Goal: Communication & Community: Answer question/provide support

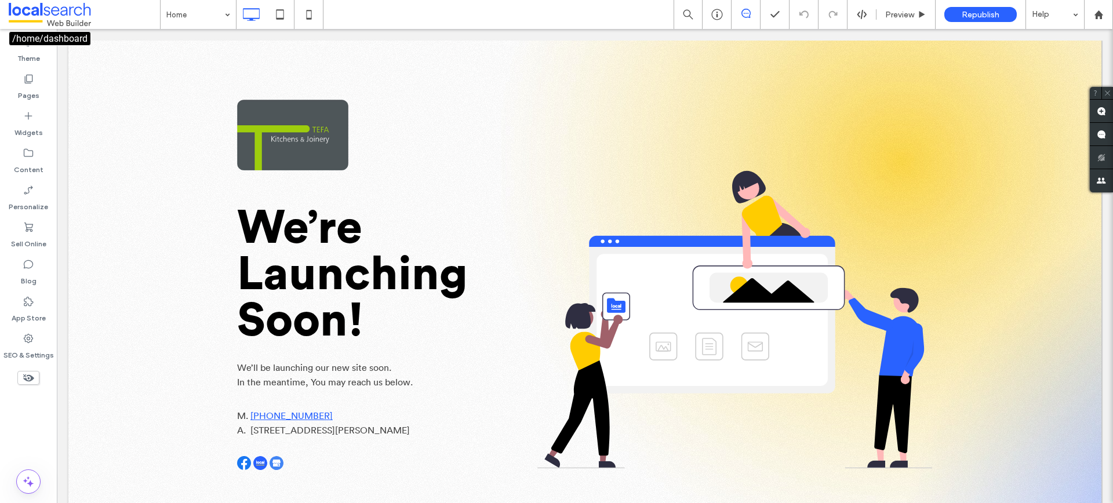
click at [114, 14] on span at bounding box center [84, 14] width 151 height 23
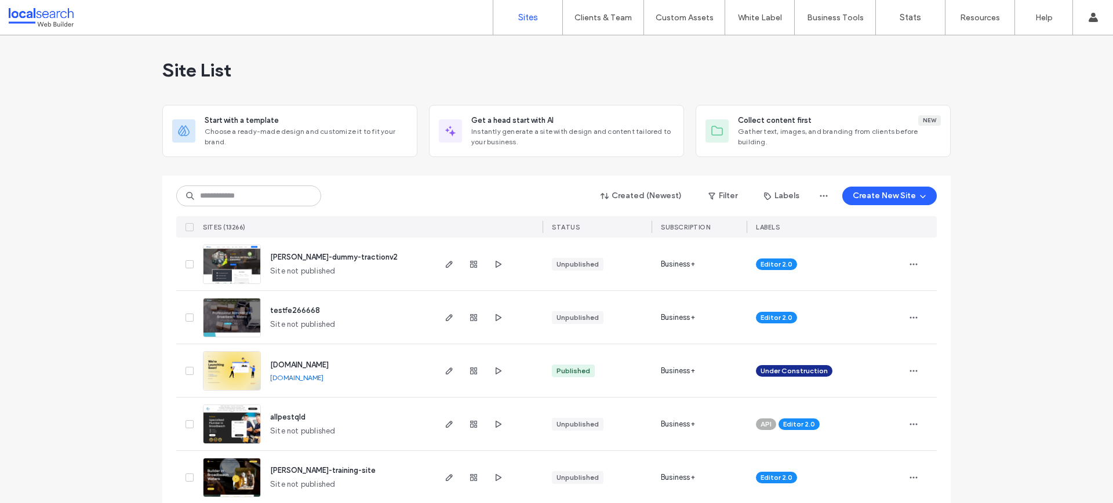
scroll to position [1, 0]
click at [246, 183] on div "Created (Newest) Filter Labels Create New Site SITES (13266) STATUS SUBSCRIPTIO…" at bounding box center [556, 206] width 760 height 62
paste input "********"
click at [248, 199] on input at bounding box center [248, 195] width 145 height 21
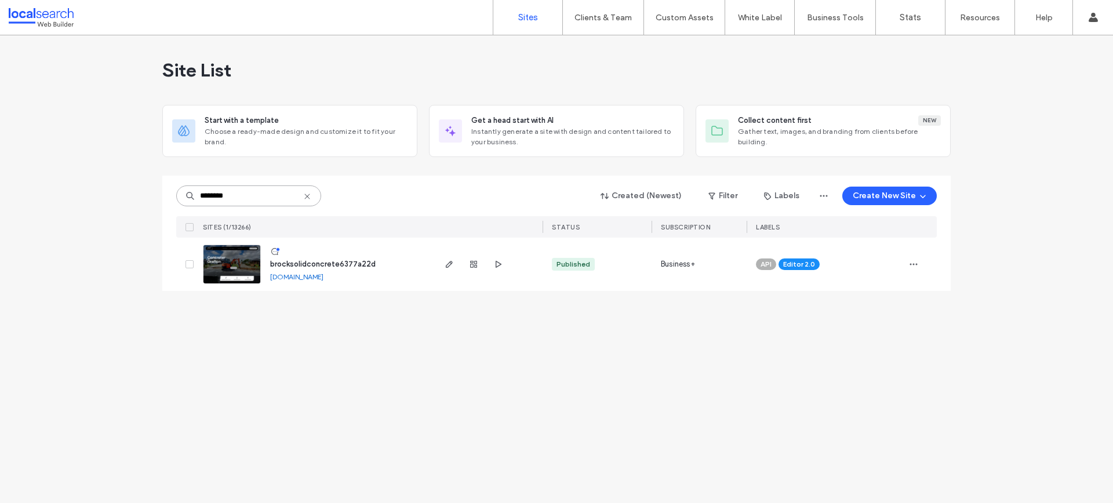
scroll to position [0, 0]
type input "********"
click at [297, 268] on span "brocksolidconcrete6377a22d" at bounding box center [322, 264] width 105 height 9
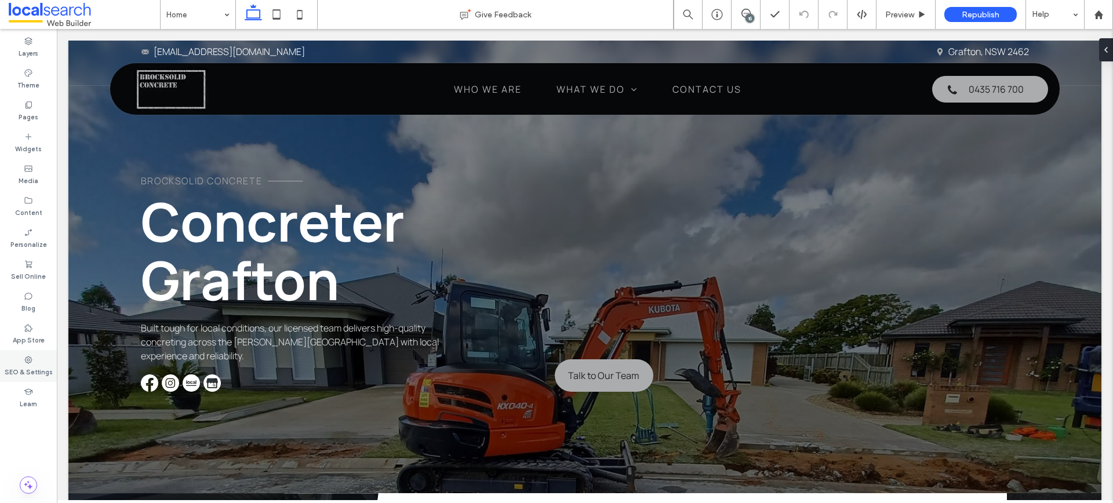
click at [34, 374] on label "SEO & Settings" at bounding box center [29, 370] width 48 height 13
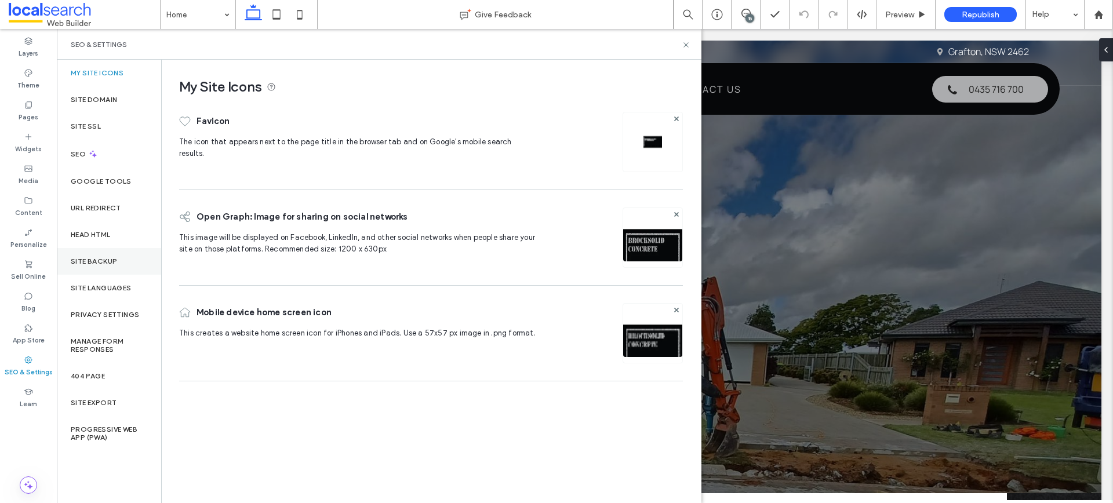
click at [83, 252] on div "Site Backup" at bounding box center [109, 261] width 104 height 27
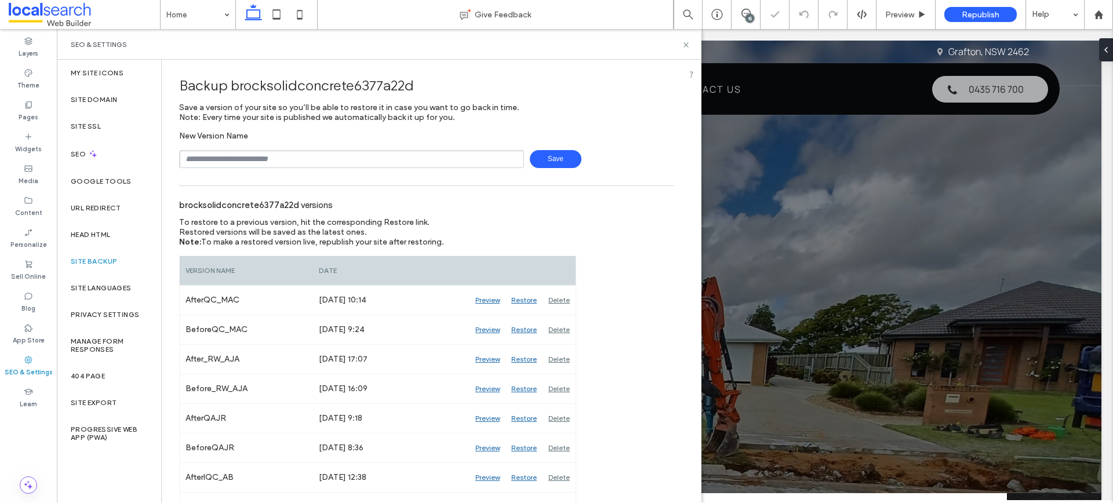
click at [323, 161] on input "text" at bounding box center [351, 159] width 345 height 18
type input "**********"
click at [572, 162] on span "Save" at bounding box center [556, 159] width 52 height 18
click at [683, 43] on icon at bounding box center [685, 45] width 9 height 9
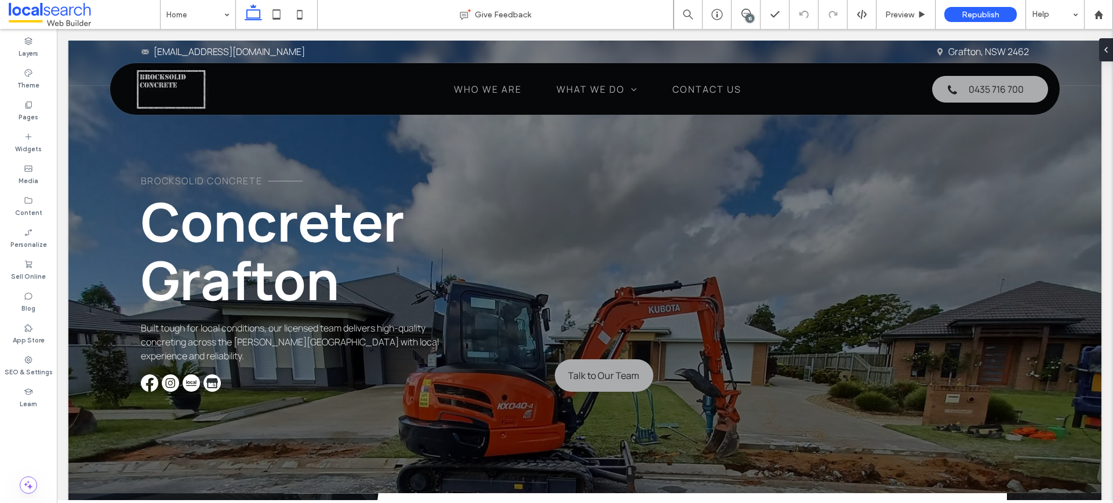
click at [750, 20] on div "15" at bounding box center [749, 18] width 9 height 9
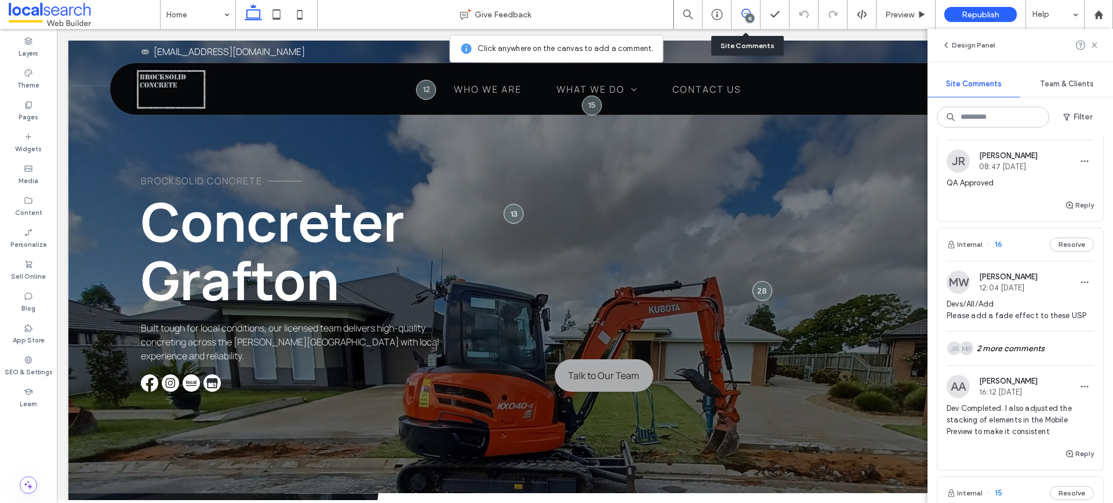
scroll to position [2806, 0]
click at [1038, 313] on div "Devs/All/Add Please add a fade effect to these USP" at bounding box center [1019, 316] width 147 height 32
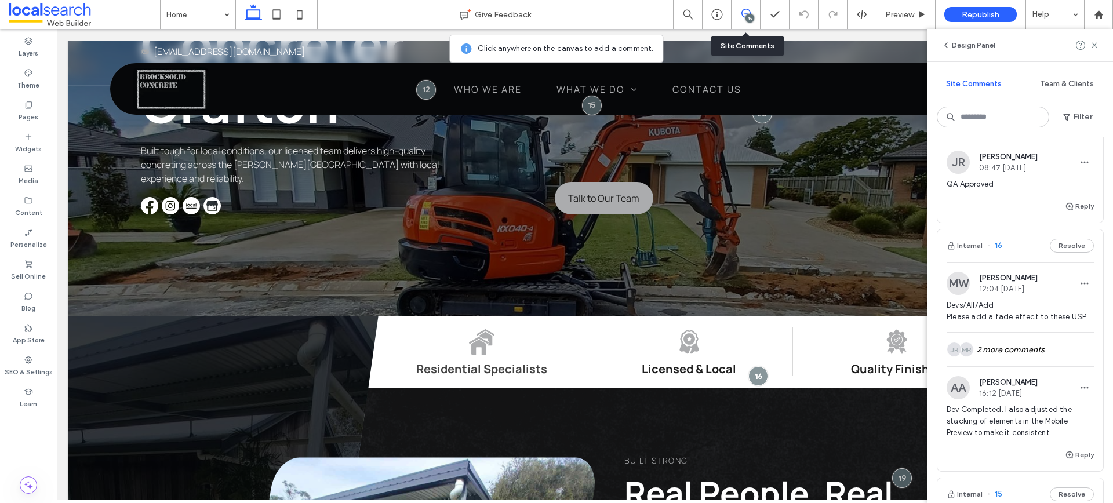
scroll to position [222, 0]
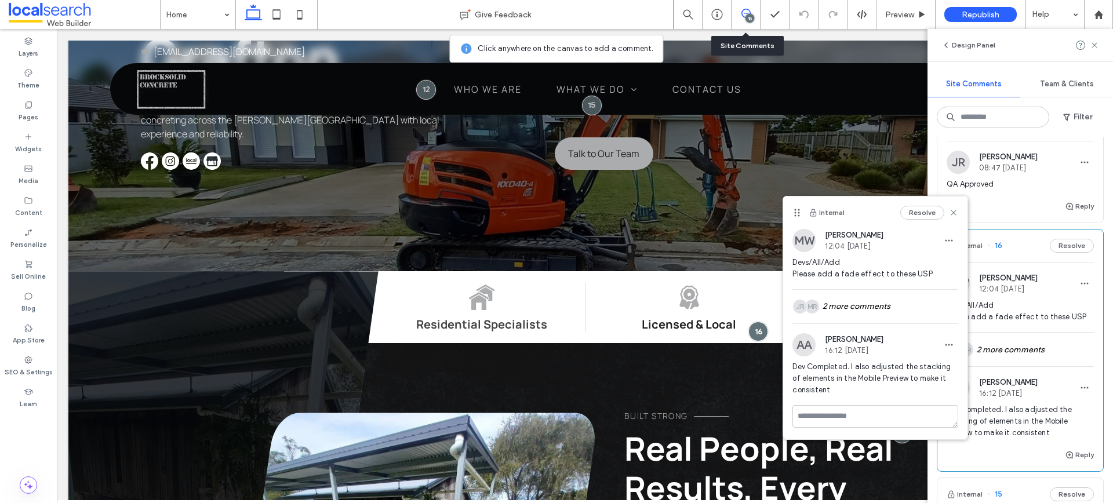
click at [954, 215] on icon at bounding box center [953, 212] width 9 height 9
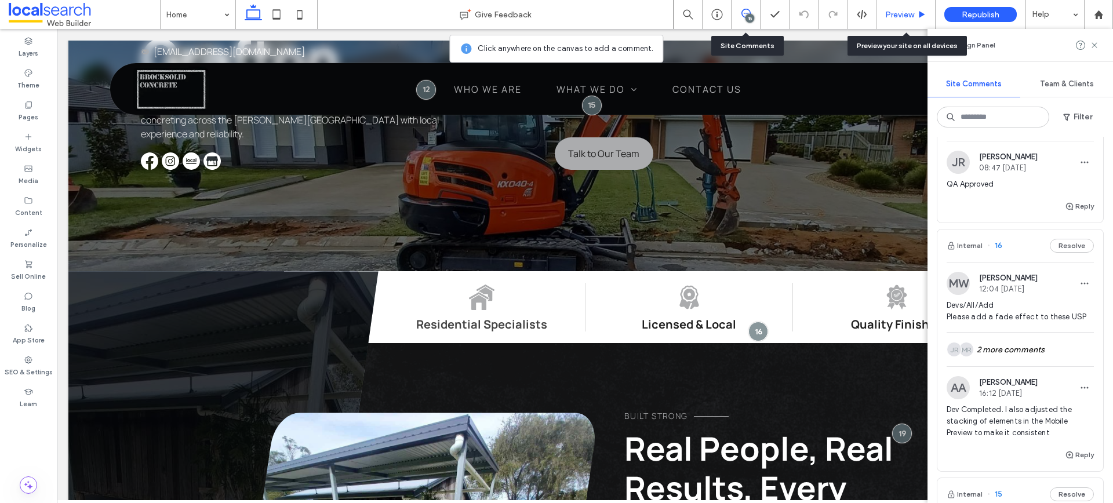
click at [916, 13] on div "Preview" at bounding box center [905, 15] width 59 height 10
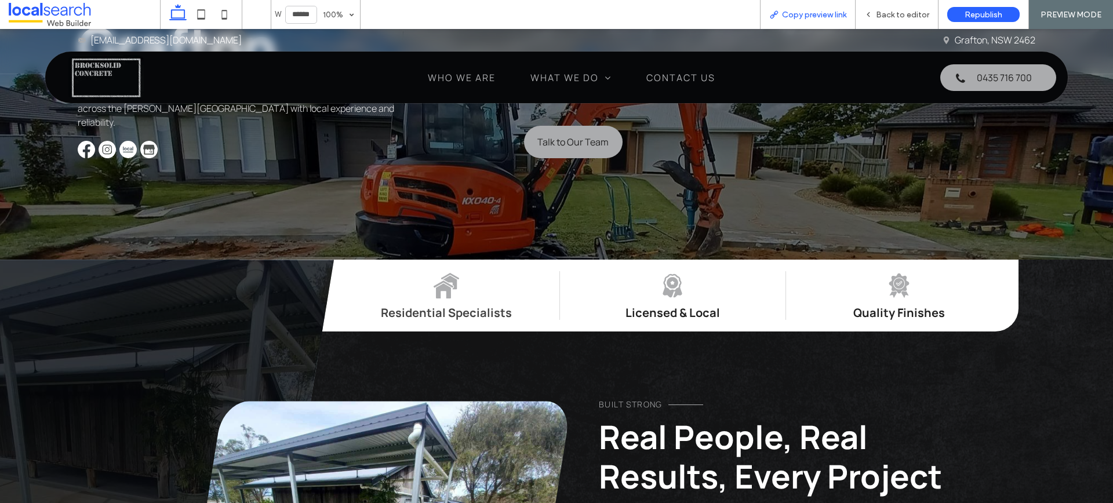
click at [834, 13] on span "Copy preview link" at bounding box center [814, 15] width 64 height 10
click at [920, 16] on span "Back to editor" at bounding box center [902, 15] width 53 height 10
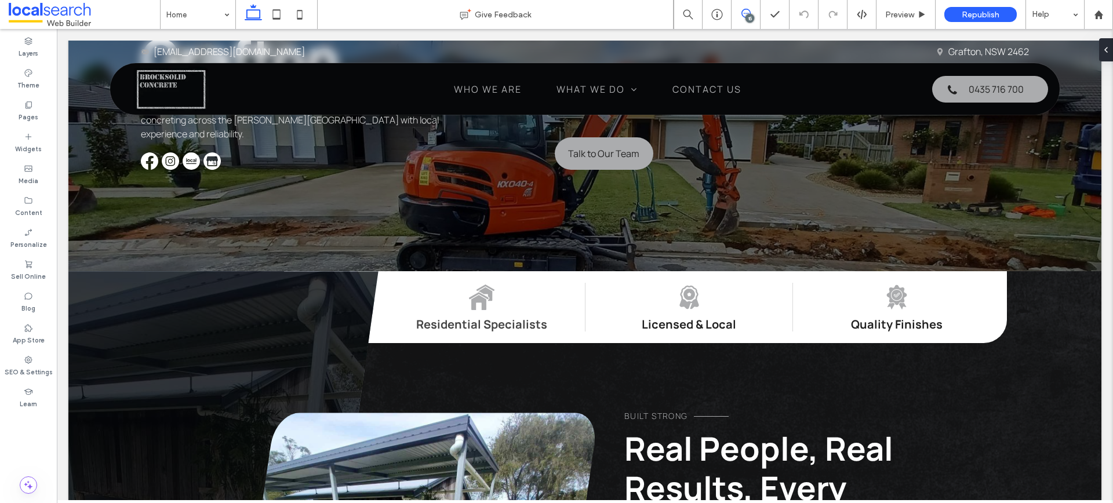
click at [749, 9] on icon at bounding box center [745, 13] width 9 height 9
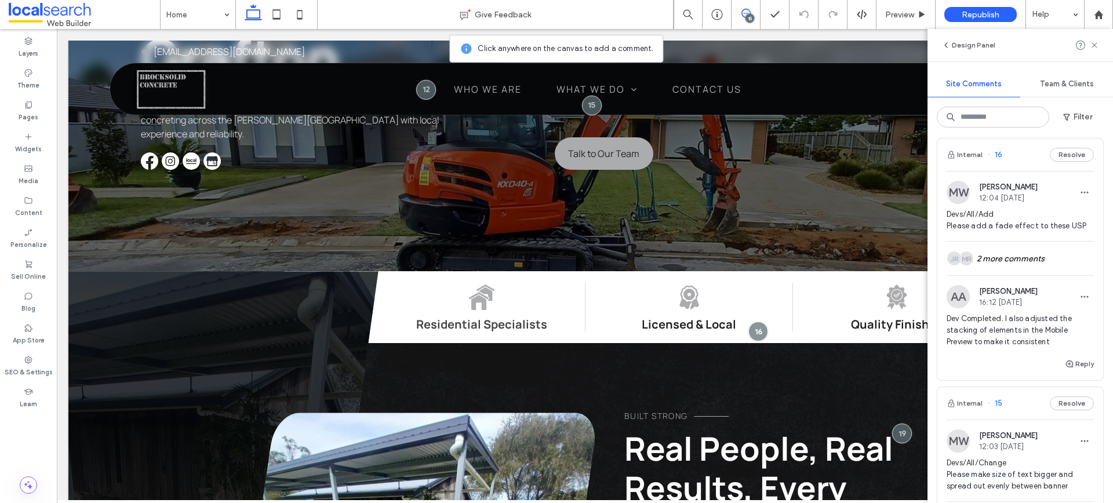
scroll to position [2886, 0]
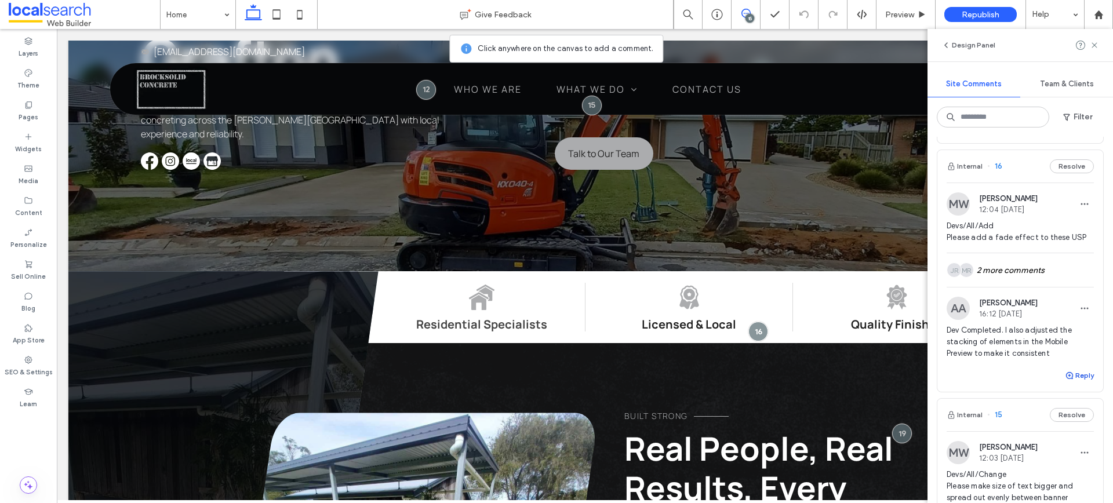
click at [1084, 369] on button "Reply" at bounding box center [1078, 376] width 29 height 14
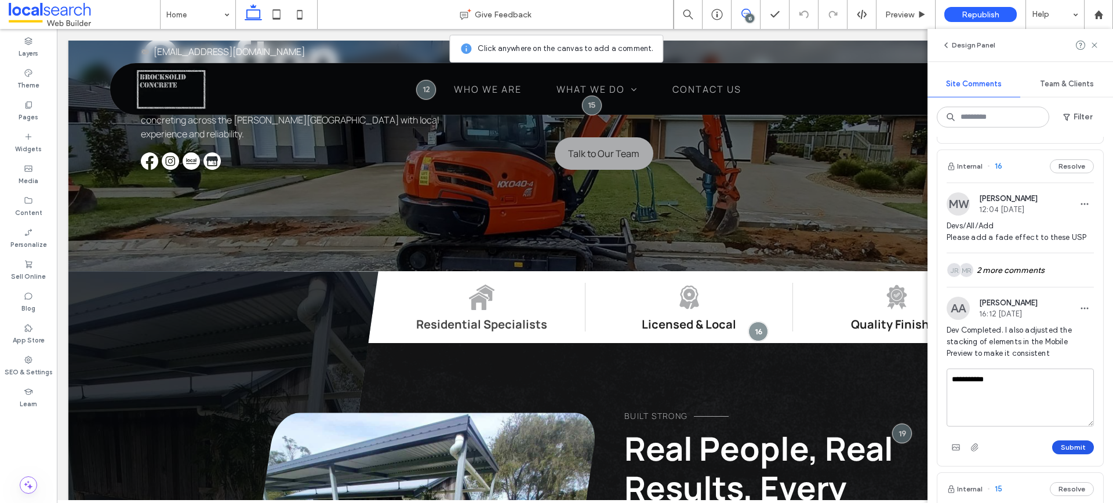
type textarea "**********"
click at [1067, 440] on button "Submit" at bounding box center [1073, 447] width 42 height 14
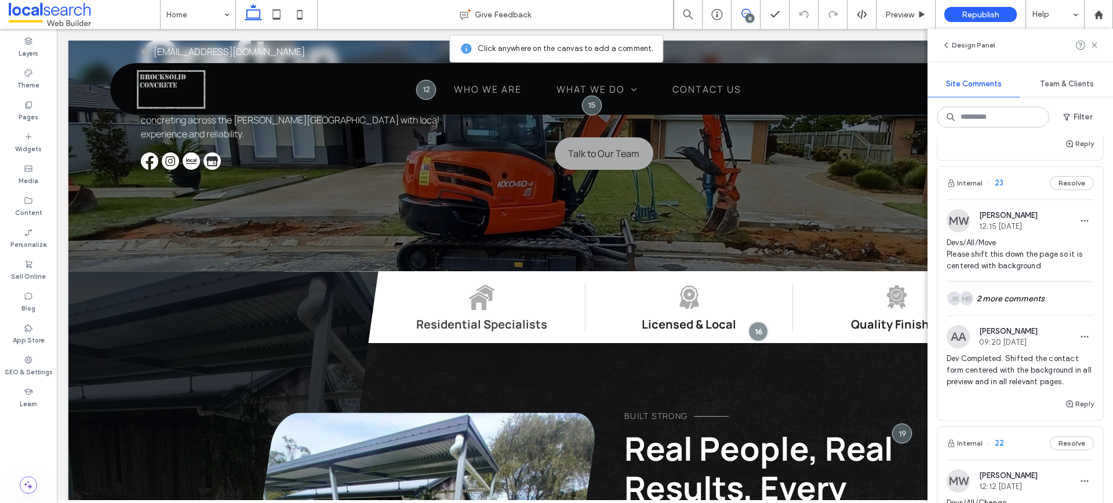
scroll to position [1098, 0]
click at [1012, 285] on div "MR JR 2 more comments" at bounding box center [1019, 302] width 147 height 34
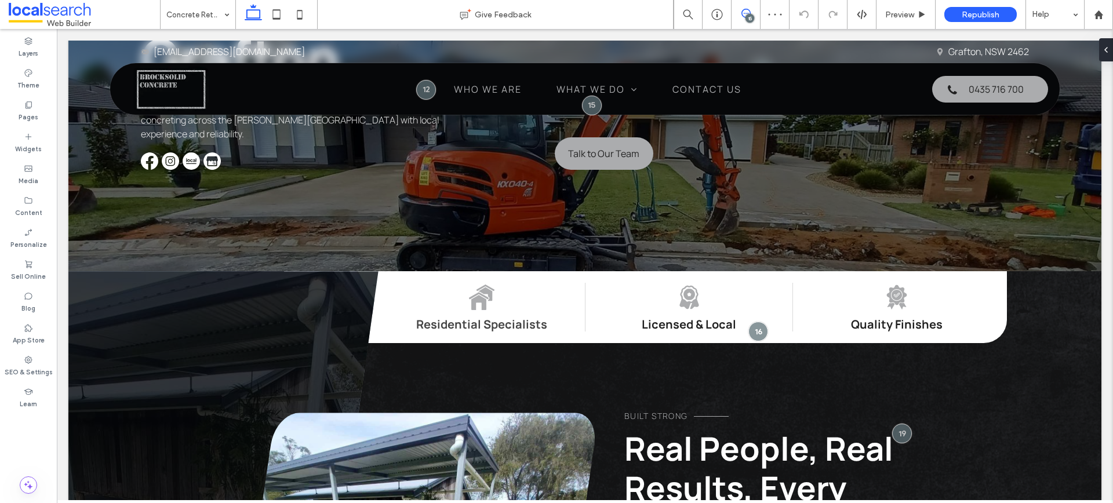
click at [739, 9] on span at bounding box center [745, 13] width 28 height 9
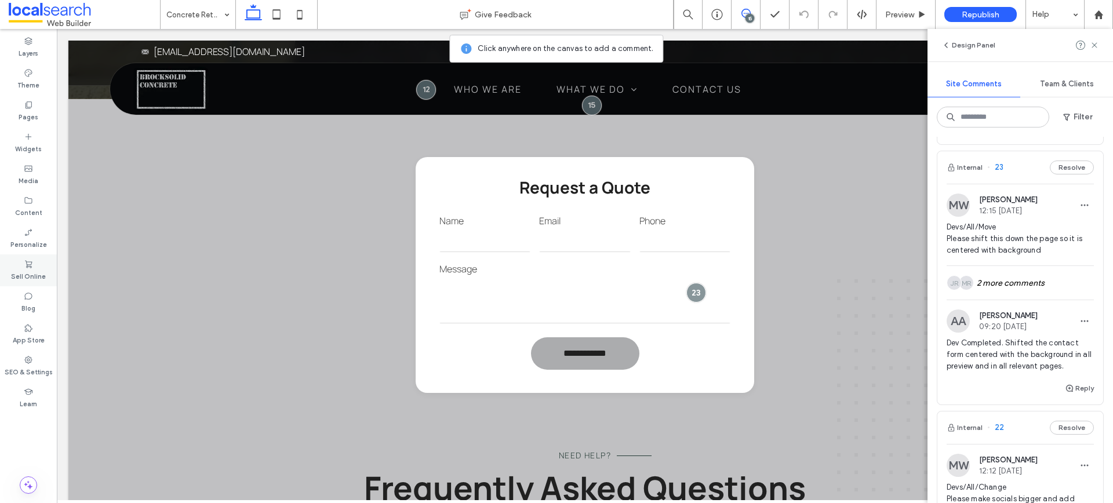
scroll to position [1118, 0]
click at [982, 222] on span "Devs/All/Move Please shift this down the page so it is centered with background" at bounding box center [1019, 237] width 147 height 35
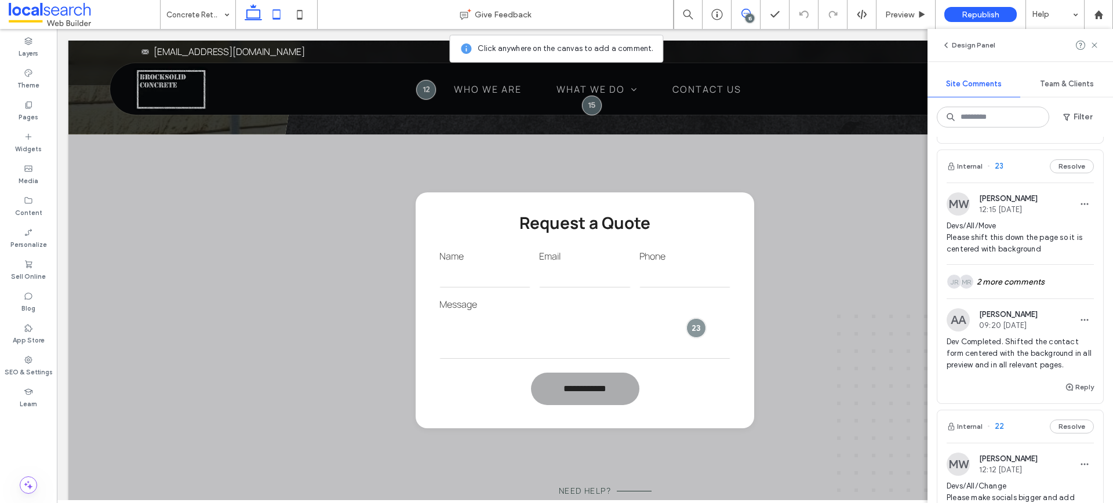
click at [276, 6] on icon at bounding box center [276, 14] width 23 height 23
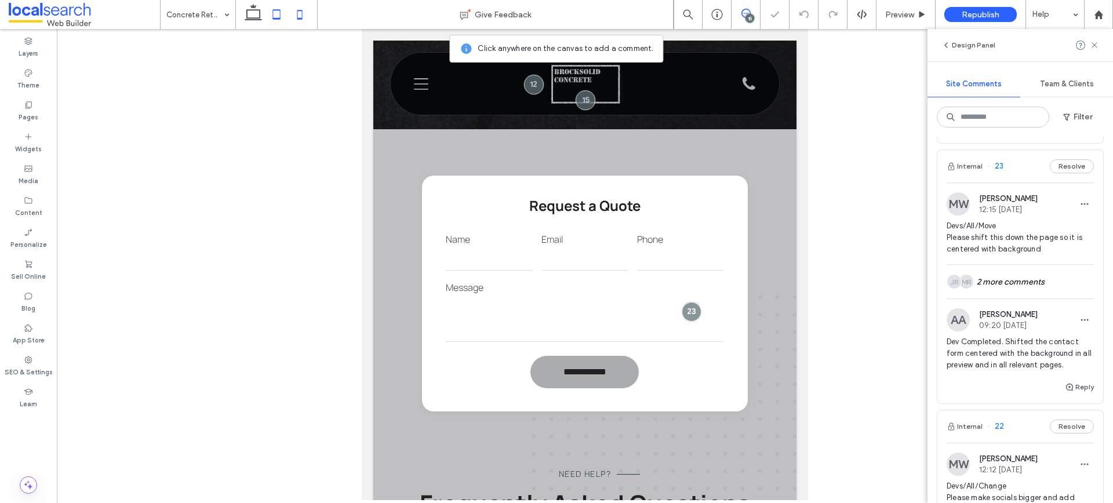
click at [293, 8] on icon at bounding box center [299, 14] width 23 height 23
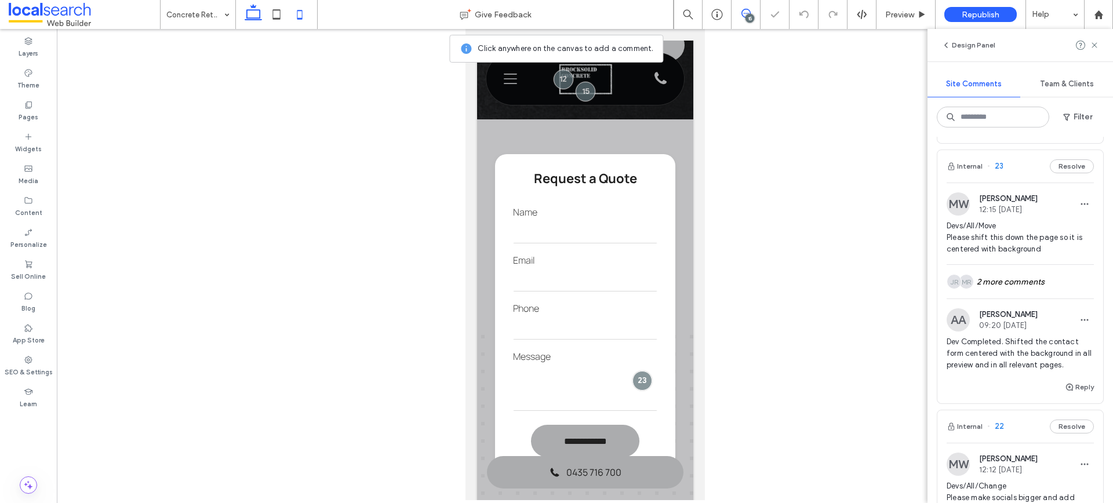
click at [247, 12] on use at bounding box center [253, 12] width 17 height 16
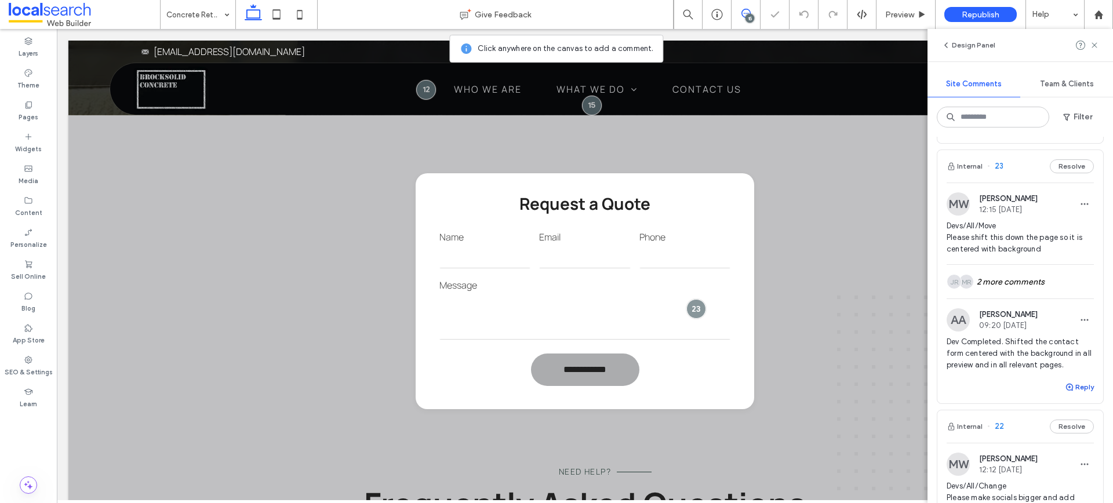
click at [1075, 380] on button "Reply" at bounding box center [1078, 387] width 29 height 14
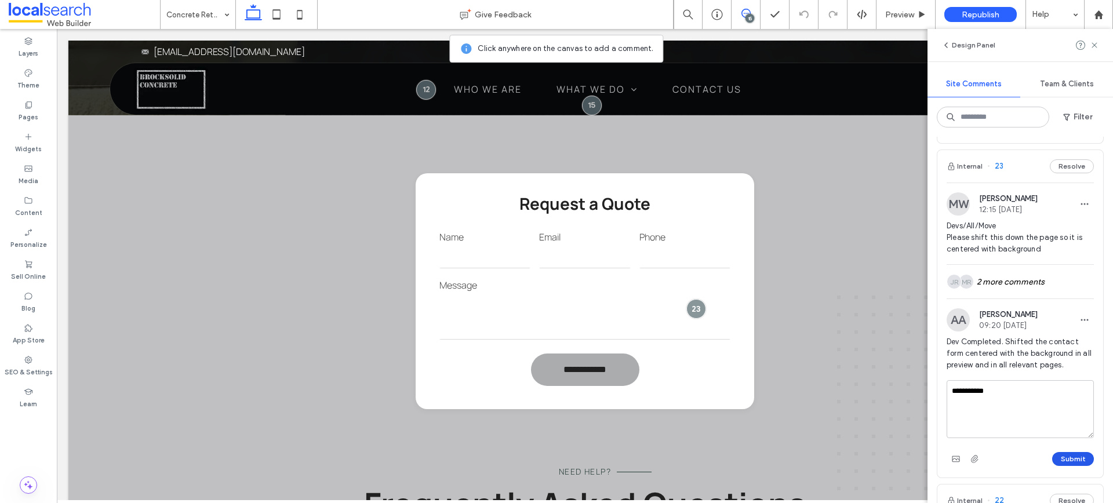
type textarea "**********"
click at [1084, 452] on button "Submit" at bounding box center [1073, 459] width 42 height 14
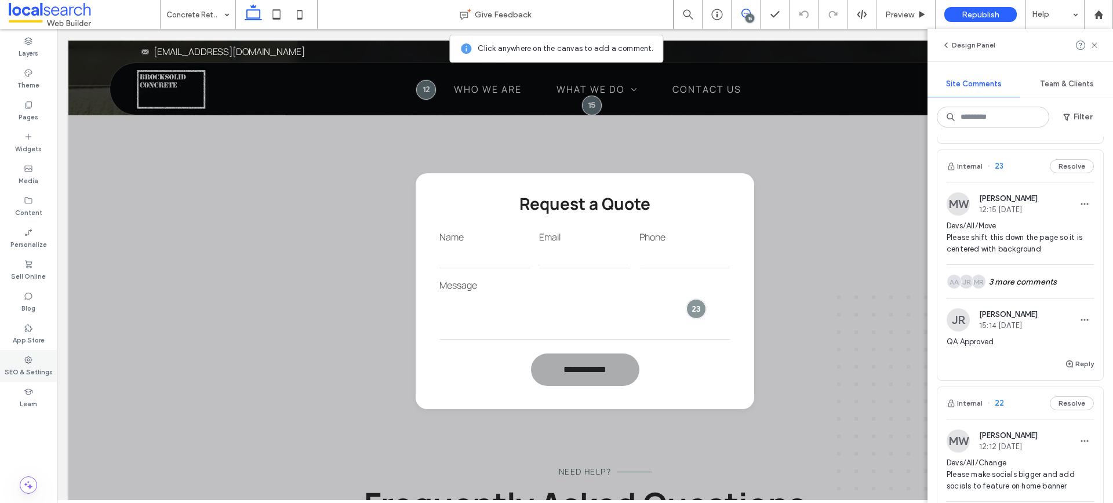
click at [39, 354] on div "SEO & Settings" at bounding box center [28, 366] width 57 height 32
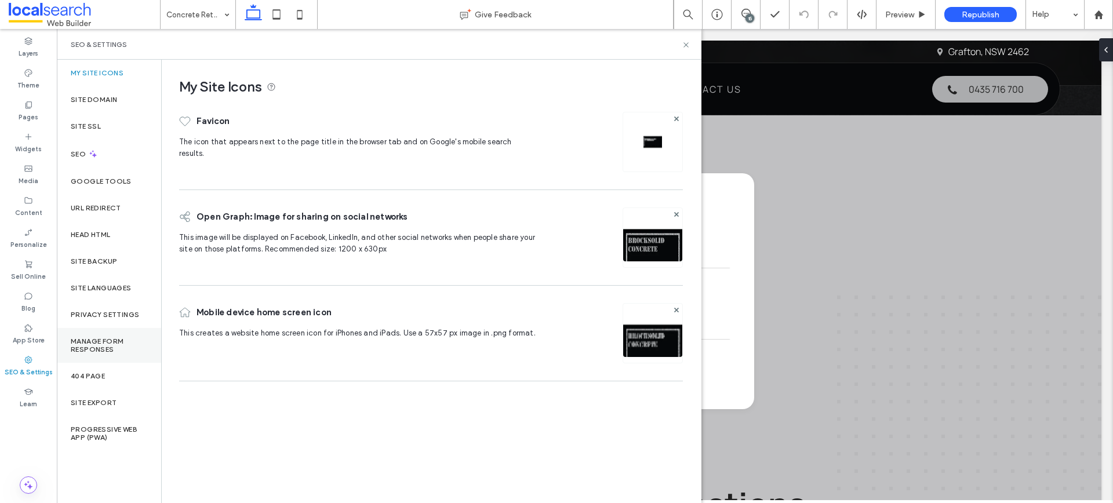
scroll to position [0, 0]
click at [93, 267] on div "Site Backup" at bounding box center [109, 261] width 104 height 27
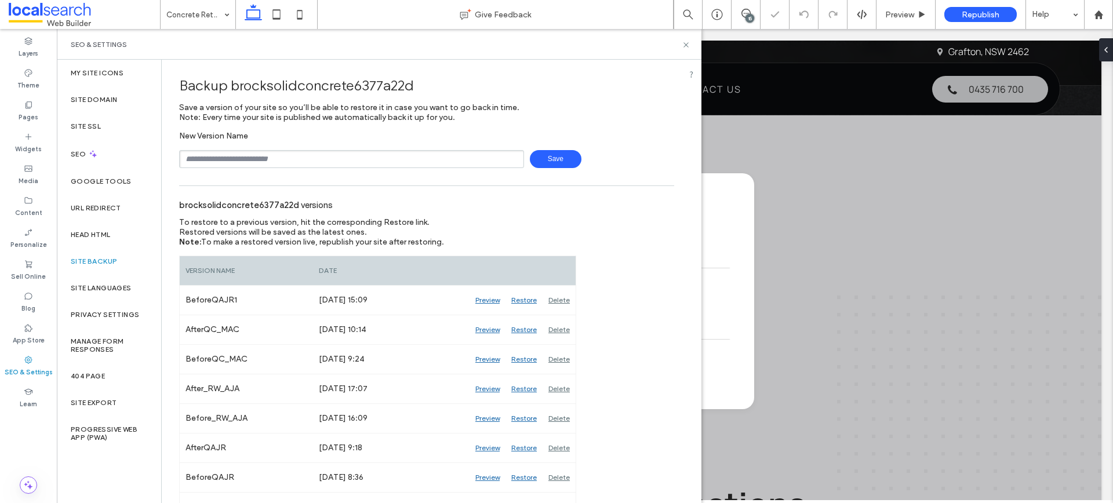
click at [409, 152] on input "text" at bounding box center [351, 159] width 345 height 18
drag, startPoint x: 261, startPoint y: 215, endPoint x: 271, endPoint y: 196, distance: 21.8
click at [263, 214] on div "brocksolidconcrete6377a22d versions" at bounding box center [426, 204] width 495 height 25
click at [291, 157] on input "********" at bounding box center [351, 159] width 345 height 18
drag, startPoint x: 262, startPoint y: 159, endPoint x: 165, endPoint y: 159, distance: 96.8
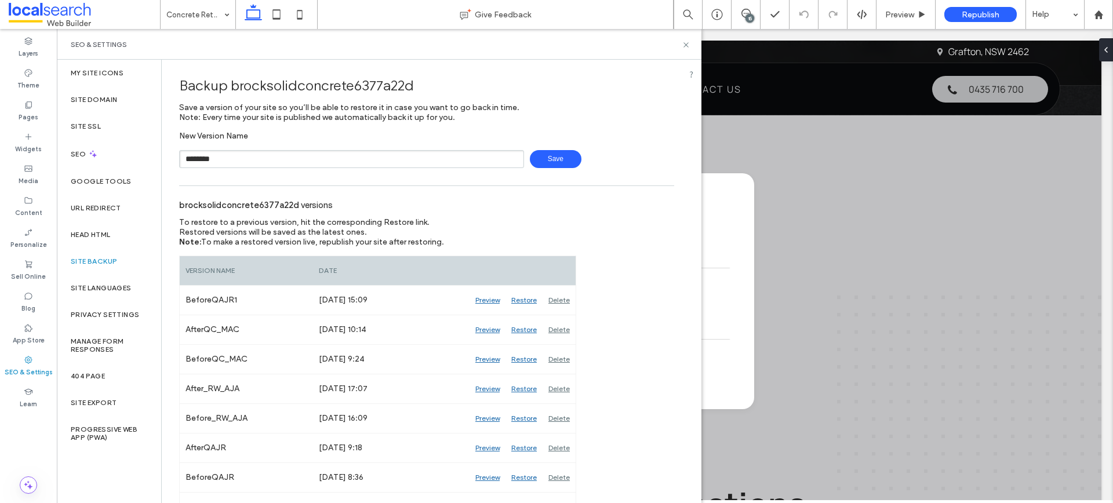
type input "**********"
drag, startPoint x: 549, startPoint y: 161, endPoint x: 558, endPoint y: 158, distance: 9.7
click at [549, 161] on span "Save" at bounding box center [556, 159] width 52 height 18
click at [895, 12] on span "Preview" at bounding box center [899, 15] width 29 height 10
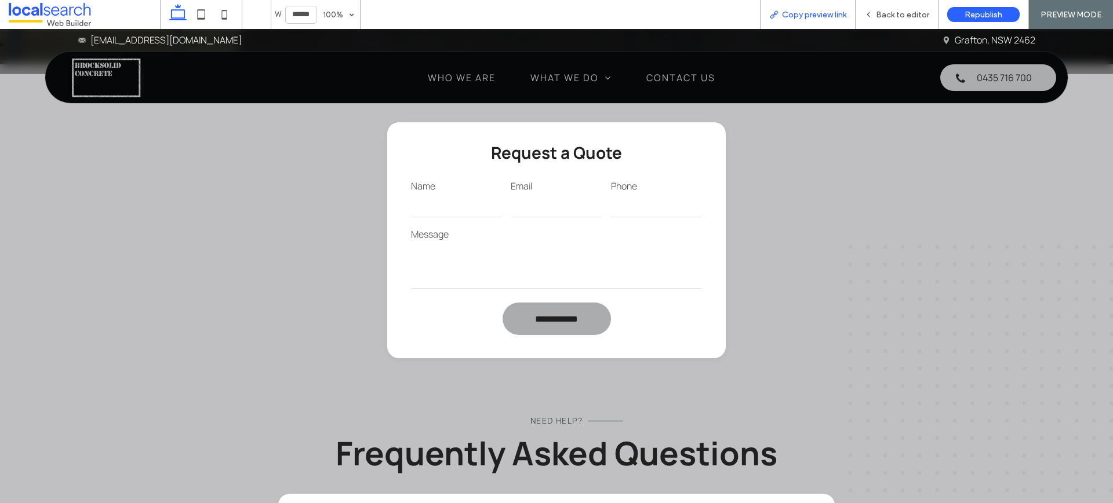
click at [772, 18] on icon at bounding box center [773, 14] width 9 height 9
click at [878, 21] on div "Back to editor" at bounding box center [896, 14] width 83 height 29
click at [877, 16] on span "Back to editor" at bounding box center [902, 15] width 53 height 10
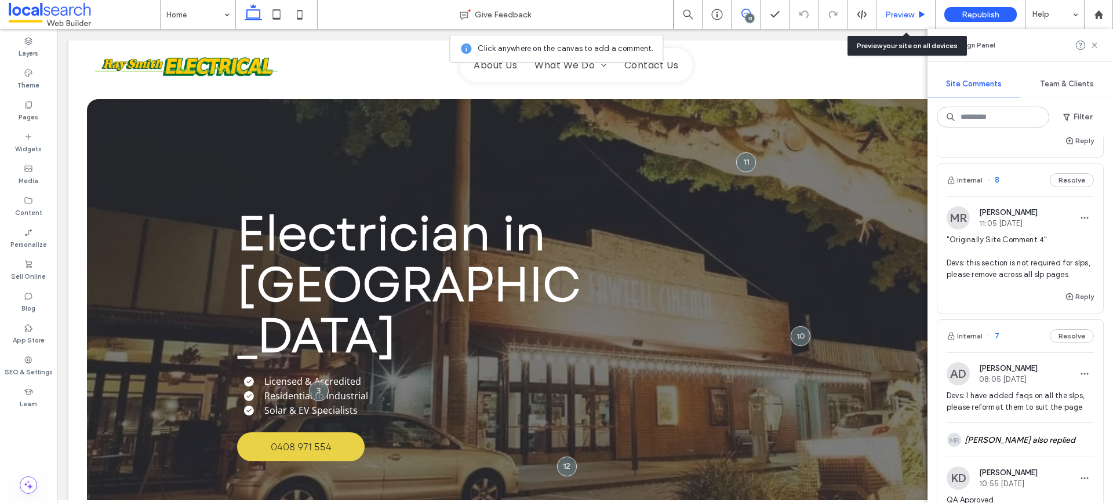
click at [900, 13] on span "Preview" at bounding box center [899, 15] width 29 height 10
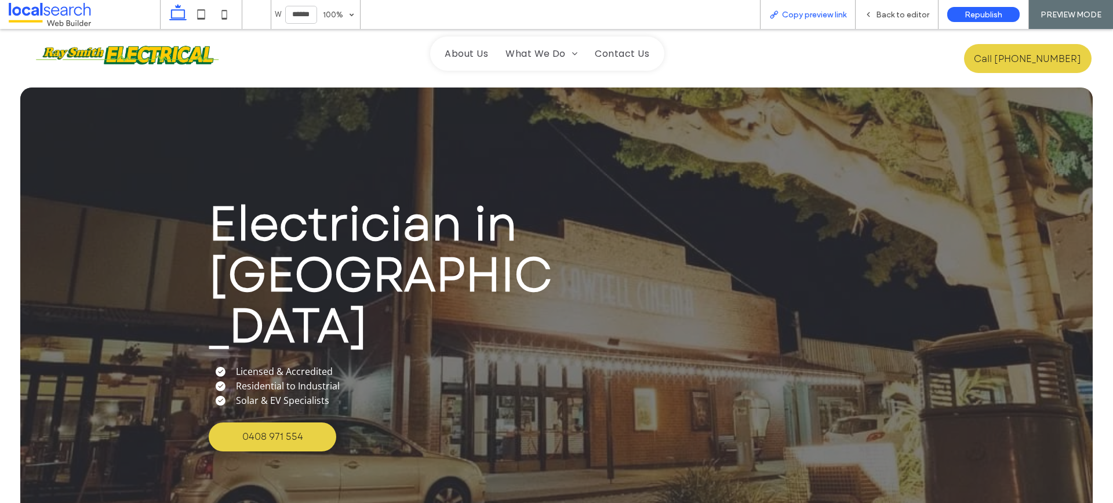
click at [829, 10] on span "Copy preview link" at bounding box center [814, 15] width 64 height 10
click at [914, 12] on span "Back to editor" at bounding box center [902, 15] width 53 height 10
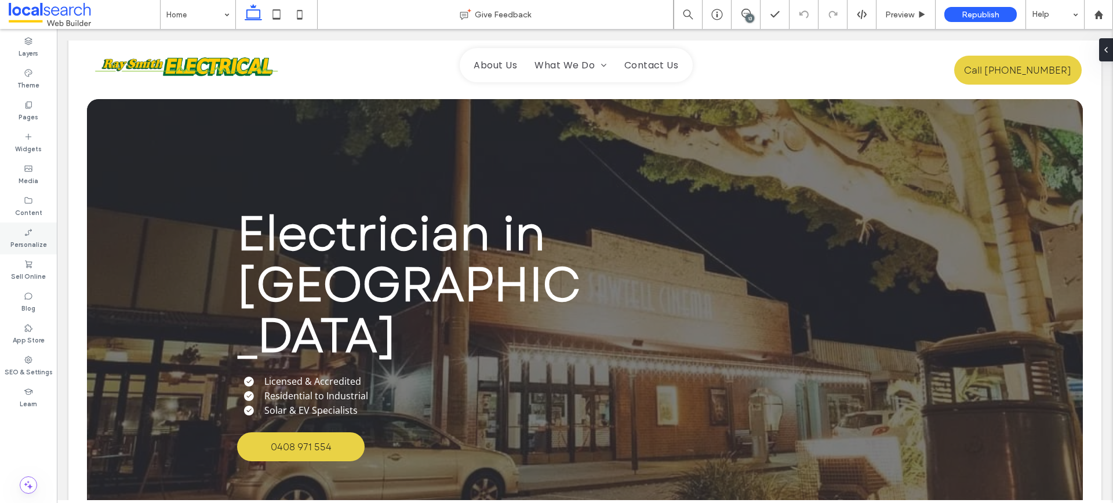
drag, startPoint x: 37, startPoint y: 356, endPoint x: 47, endPoint y: 226, distance: 130.7
click at [37, 356] on div "SEO & Settings" at bounding box center [28, 366] width 57 height 32
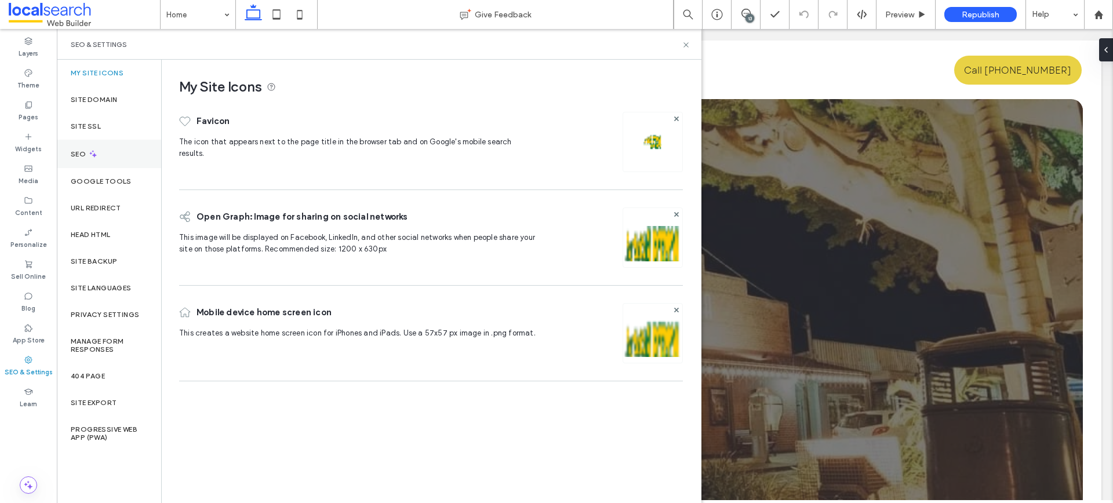
click at [90, 145] on div "SEO" at bounding box center [109, 154] width 104 height 28
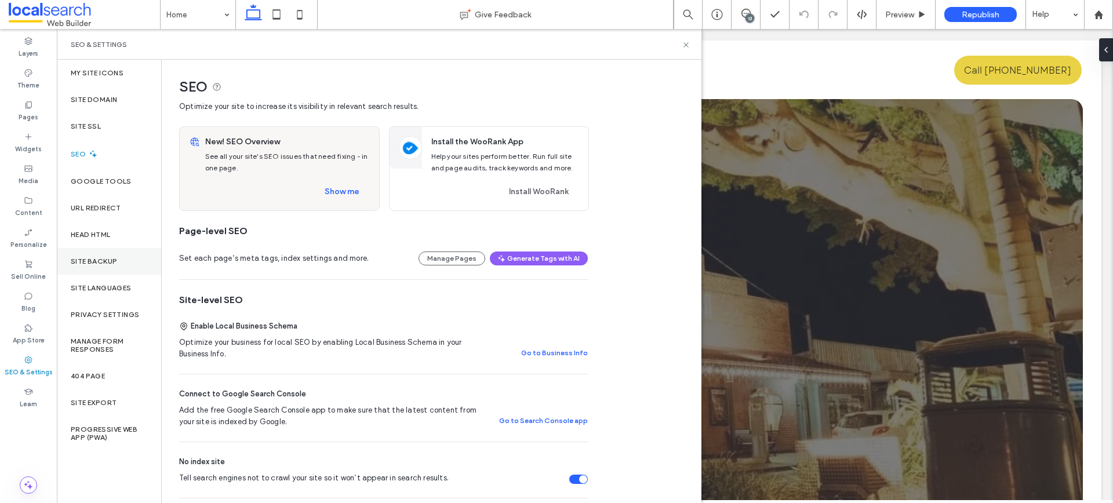
click at [95, 258] on label "Site Backup" at bounding box center [94, 261] width 46 height 8
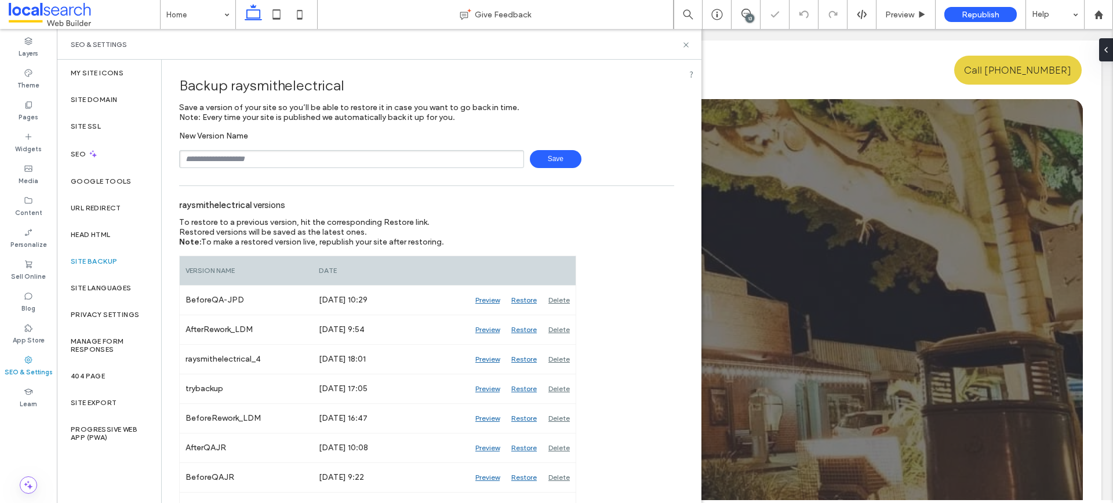
drag, startPoint x: 380, startPoint y: 174, endPoint x: 385, endPoint y: 166, distance: 9.6
click at [386, 165] on input "text" at bounding box center [351, 159] width 345 height 18
type input "**********"
click at [530, 159] on span "Save" at bounding box center [556, 159] width 52 height 18
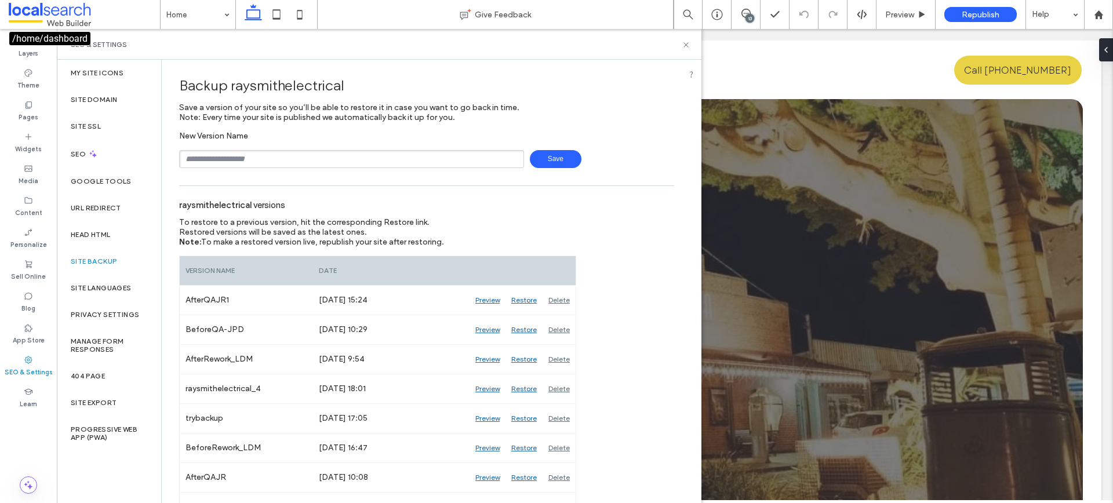
click at [20, 10] on span at bounding box center [84, 14] width 151 height 23
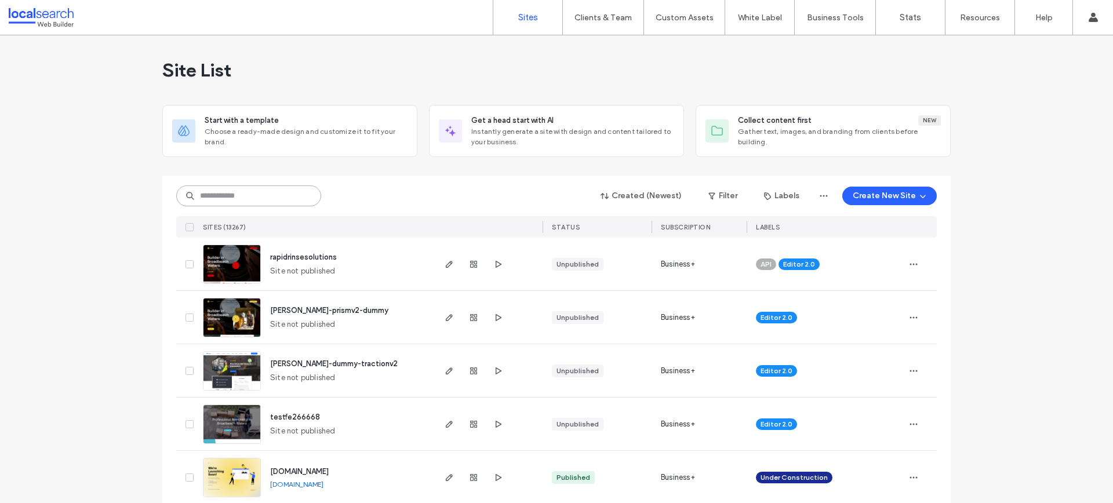
click at [234, 195] on input at bounding box center [248, 195] width 145 height 21
paste input "********"
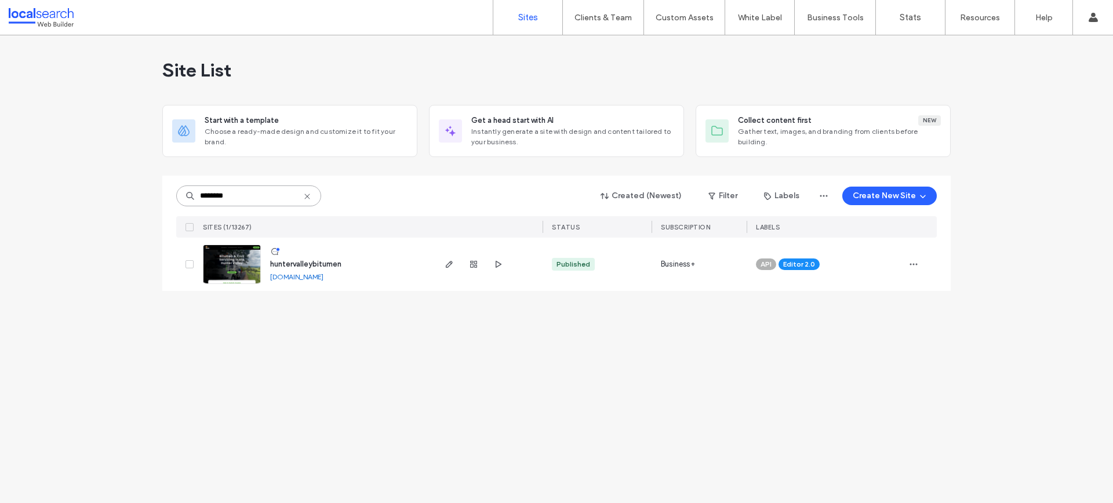
type input "********"
click at [291, 260] on span "huntervalleybitumen" at bounding box center [305, 264] width 71 height 9
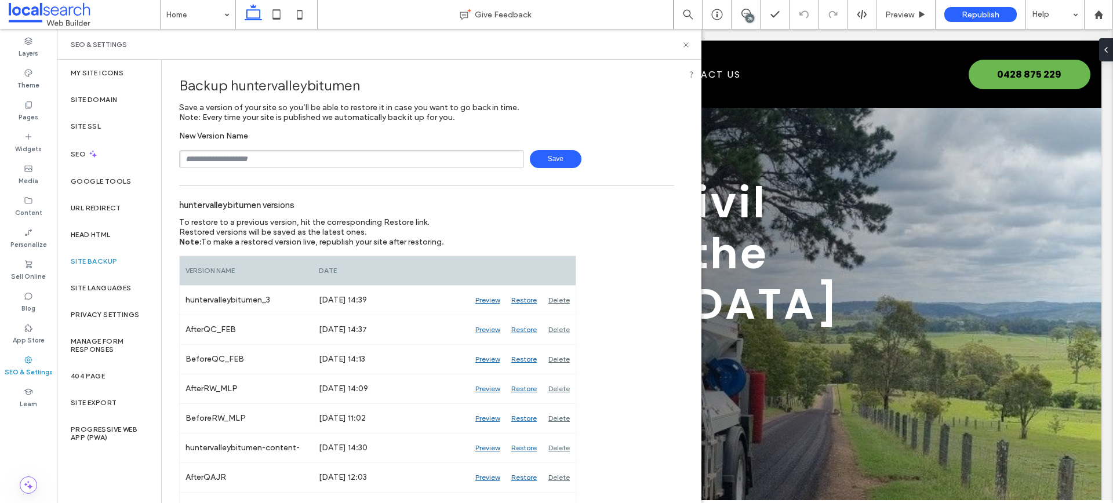
click at [310, 162] on input "text" at bounding box center [351, 159] width 345 height 18
click at [560, 164] on span "Save" at bounding box center [556, 159] width 52 height 18
type input "**********"
click at [545, 151] on span "Save" at bounding box center [556, 159] width 52 height 18
click at [691, 48] on div "SEO & Settings" at bounding box center [379, 44] width 644 height 31
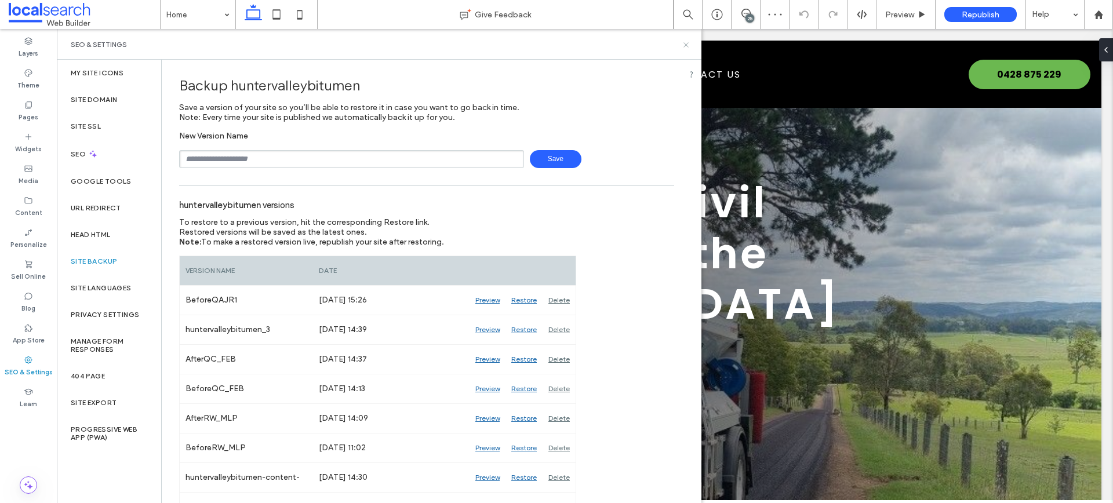
click at [687, 46] on use at bounding box center [685, 44] width 5 height 5
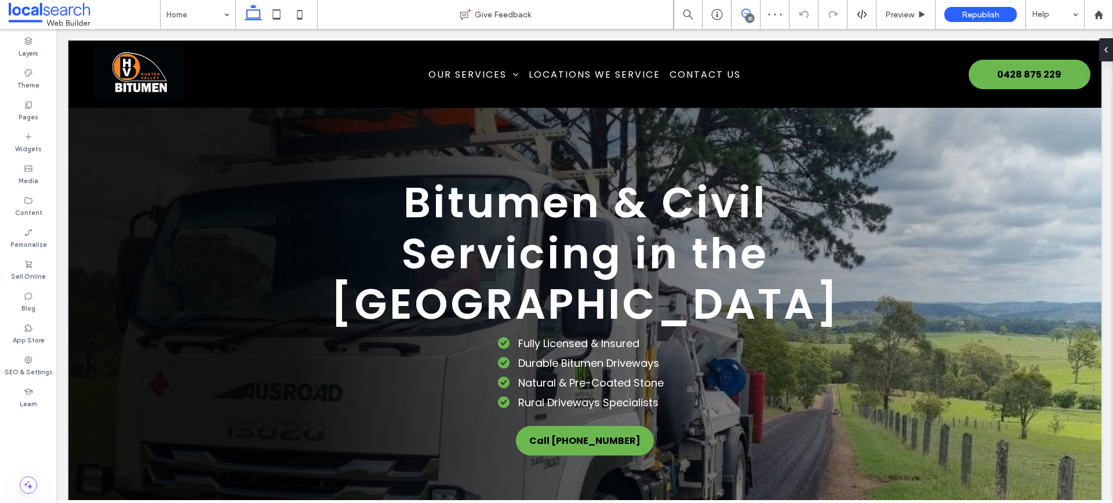
click at [747, 11] on icon at bounding box center [745, 13] width 9 height 9
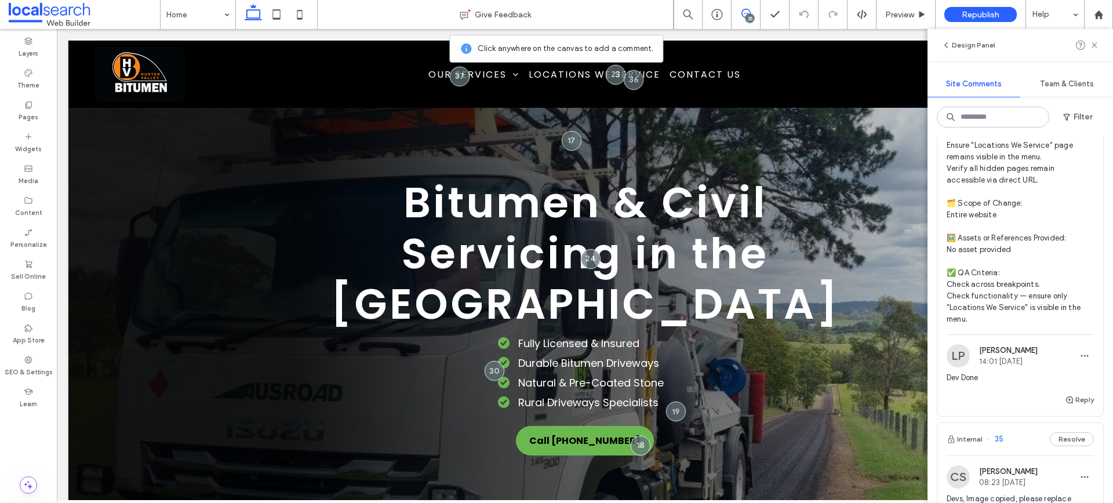
scroll to position [2139, 0]
click at [1084, 417] on div "Reply" at bounding box center [1020, 404] width 166 height 23
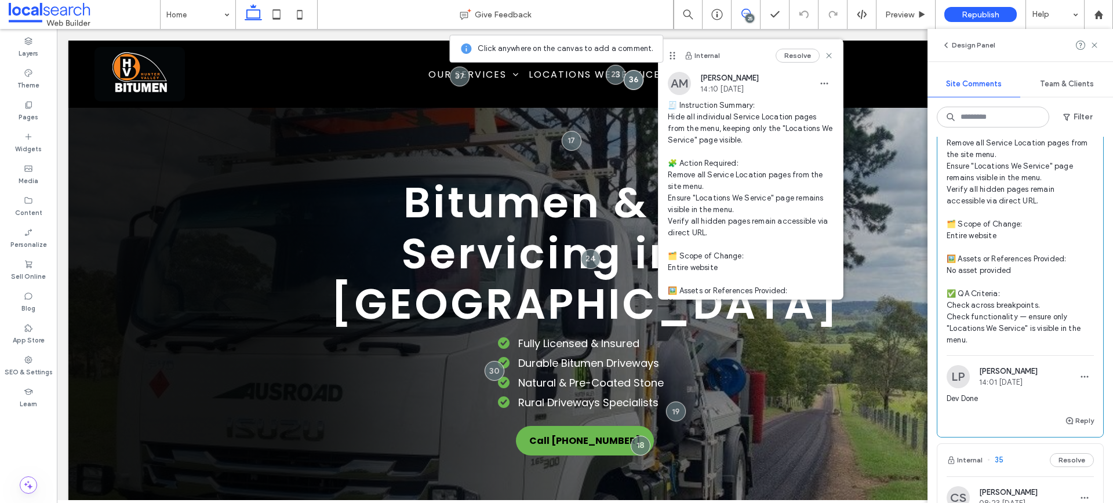
scroll to position [2131, 0]
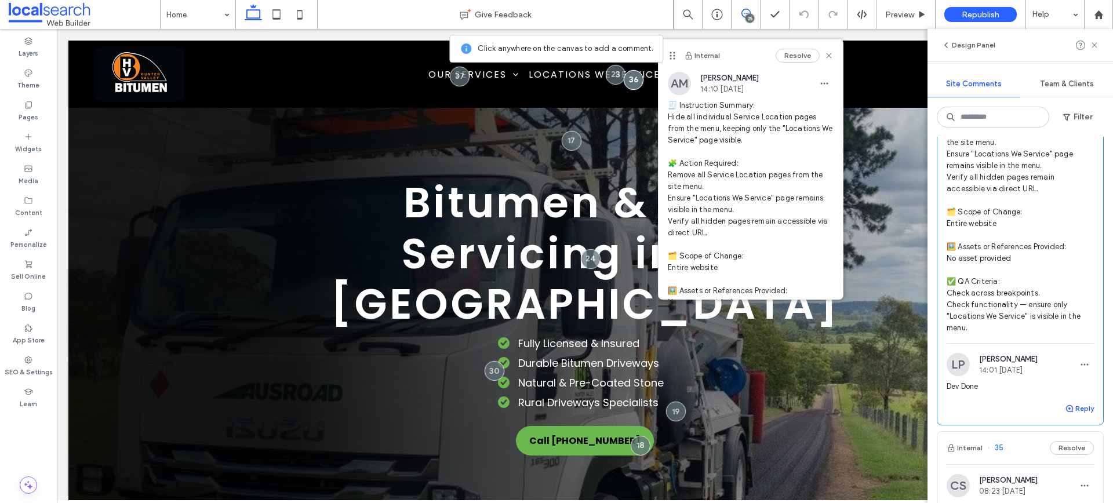
click at [1073, 413] on icon "button" at bounding box center [1068, 408] width 9 height 9
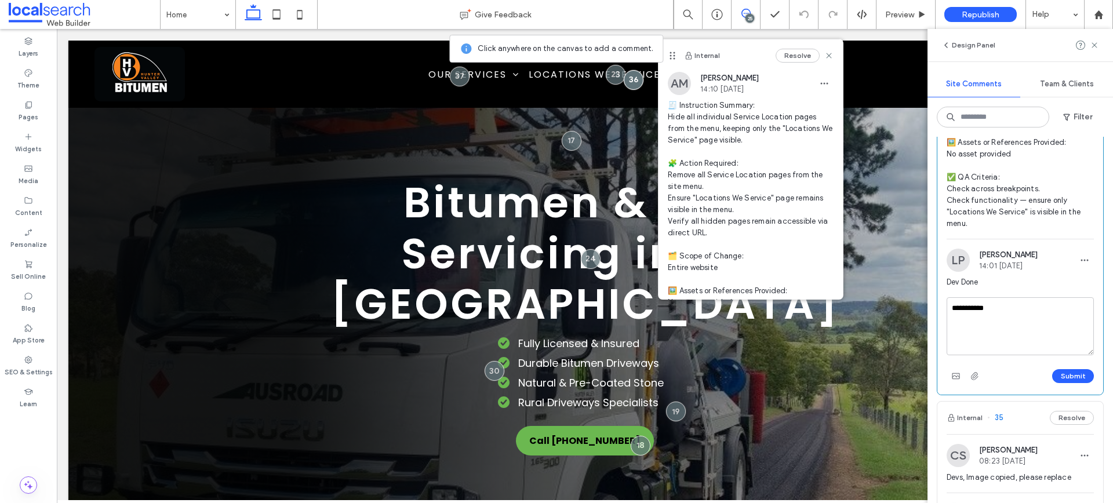
scroll to position [2232, 0]
type textarea "**********"
click at [1064, 386] on button "Submit" at bounding box center [1073, 380] width 42 height 14
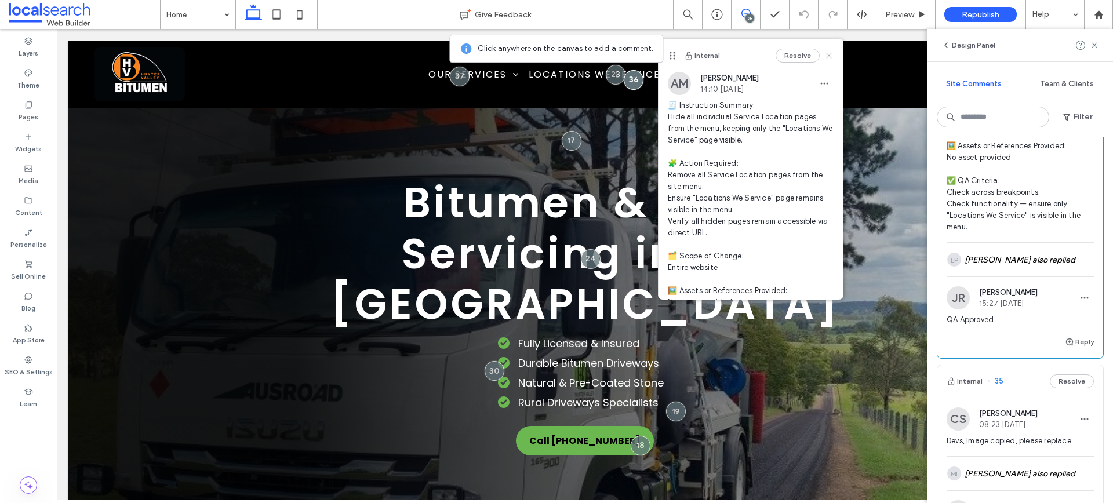
click at [829, 52] on icon at bounding box center [828, 55] width 9 height 9
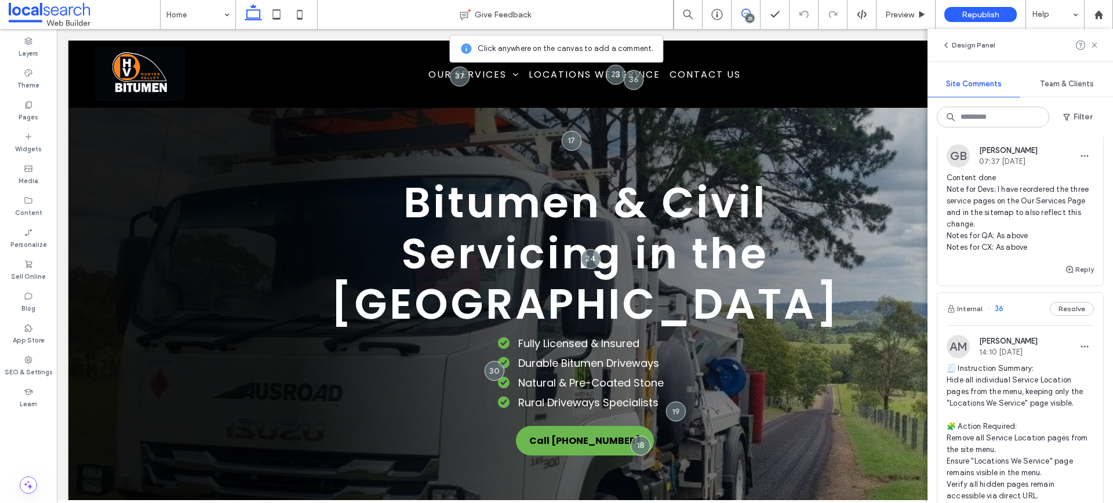
scroll to position [1843, 0]
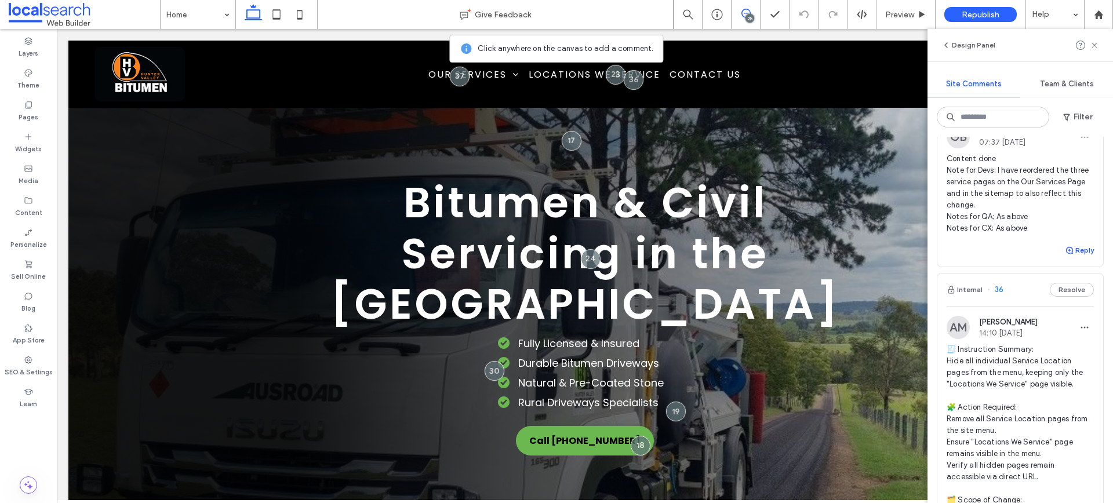
click at [1073, 255] on icon "button" at bounding box center [1068, 250] width 9 height 9
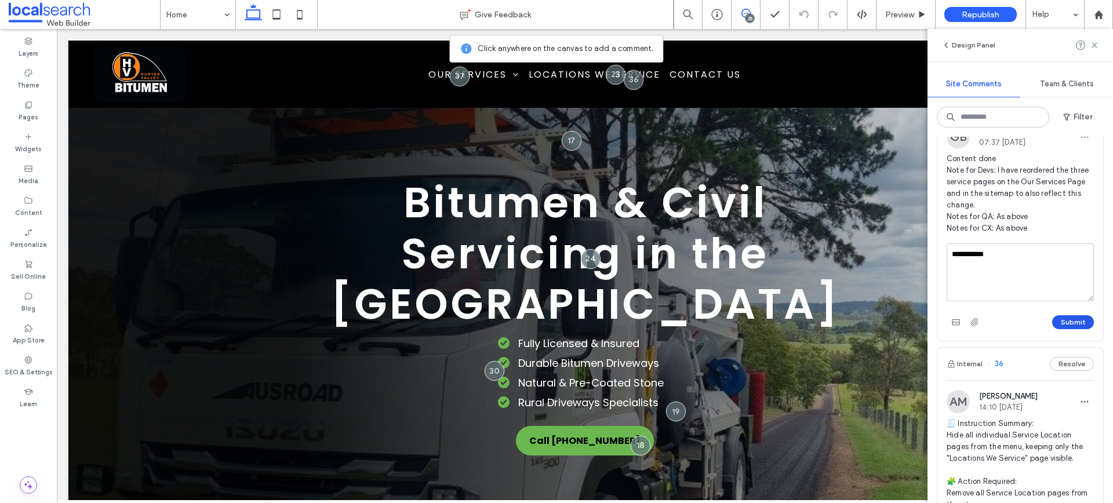
type textarea "**********"
click at [1071, 329] on button "Submit" at bounding box center [1073, 322] width 42 height 14
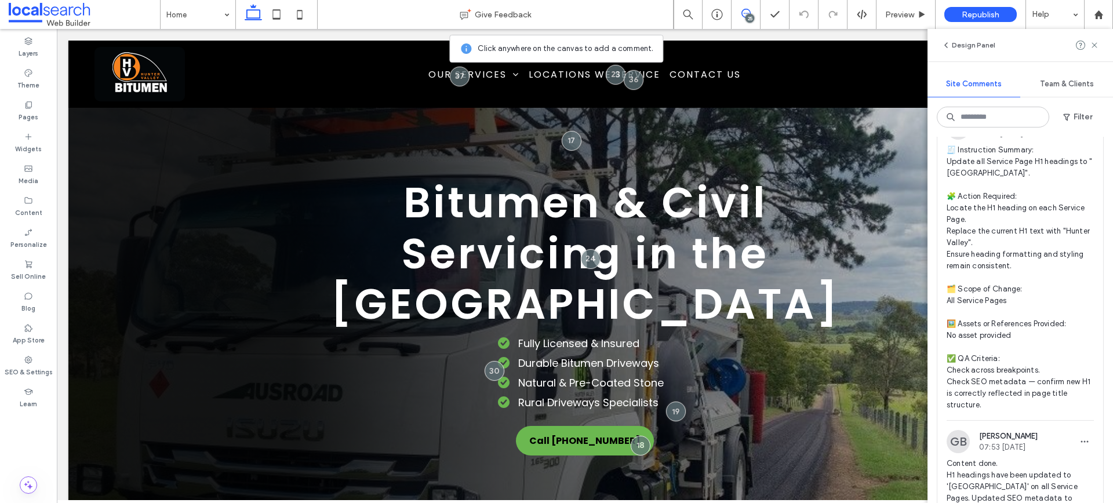
scroll to position [1008, 0]
click at [1026, 198] on span "🧾 Instruction Summary: Update all Service Page H1 headings to "[GEOGRAPHIC_DATA…" at bounding box center [1019, 281] width 147 height 267
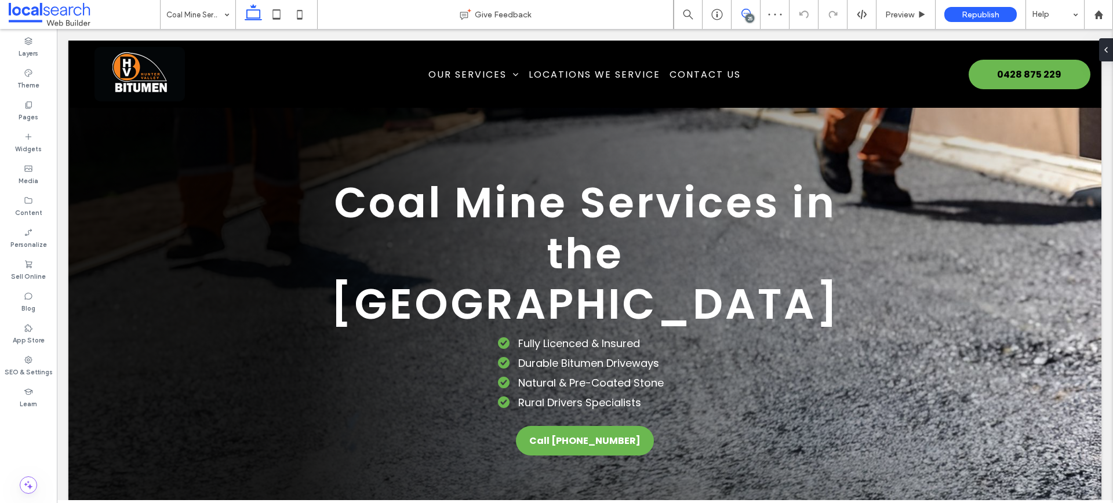
click at [741, 10] on icon at bounding box center [745, 13] width 9 height 9
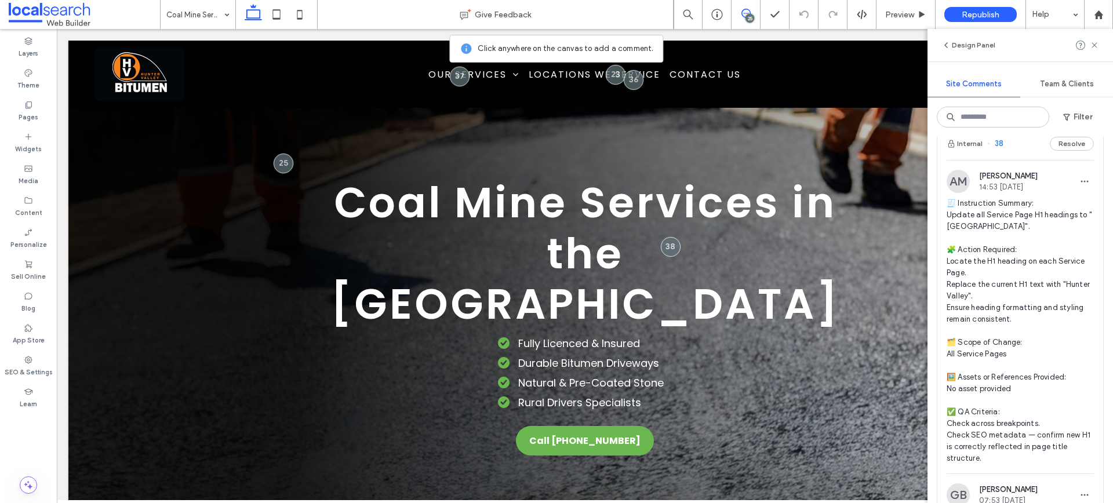
scroll to position [956, 0]
click at [989, 251] on span "🧾 Instruction Summary: Update all Service Page H1 headings to "[GEOGRAPHIC_DATA…" at bounding box center [1019, 332] width 147 height 267
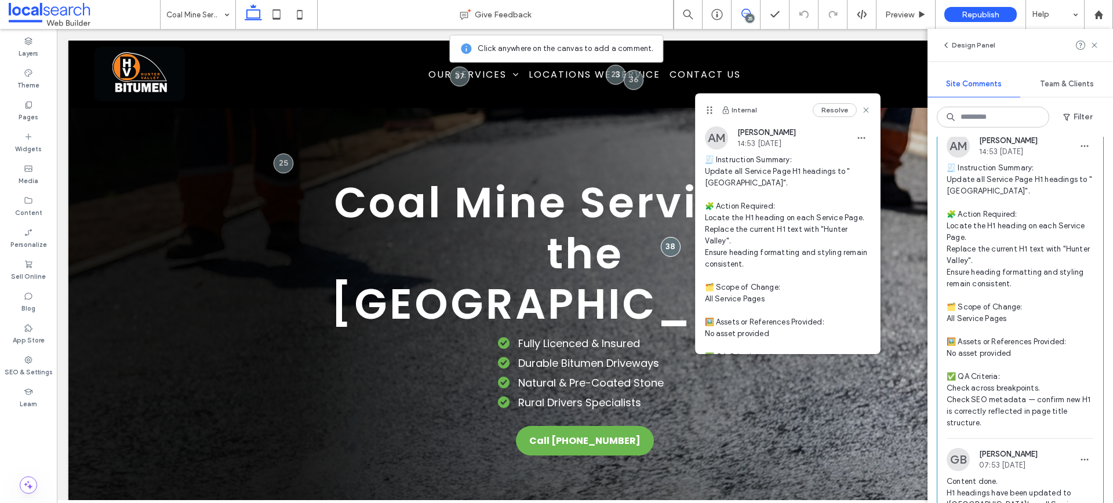
scroll to position [994, 0]
drag, startPoint x: 869, startPoint y: 108, endPoint x: 812, endPoint y: 78, distance: 64.0
click at [869, 108] on icon at bounding box center [865, 109] width 9 height 9
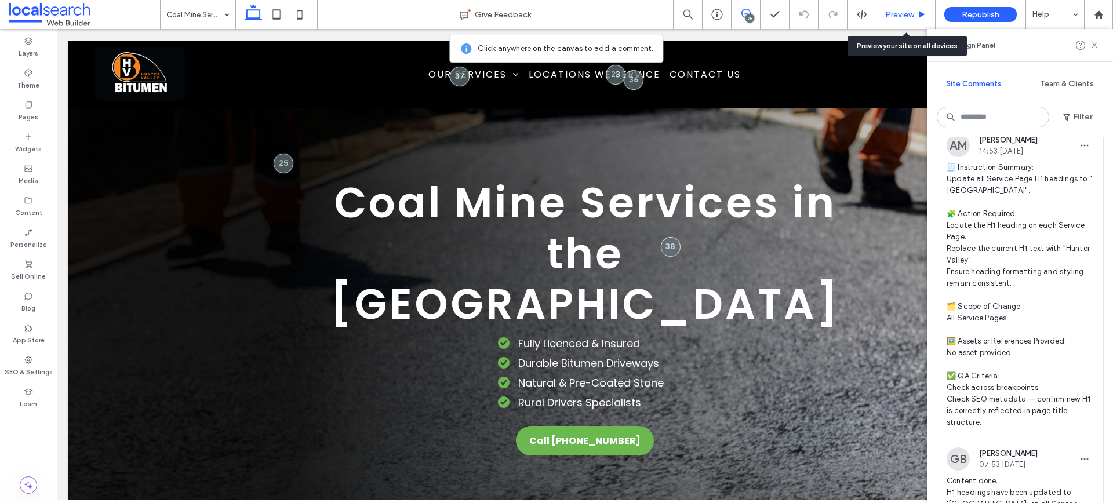
click at [904, 8] on div "Preview" at bounding box center [905, 14] width 59 height 29
click at [909, 8] on div "Preview" at bounding box center [905, 14] width 59 height 29
click at [911, 18] on span "Preview" at bounding box center [899, 15] width 29 height 10
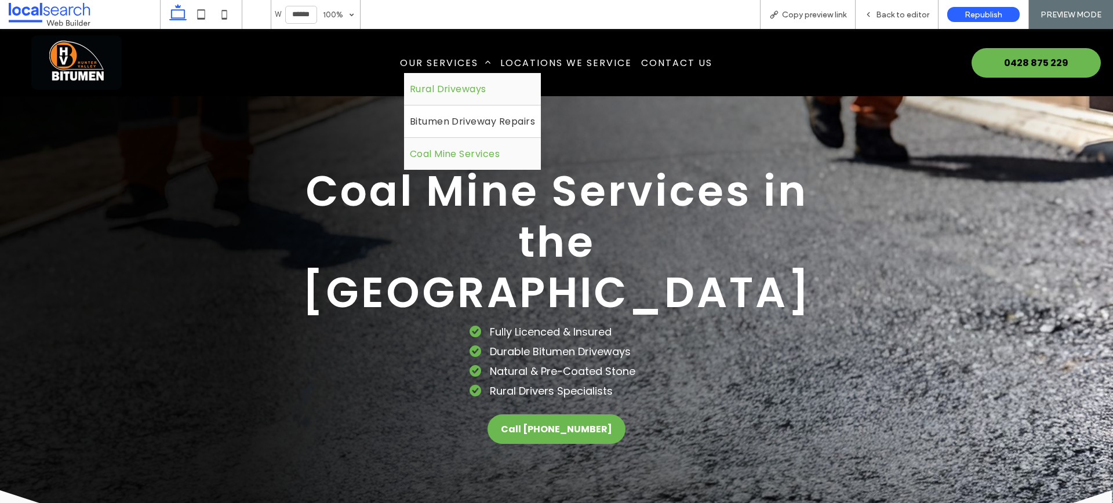
click at [477, 86] on span "Rural Driveways" at bounding box center [448, 89] width 76 height 14
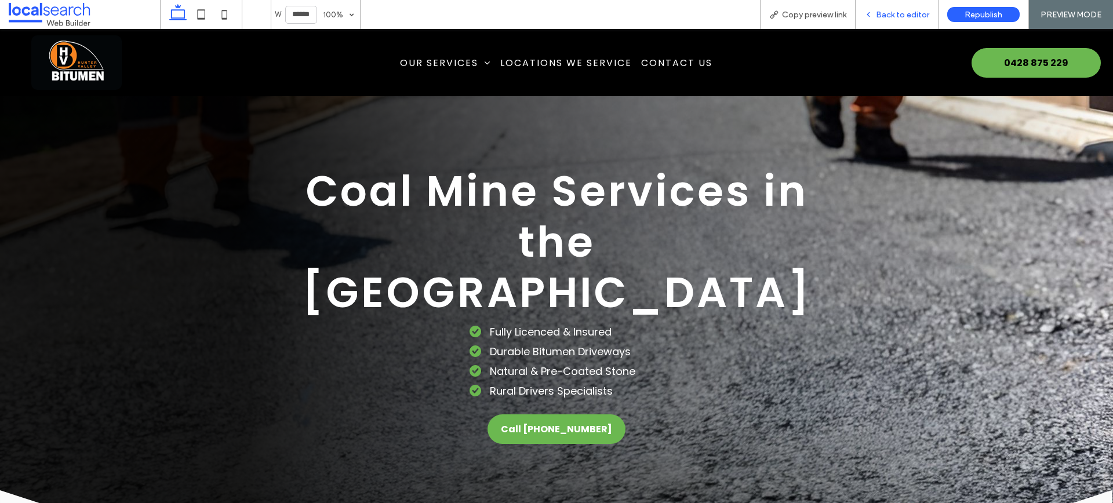
click at [902, 11] on span "Back to editor" at bounding box center [902, 15] width 53 height 10
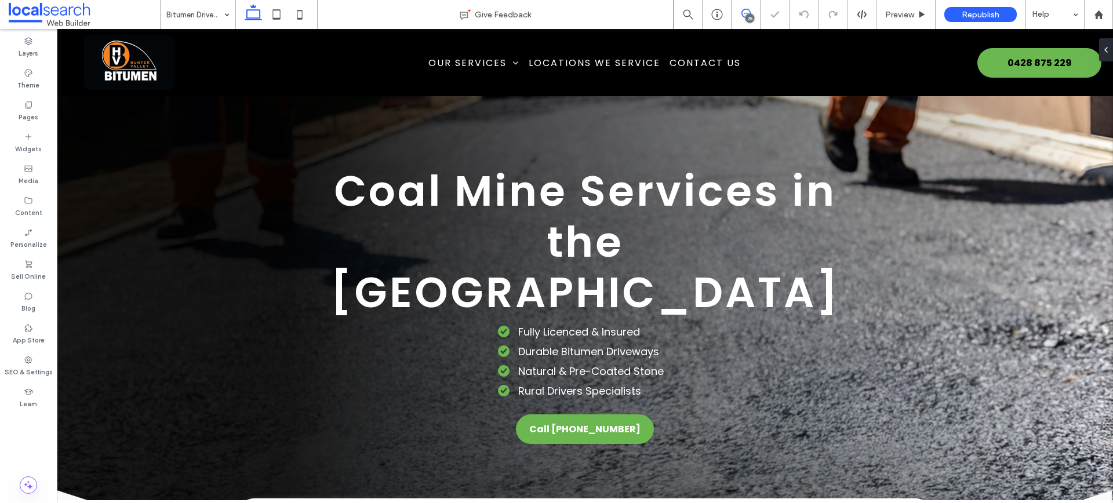
click at [738, 13] on span at bounding box center [745, 13] width 28 height 9
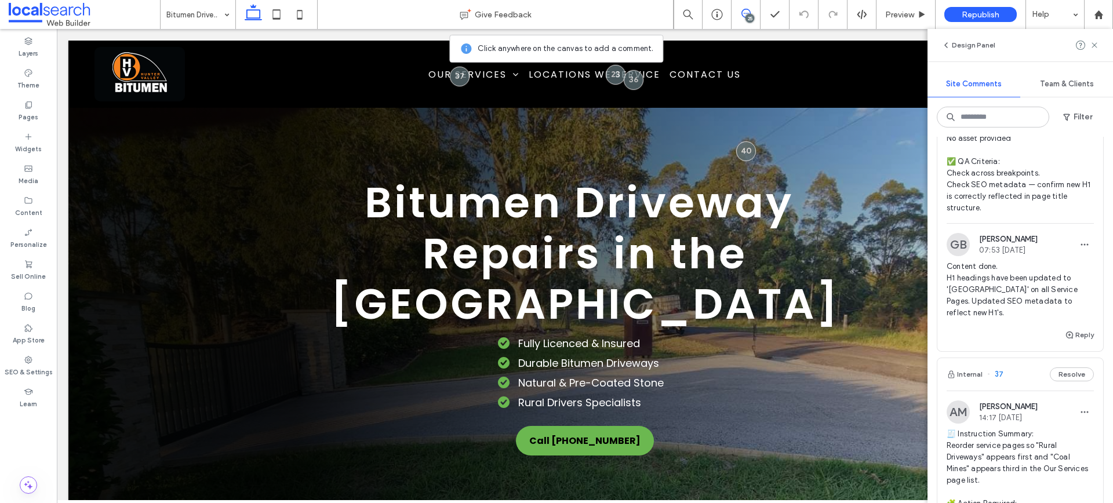
scroll to position [1219, 0]
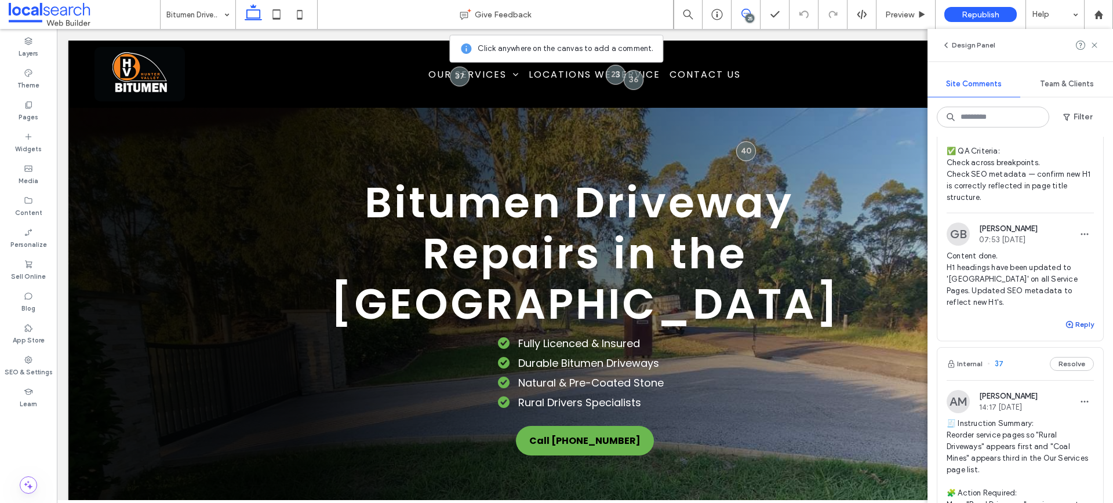
click at [1077, 331] on button "Reply" at bounding box center [1078, 325] width 29 height 14
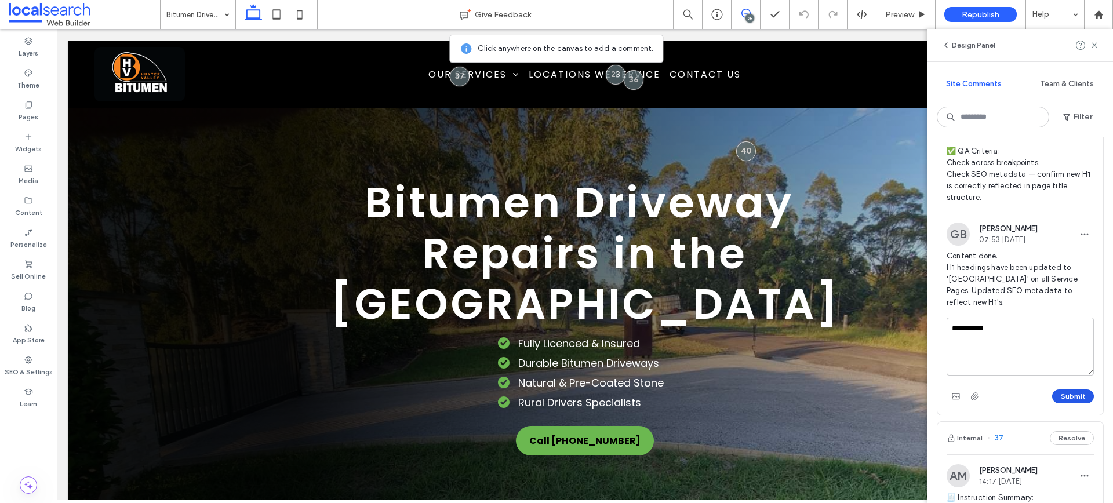
type textarea "**********"
click at [1068, 403] on button "Submit" at bounding box center [1073, 396] width 42 height 14
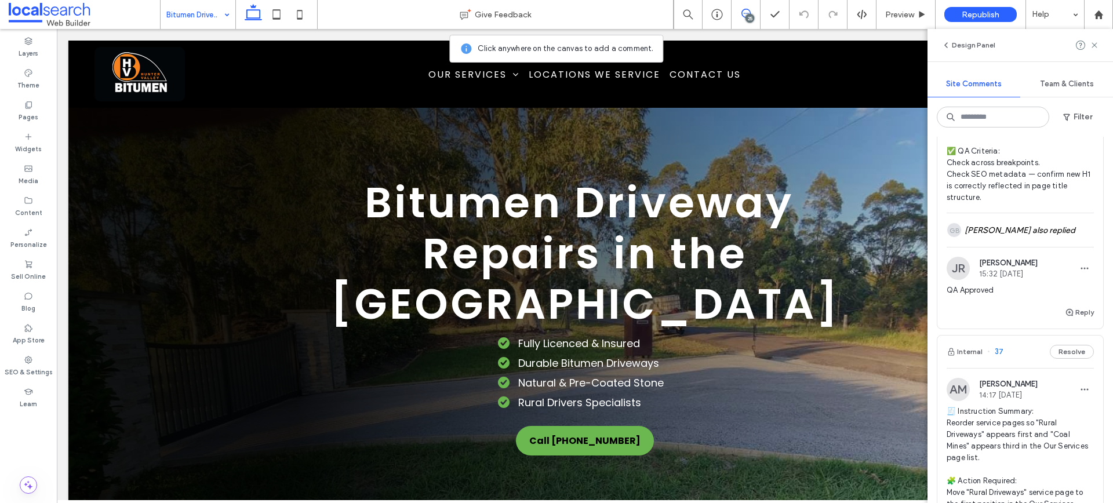
scroll to position [0, 0]
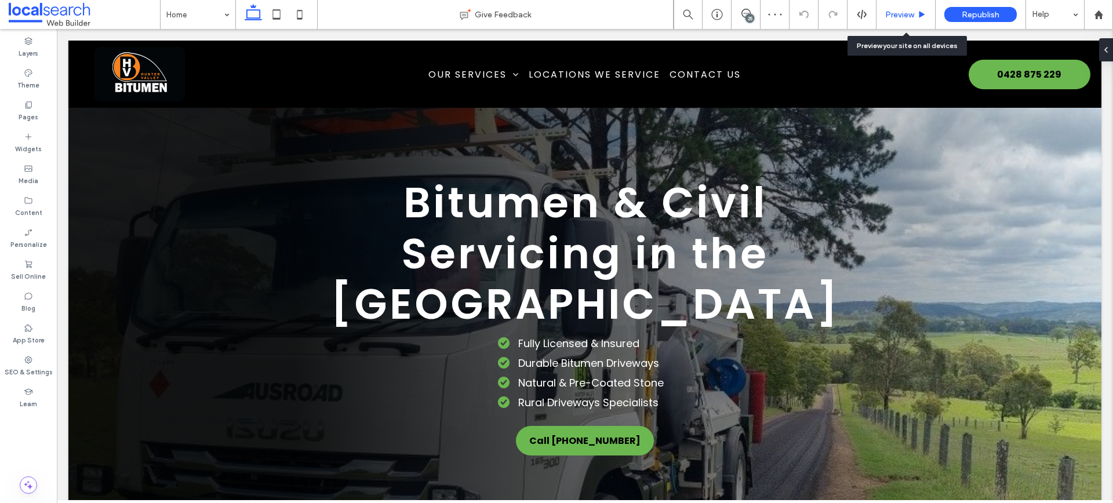
click at [898, 12] on span "Preview" at bounding box center [899, 15] width 29 height 10
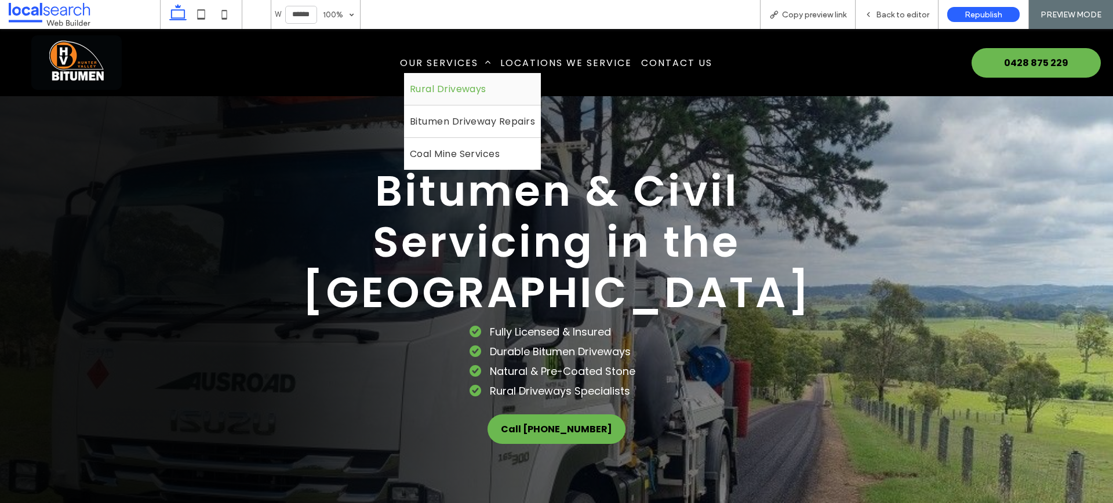
click at [444, 77] on link "Rural Driveways" at bounding box center [472, 89] width 137 height 32
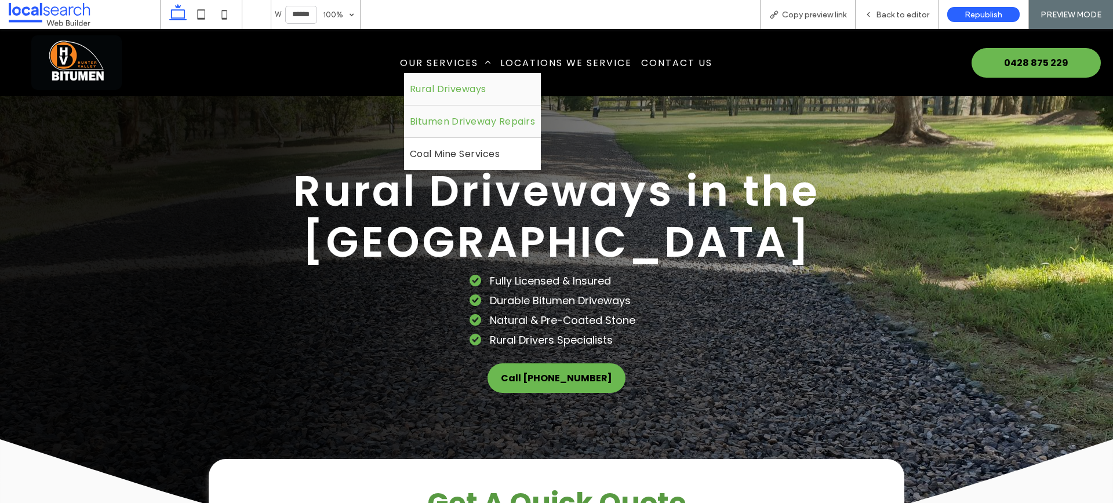
click at [450, 118] on span "Bitumen Driveway Repairs" at bounding box center [473, 121] width 126 height 14
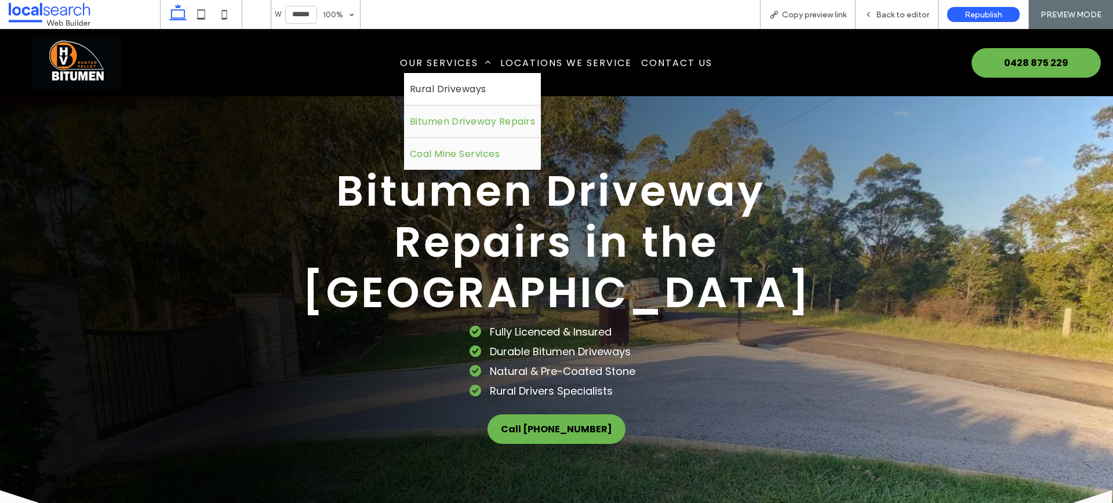
click at [456, 164] on link "Coal Mine Services" at bounding box center [472, 154] width 137 height 32
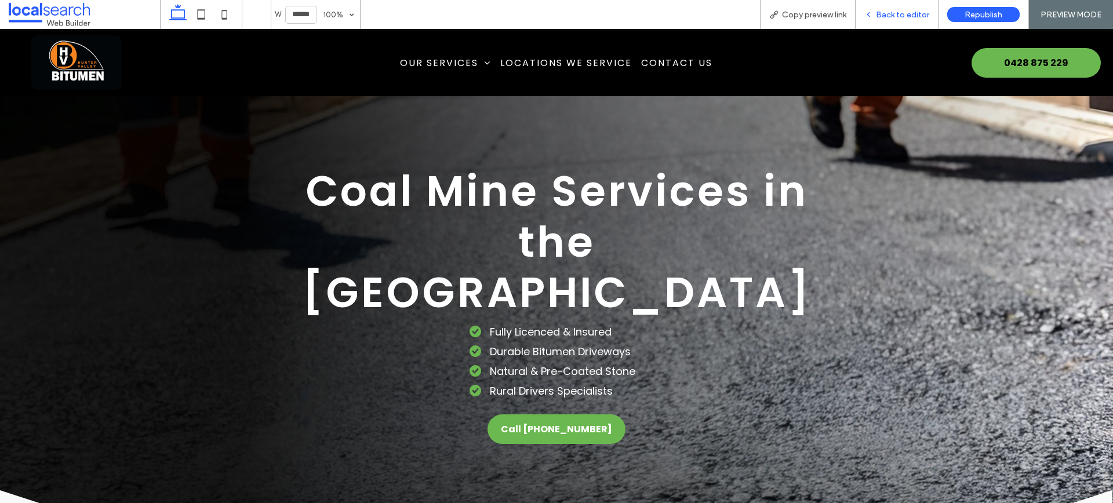
click at [877, 22] on div "Back to editor" at bounding box center [896, 14] width 83 height 29
click at [891, 16] on span "Back to editor" at bounding box center [902, 15] width 53 height 10
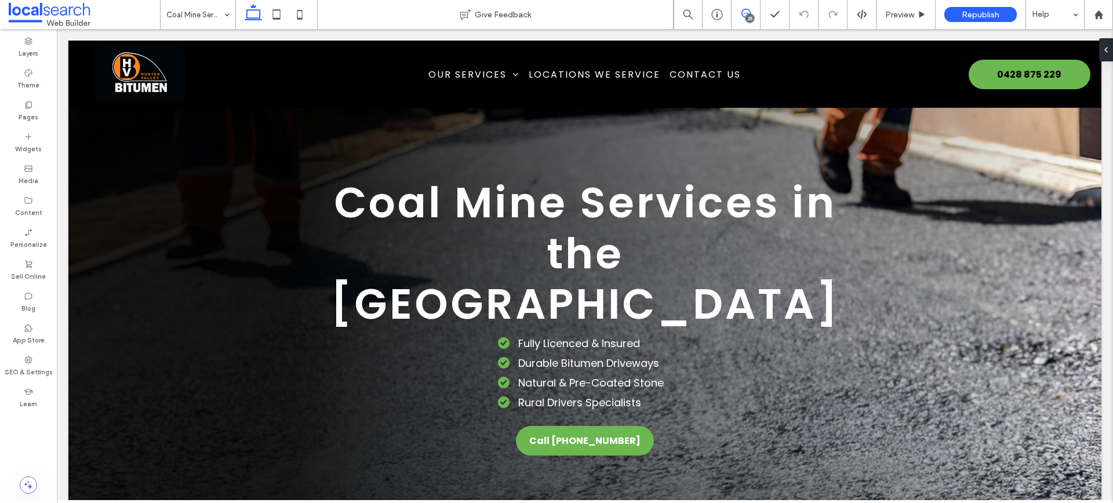
click at [746, 10] on icon at bounding box center [745, 13] width 9 height 9
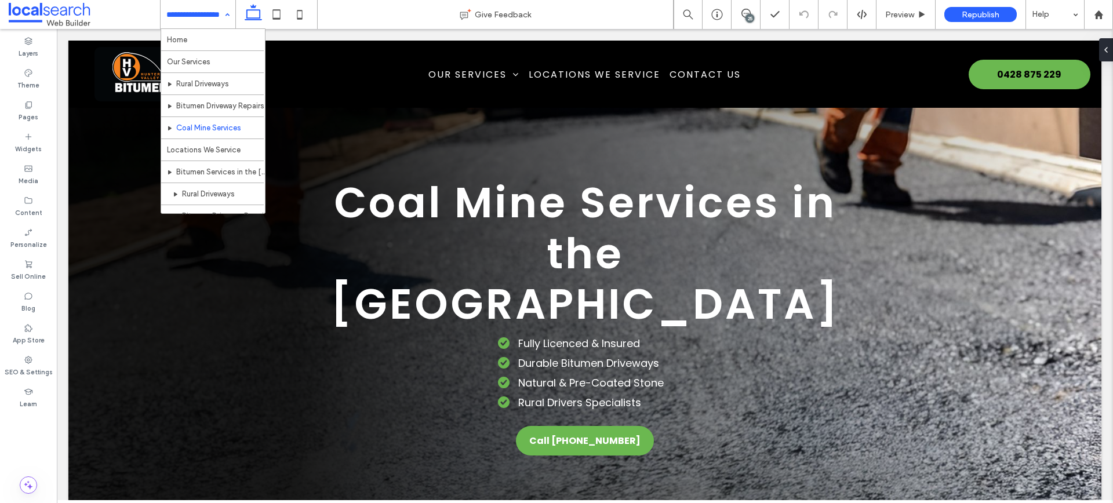
click at [225, 20] on div "Home Our Services Rural Driveways Bitumen Driveway Repairs Coal Mine Services L…" at bounding box center [198, 14] width 75 height 29
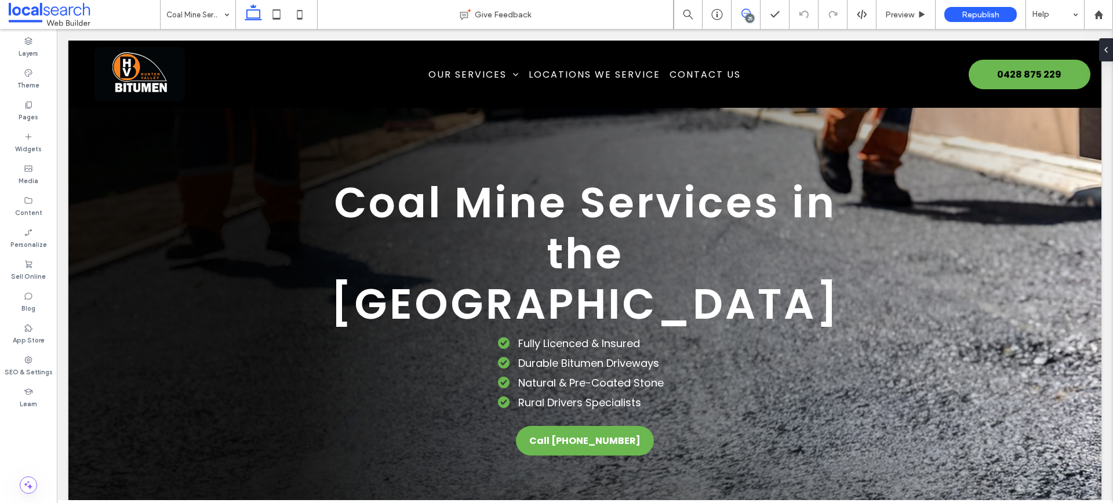
click at [748, 11] on icon at bounding box center [745, 13] width 9 height 9
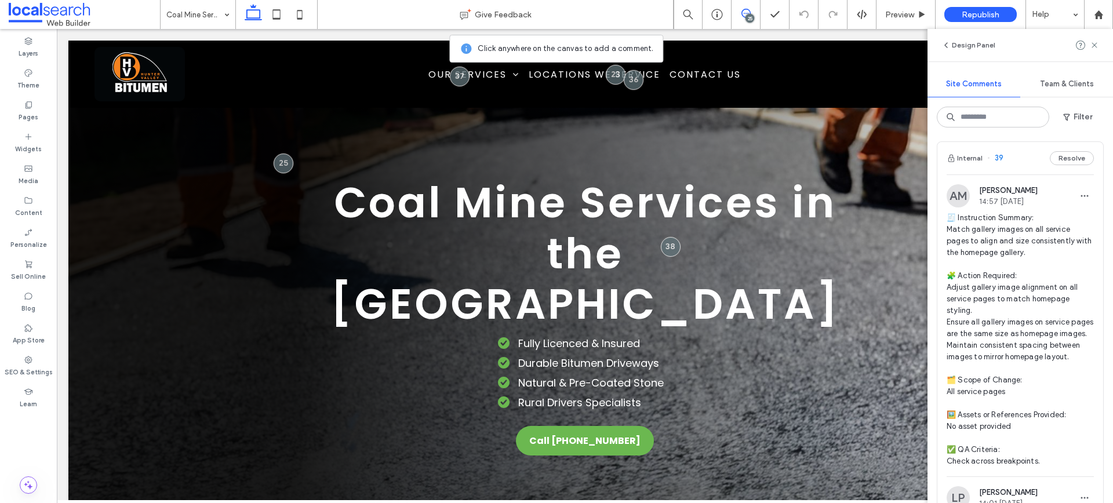
scroll to position [511, 0]
click at [884, 21] on div "Preview" at bounding box center [905, 14] width 59 height 29
click at [902, 20] on div "Preview" at bounding box center [905, 14] width 59 height 29
click at [900, 23] on div "Preview" at bounding box center [905, 14] width 59 height 29
click at [913, 8] on div "Preview" at bounding box center [905, 14] width 59 height 29
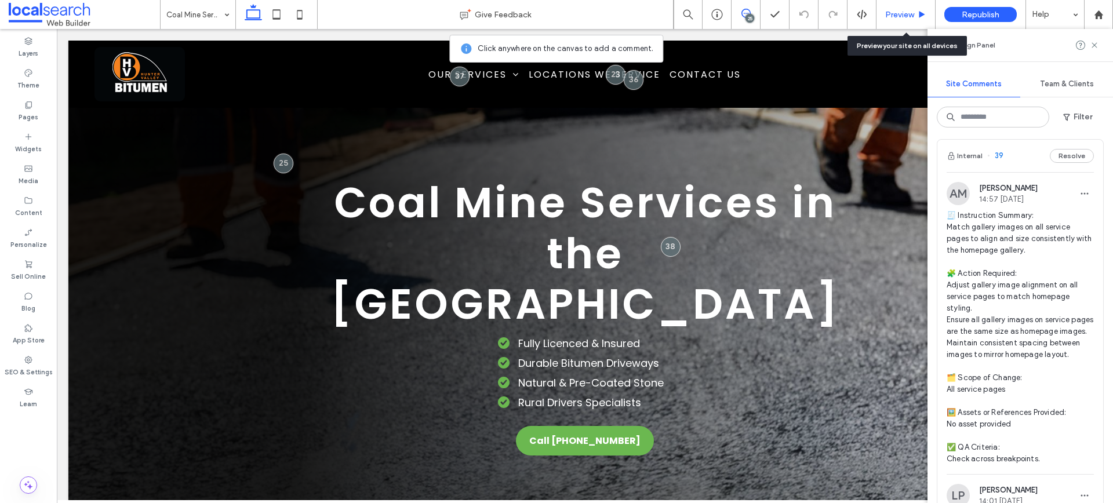
click at [906, 15] on span "Preview" at bounding box center [899, 15] width 29 height 10
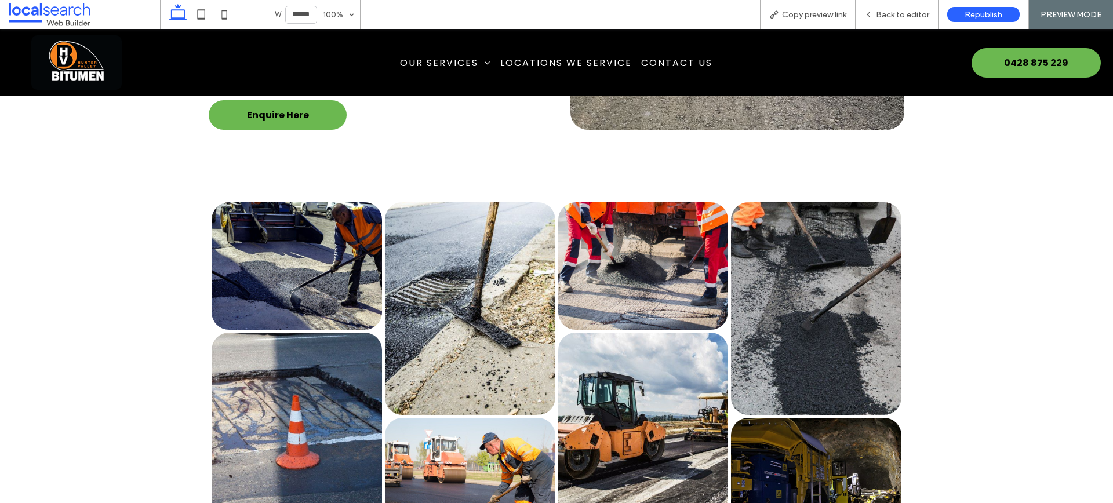
scroll to position [1650, 0]
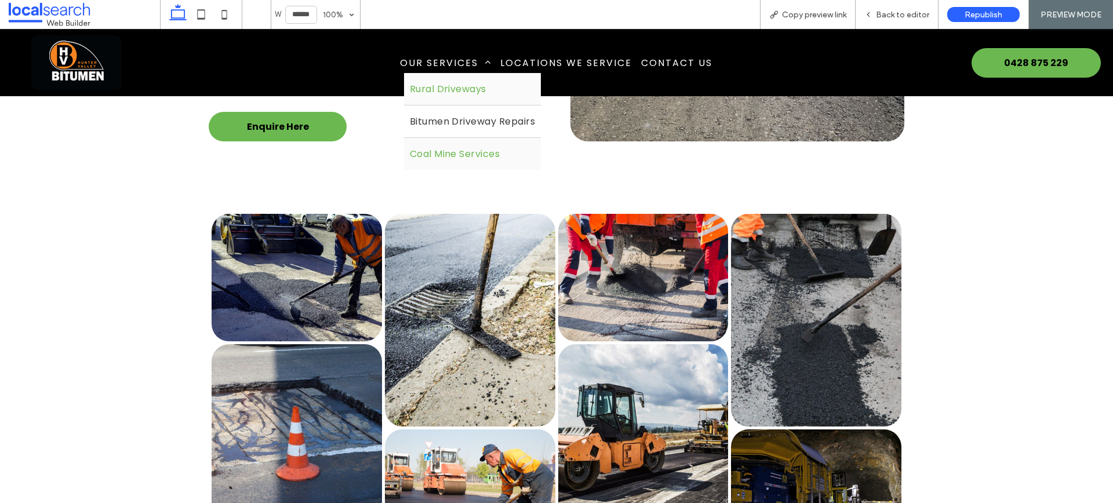
click at [472, 97] on link "Rural Driveways" at bounding box center [472, 89] width 137 height 32
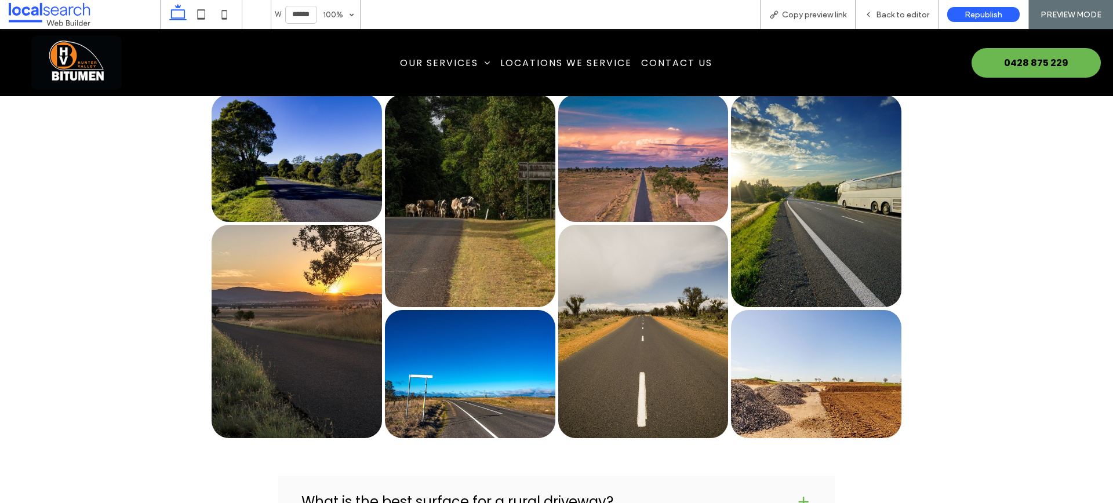
scroll to position [1704, 0]
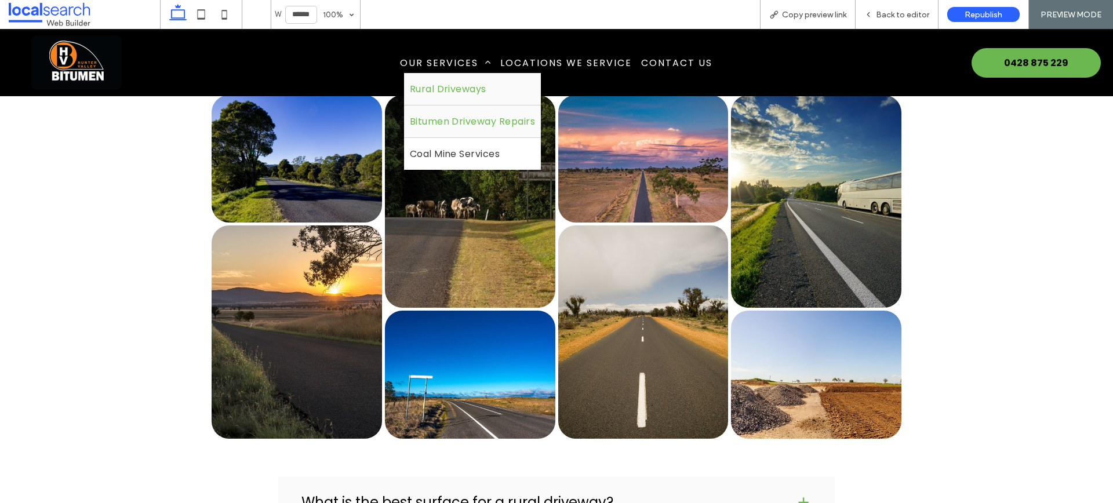
click at [487, 119] on span "Bitumen Driveway Repairs" at bounding box center [473, 121] width 126 height 14
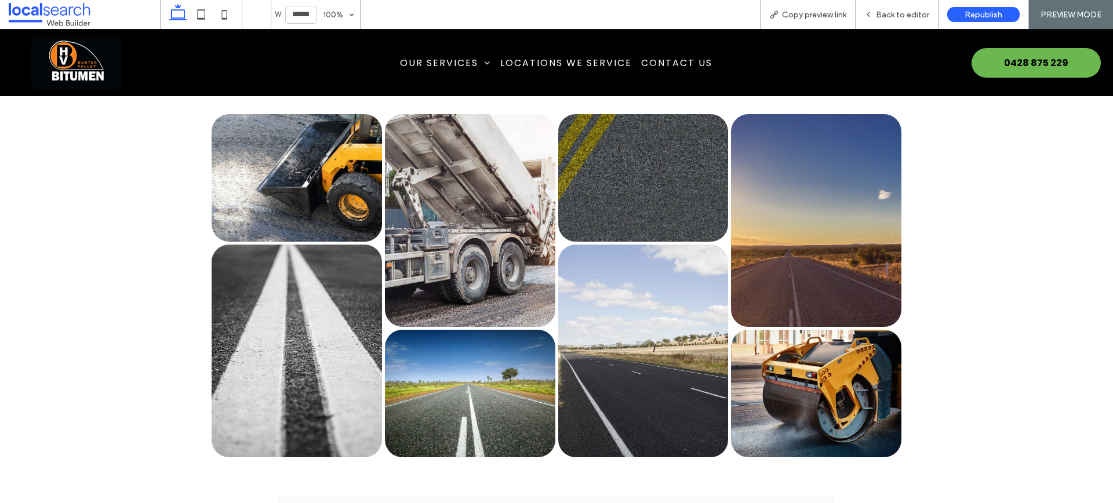
scroll to position [1690, 0]
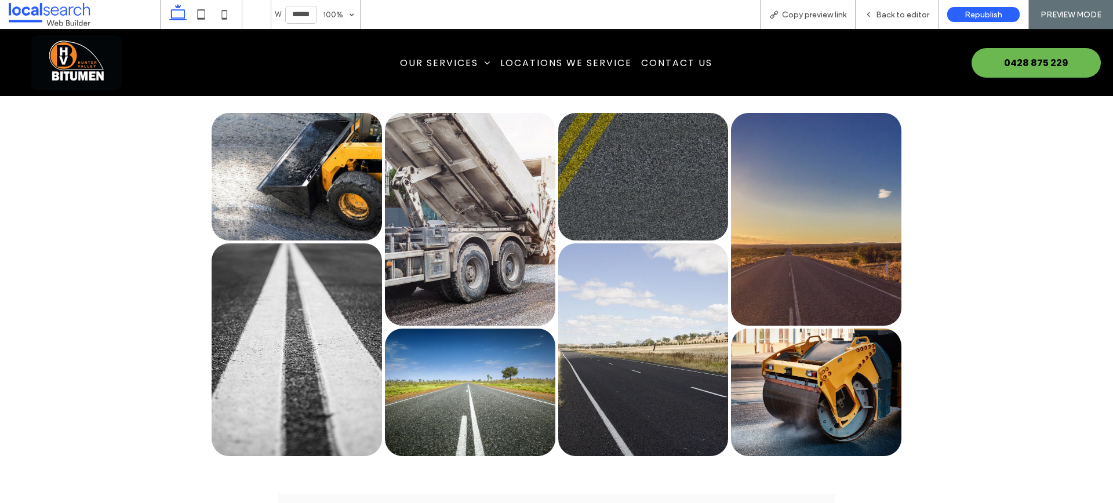
click at [81, 48] on img at bounding box center [76, 62] width 90 height 54
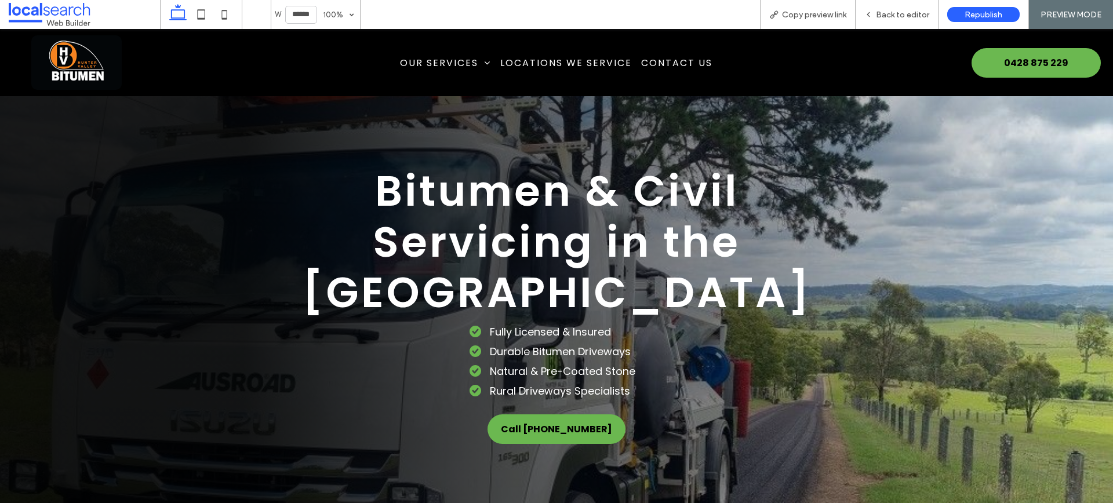
click at [78, 69] on img at bounding box center [76, 62] width 90 height 54
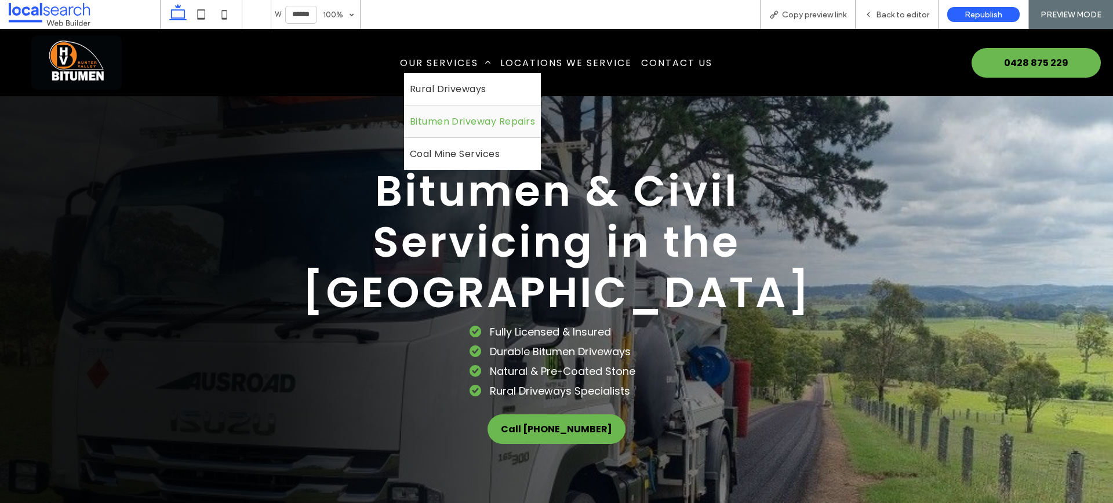
click at [509, 114] on span "Bitumen Driveway Repairs" at bounding box center [473, 121] width 126 height 14
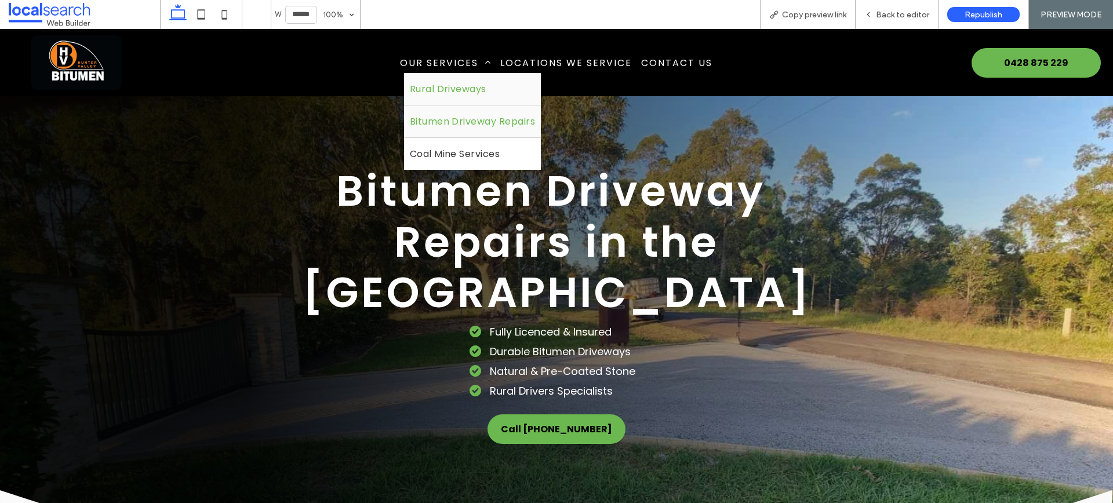
click at [442, 80] on link "Rural Driveways" at bounding box center [472, 89] width 137 height 32
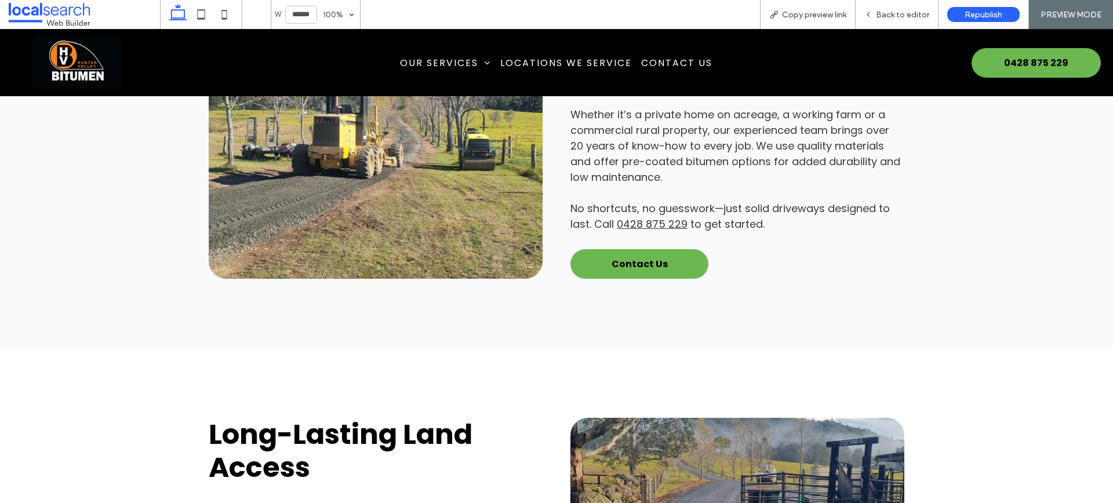
scroll to position [902, 0]
drag, startPoint x: 908, startPoint y: 247, endPoint x: 866, endPoint y: 243, distance: 41.9
click at [908, 247] on div "Button Singleton Rural Driveways Built for the Land When you’re managing rural …" at bounding box center [556, 51] width 1113 height 594
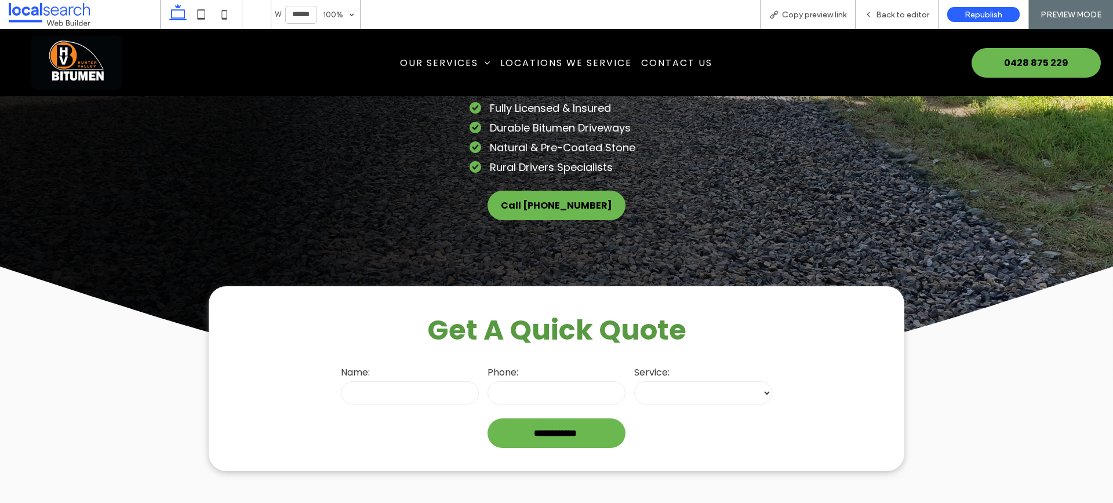
scroll to position [0, 0]
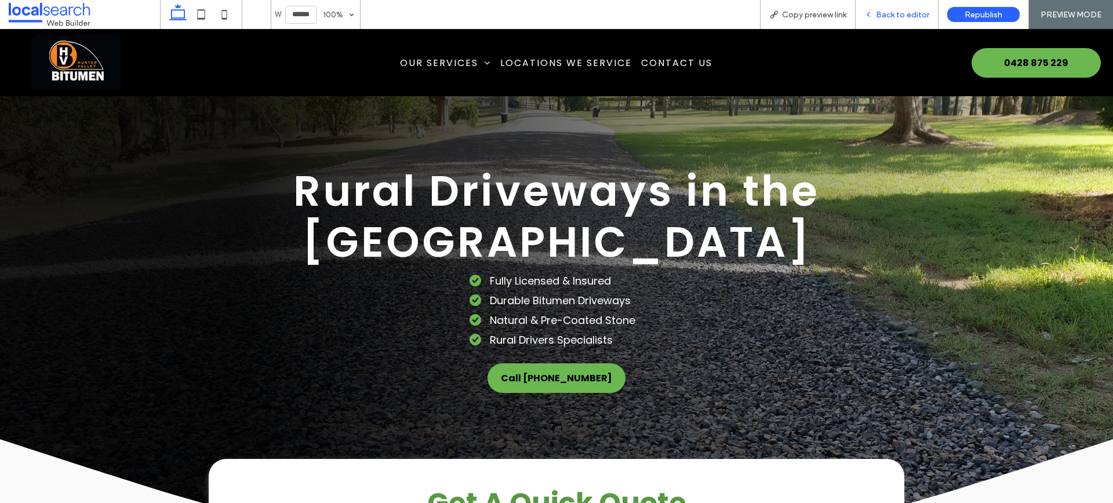
click at [909, 12] on span "Back to editor" at bounding box center [902, 15] width 53 height 10
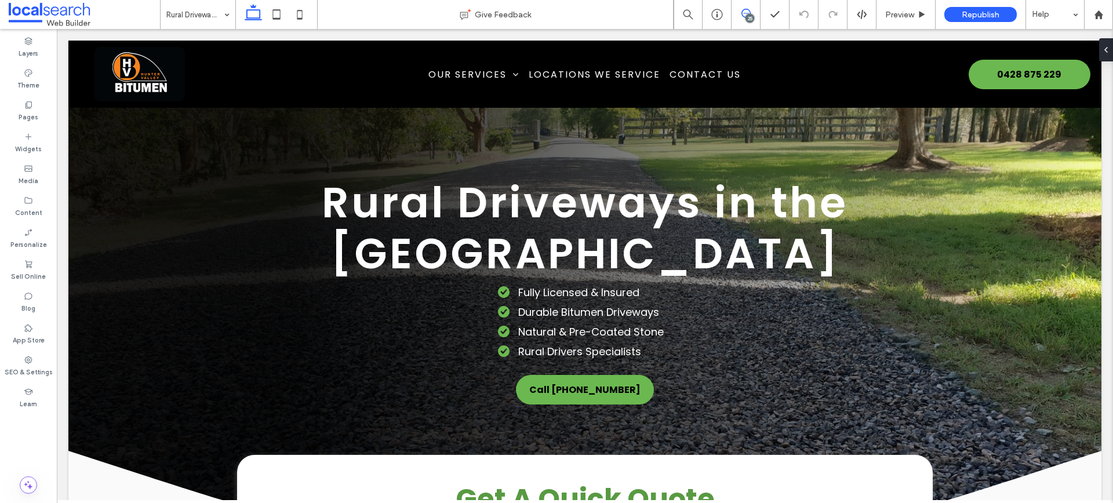
click at [742, 14] on icon at bounding box center [745, 13] width 9 height 9
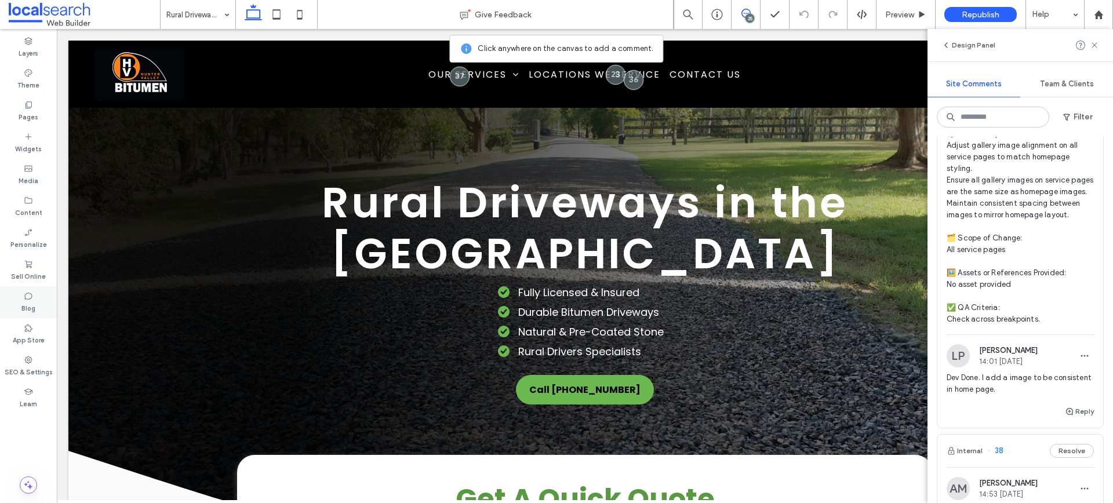
scroll to position [709, 0]
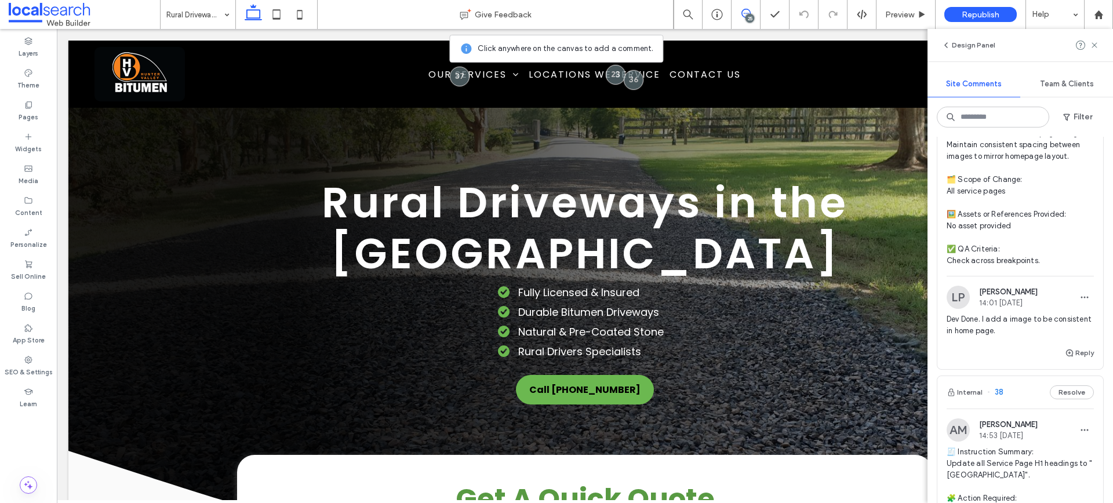
click at [1107, 41] on div "Design Panel" at bounding box center [1019, 45] width 185 height 32
click at [1102, 42] on div "Design Panel" at bounding box center [1019, 45] width 185 height 32
click at [1095, 43] on use at bounding box center [1093, 44] width 5 height 5
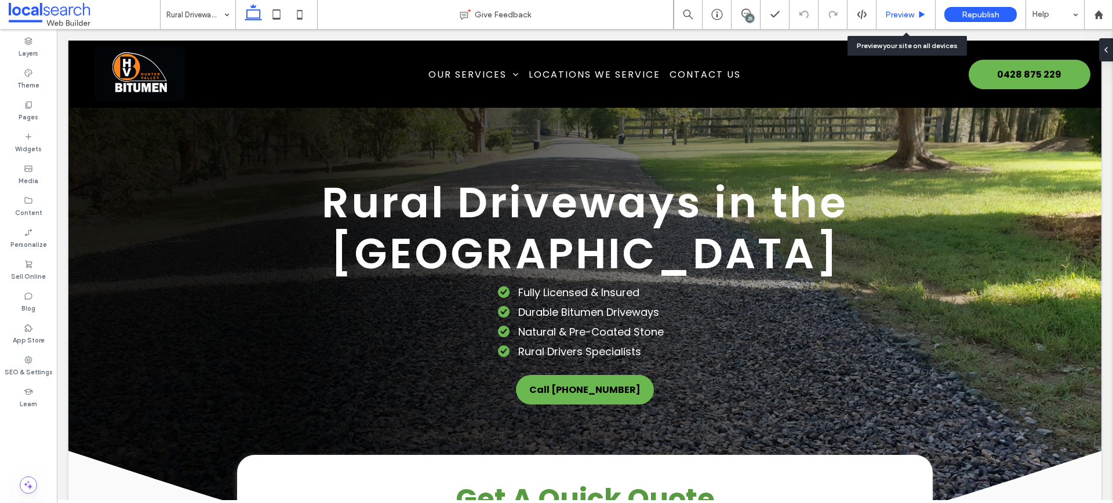
click at [903, 16] on span "Preview" at bounding box center [899, 15] width 29 height 10
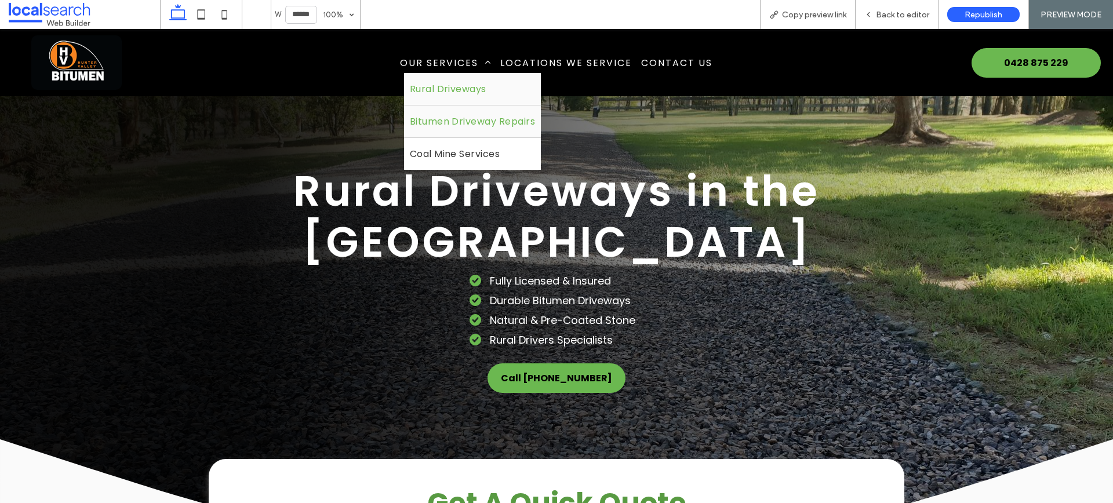
click at [484, 118] on span "Bitumen Driveway Repairs" at bounding box center [473, 121] width 126 height 14
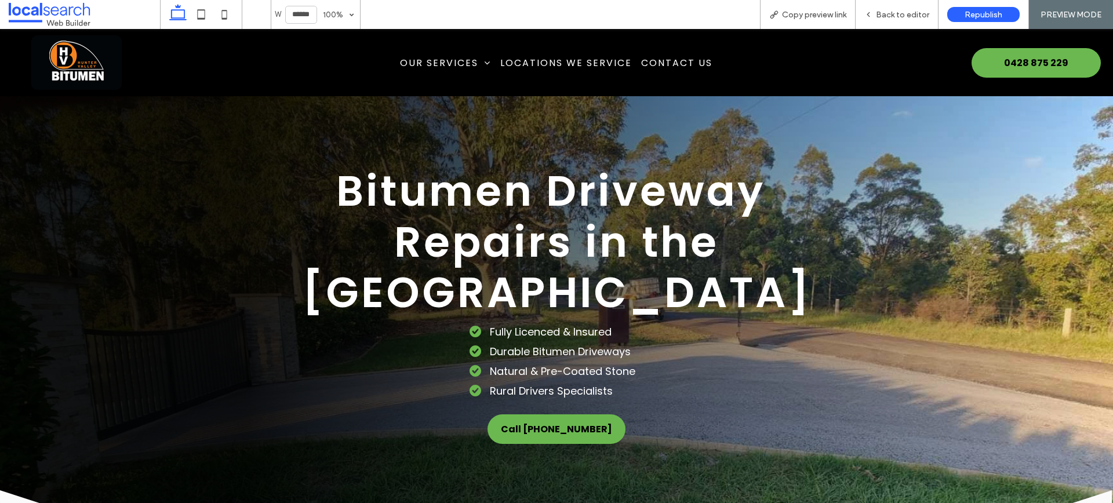
click at [65, 50] on img at bounding box center [76, 62] width 90 height 54
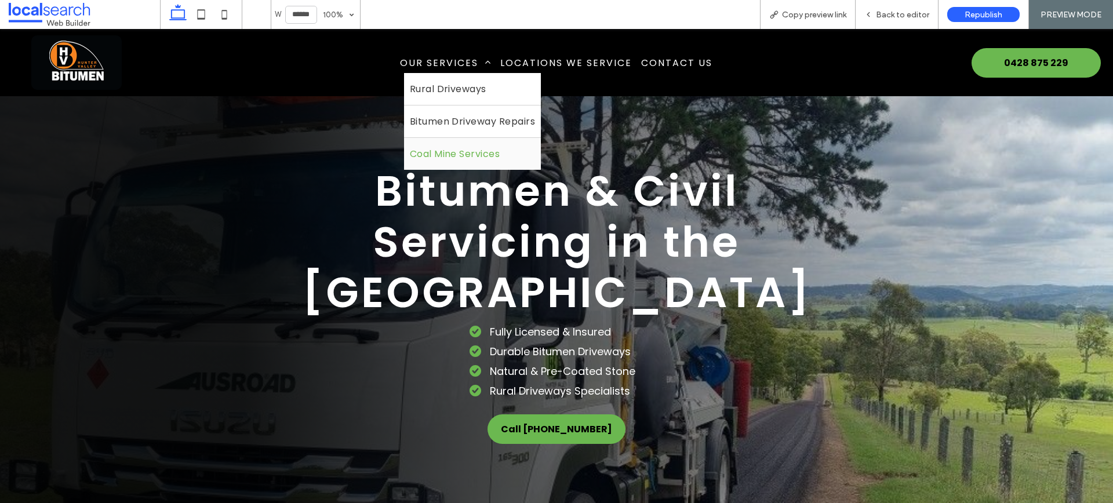
click at [499, 147] on span "Coal Mine Services" at bounding box center [455, 154] width 90 height 14
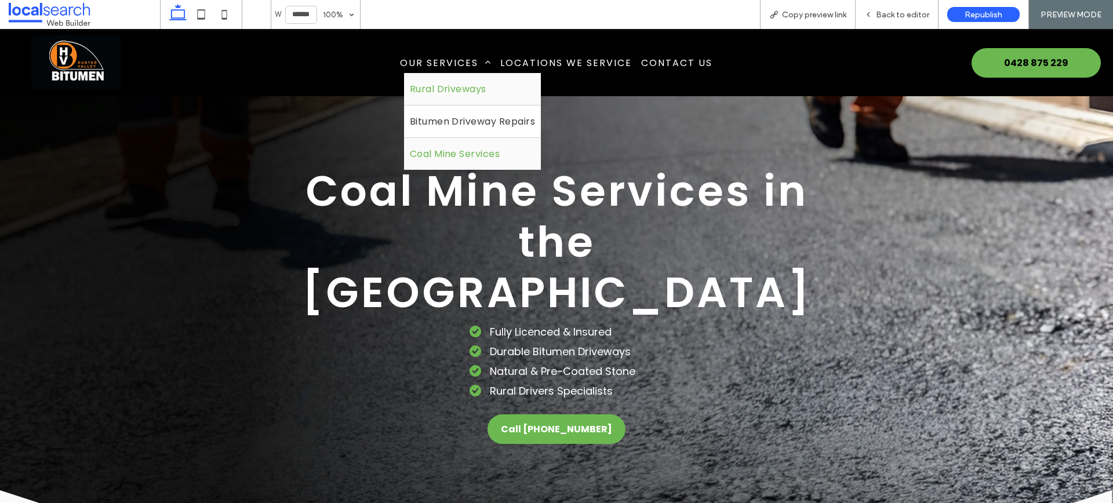
click at [477, 82] on span "Rural Driveways" at bounding box center [448, 89] width 76 height 14
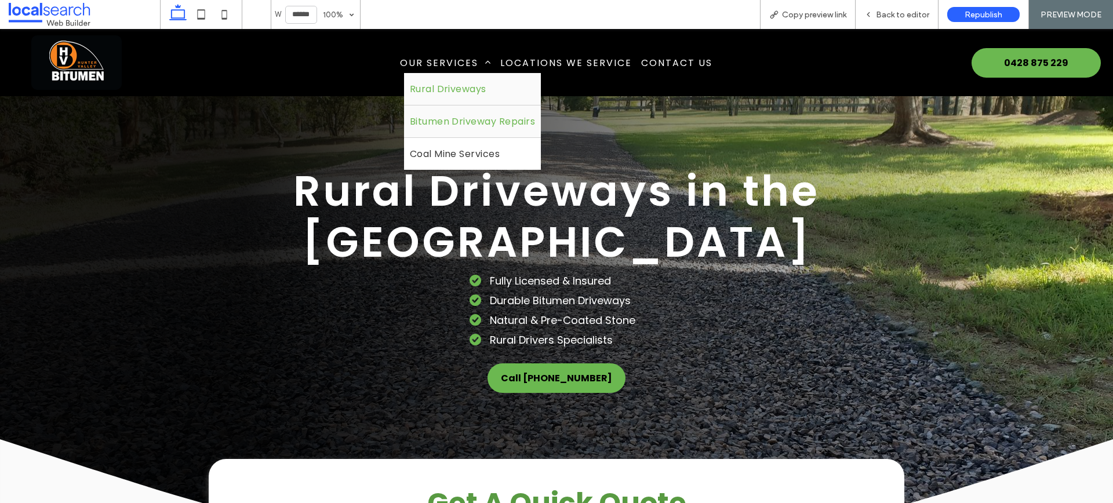
click at [489, 112] on link "Bitumen Driveway Repairs" at bounding box center [472, 121] width 137 height 32
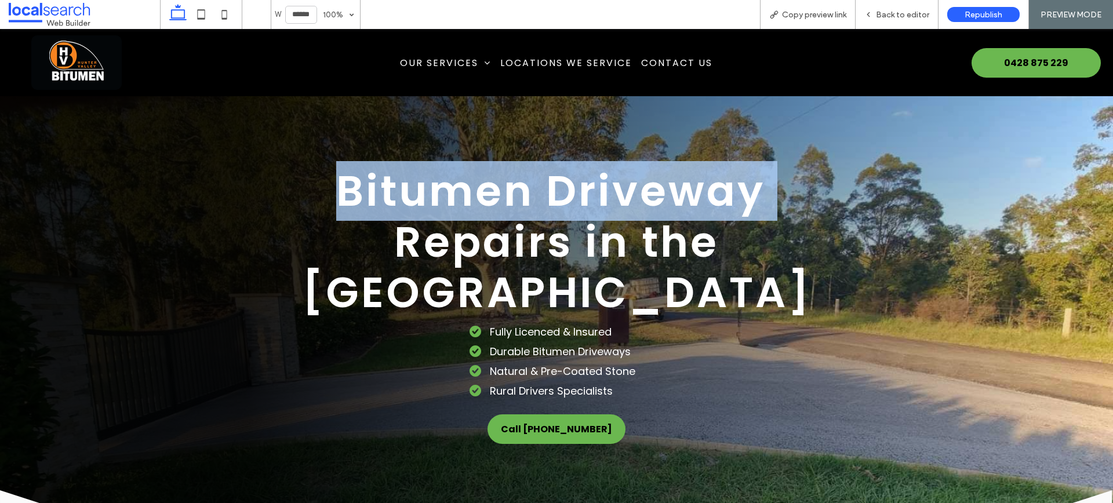
click at [834, 191] on div "Bitumen Driveway Repairs in the Hunter Valley Call Now Get A Quote Fully Licenc…" at bounding box center [556, 284] width 695 height 237
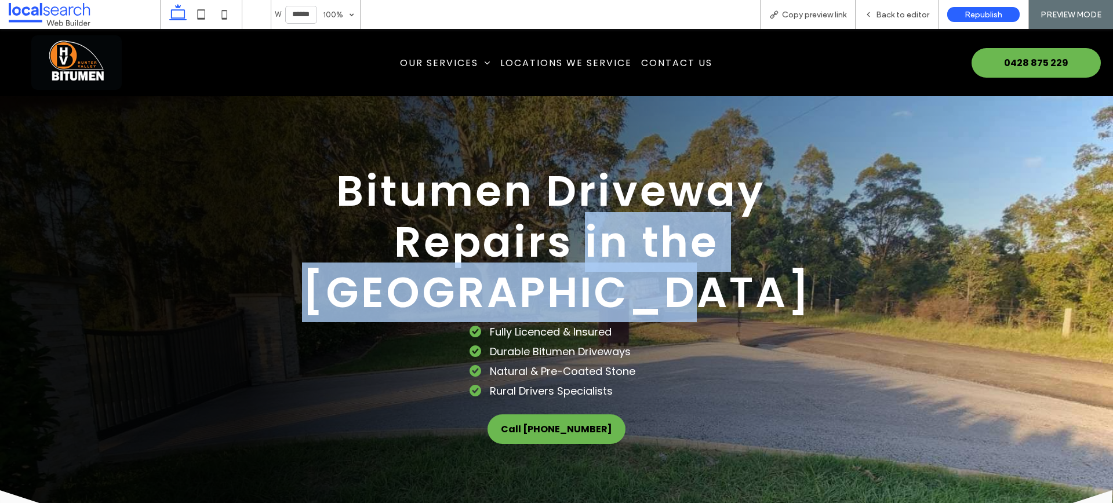
drag, startPoint x: 498, startPoint y: 240, endPoint x: 645, endPoint y: 280, distance: 152.0
click at [647, 281] on h1 "Bitumen Driveway Repairs in the Hunter Valley" at bounding box center [556, 242] width 538 height 152
drag, startPoint x: 91, startPoint y: 58, endPoint x: 94, endPoint y: 86, distance: 28.5
click at [91, 58] on img at bounding box center [76, 62] width 90 height 54
click at [909, 21] on div "Back to editor" at bounding box center [896, 14] width 83 height 29
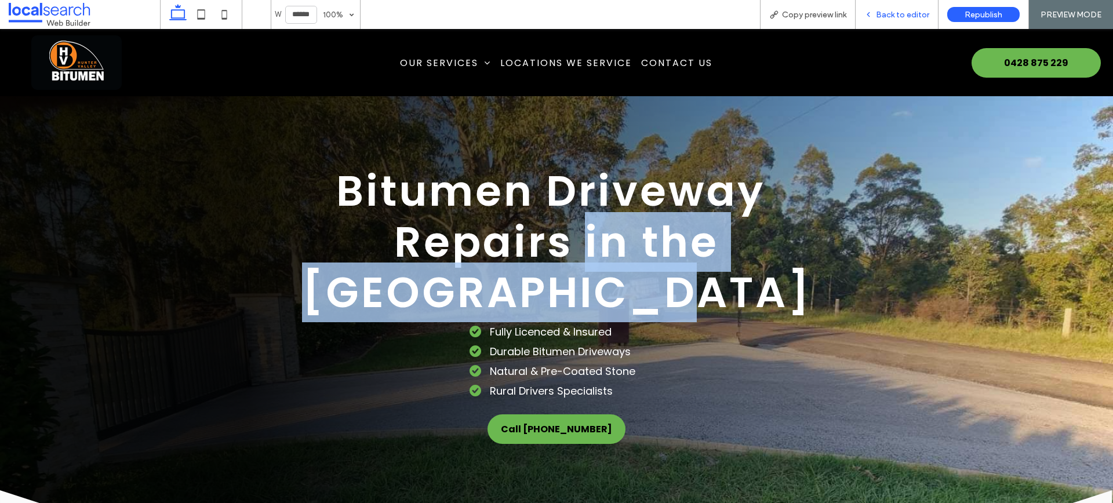
click at [909, 21] on div "Back to editor" at bounding box center [896, 14] width 83 height 29
click at [893, 14] on span "Back to editor" at bounding box center [902, 15] width 53 height 10
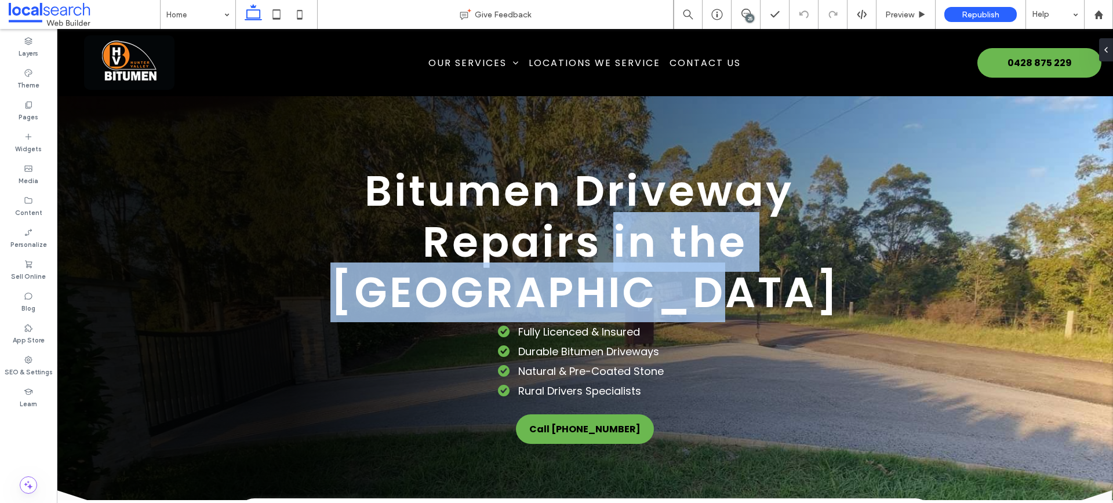
click at [748, 14] on div "25" at bounding box center [749, 18] width 9 height 9
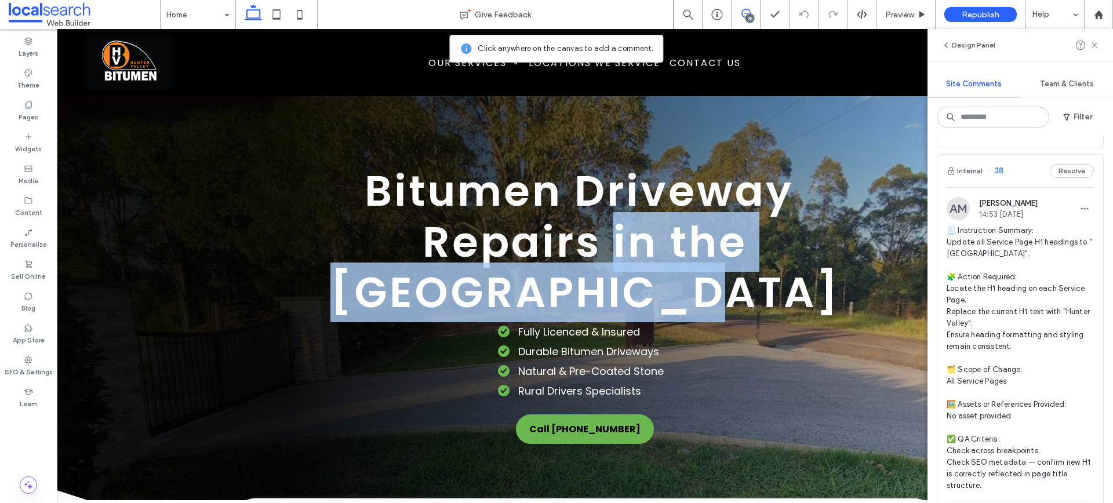
scroll to position [926, 0]
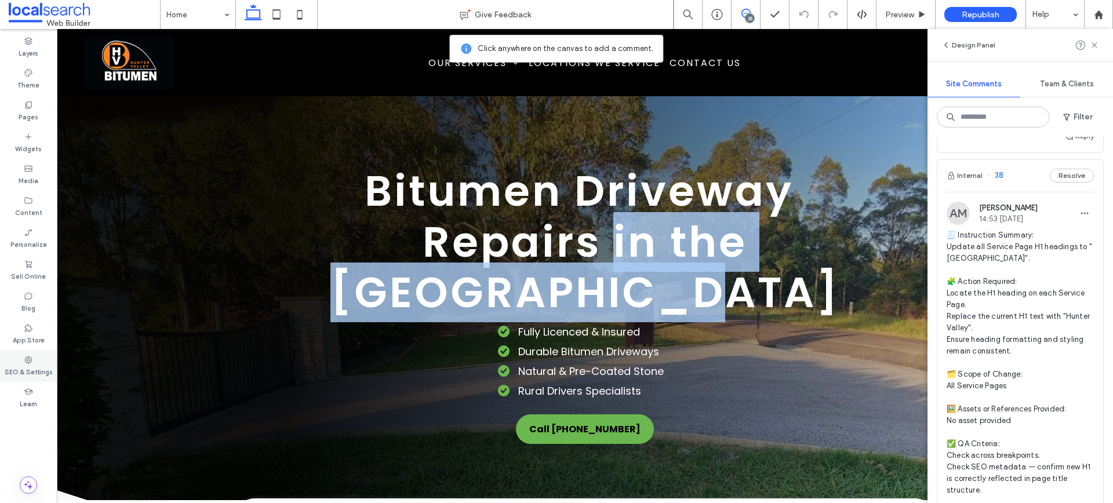
click at [48, 370] on label "SEO & Settings" at bounding box center [29, 370] width 48 height 13
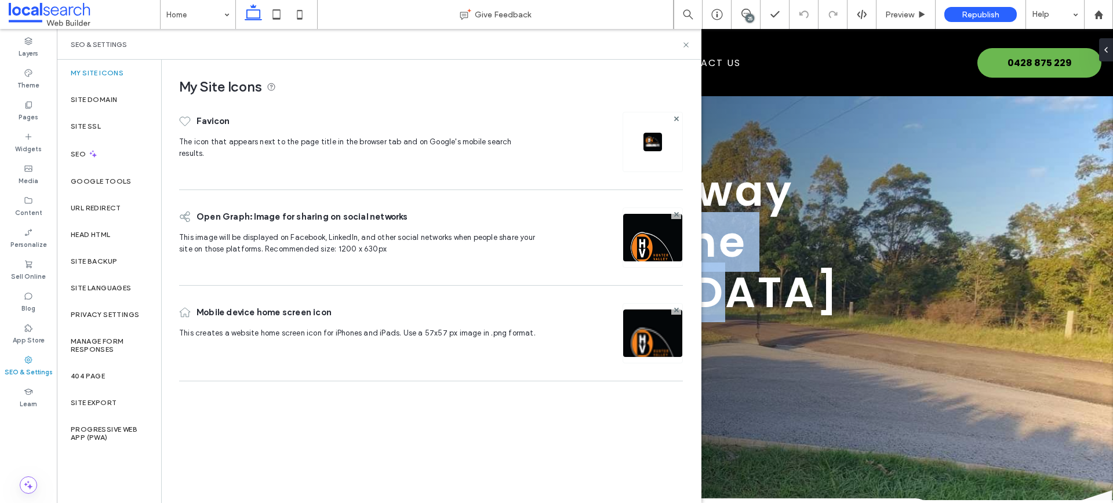
scroll to position [0, 0]
click at [130, 271] on div "Site Backup" at bounding box center [109, 261] width 104 height 27
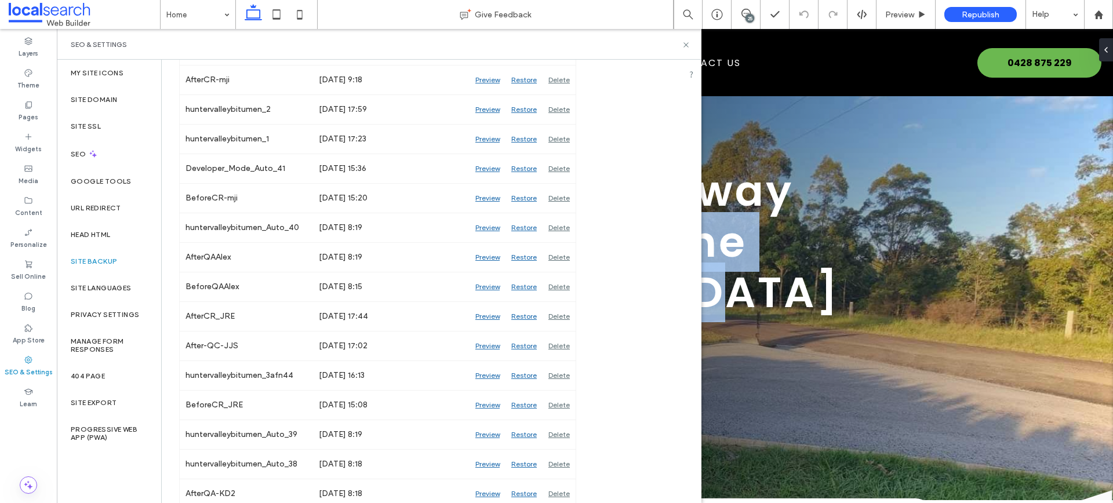
scroll to position [561, 0]
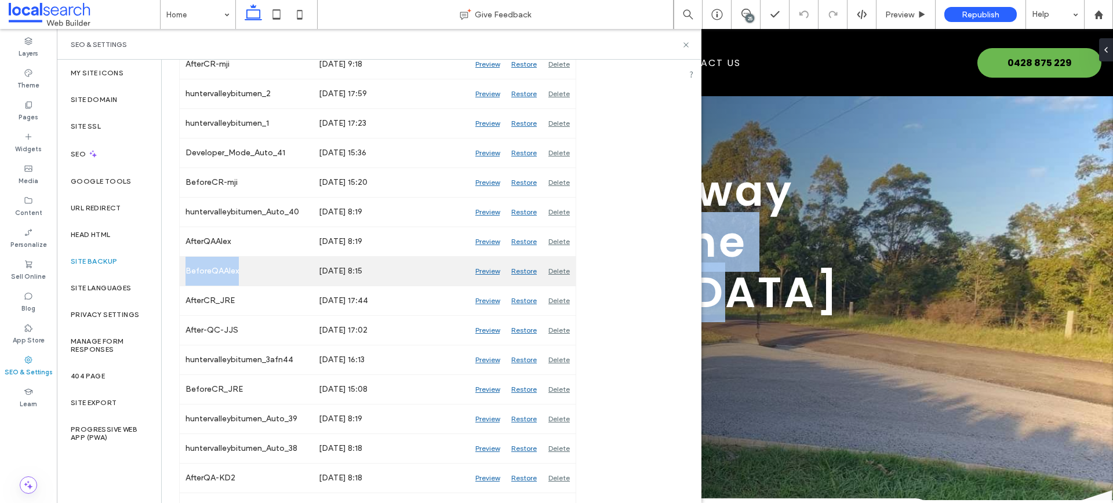
drag, startPoint x: 243, startPoint y: 271, endPoint x: 182, endPoint y: 272, distance: 61.4
click at [182, 272] on div "BeforeQAAlex" at bounding box center [246, 271] width 133 height 29
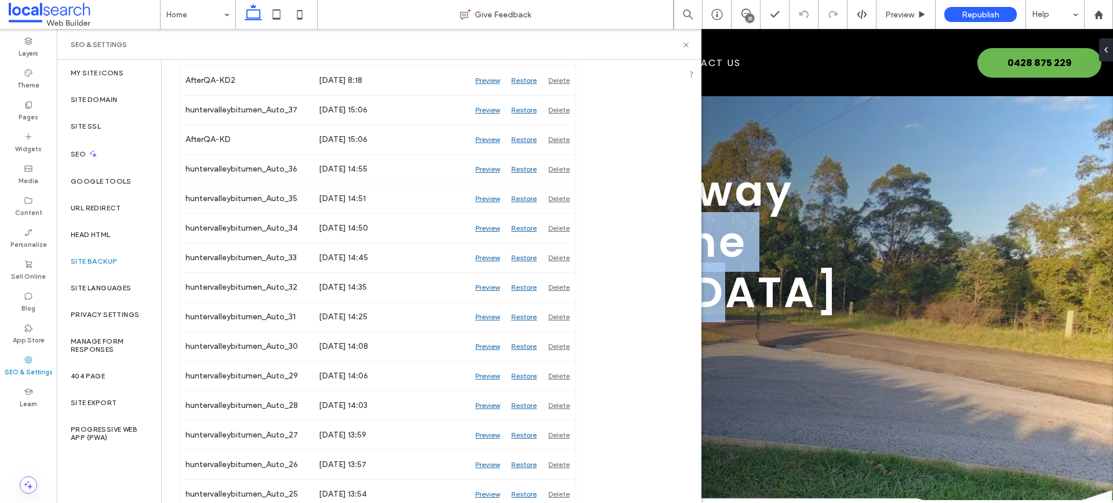
scroll to position [958, 0]
click at [687, 49] on div "SEO & Settings" at bounding box center [379, 44] width 617 height 9
click at [688, 41] on icon at bounding box center [685, 45] width 9 height 9
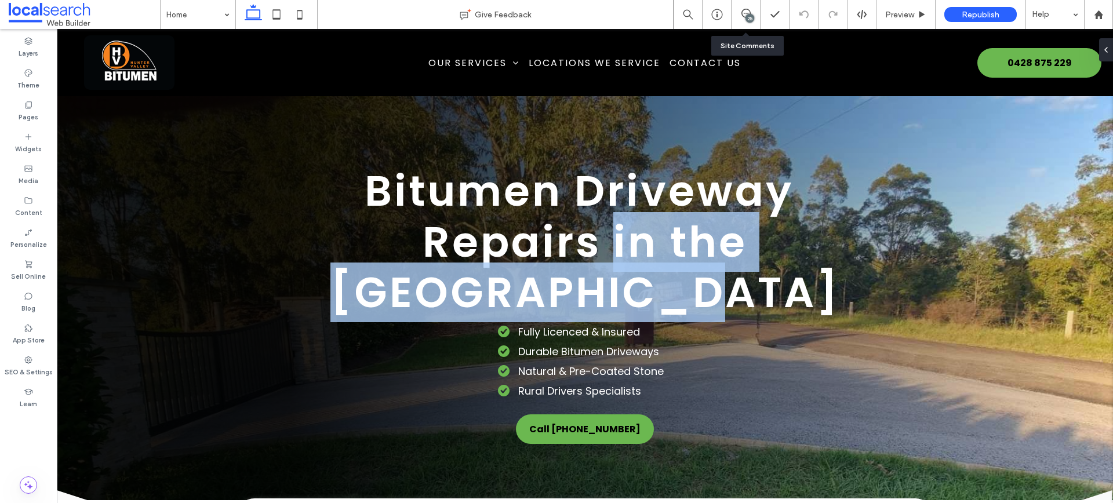
click at [746, 6] on div "25" at bounding box center [745, 14] width 29 height 29
click at [745, 10] on icon at bounding box center [745, 13] width 9 height 9
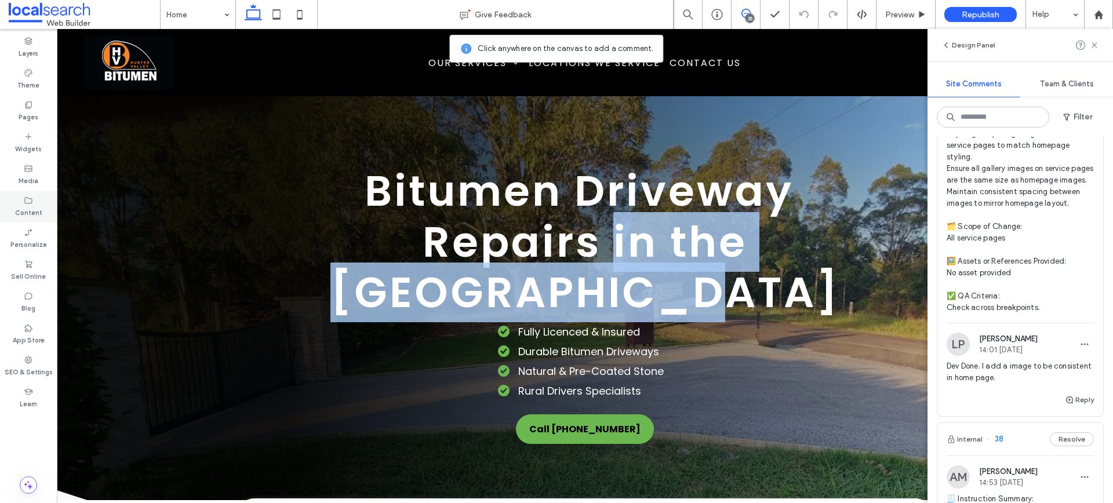
scroll to position [665, 0]
click at [1077, 404] on button "Reply" at bounding box center [1078, 398] width 29 height 14
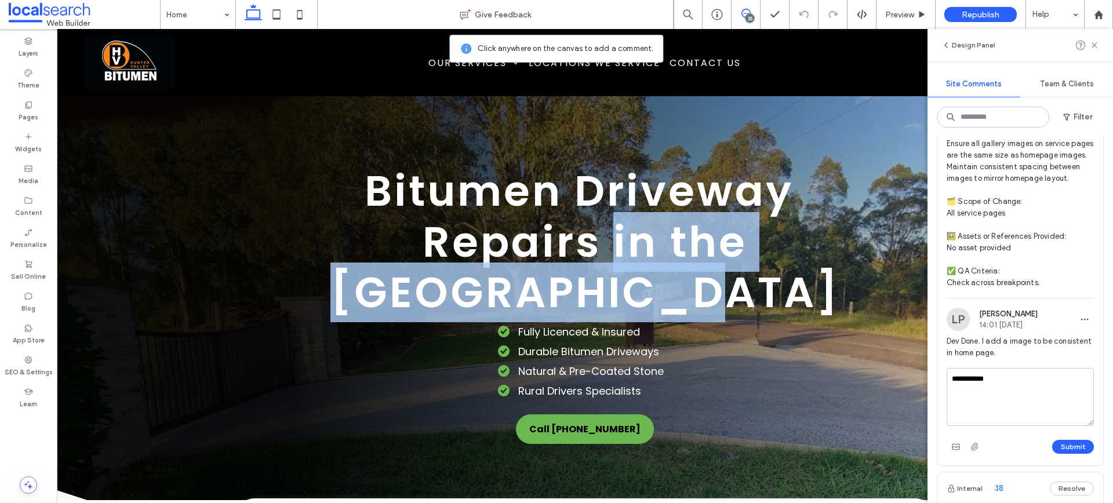
scroll to position [690, 0]
type textarea "**********"
click at [1069, 451] on button "Submit" at bounding box center [1073, 444] width 42 height 14
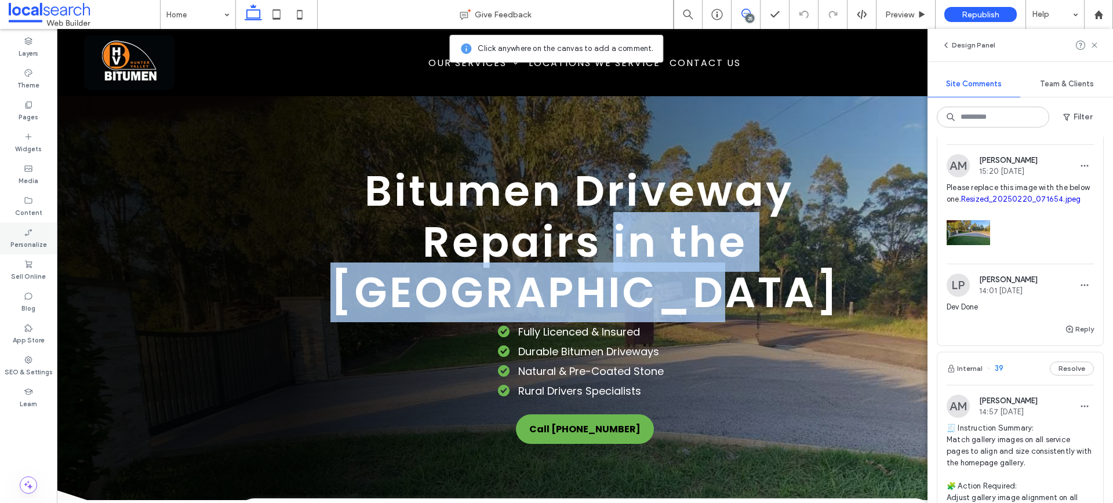
scroll to position [299, 0]
click at [1017, 198] on span "Please replace this image with the below one. Resized_20250220_071654.jpeg" at bounding box center [1019, 192] width 147 height 23
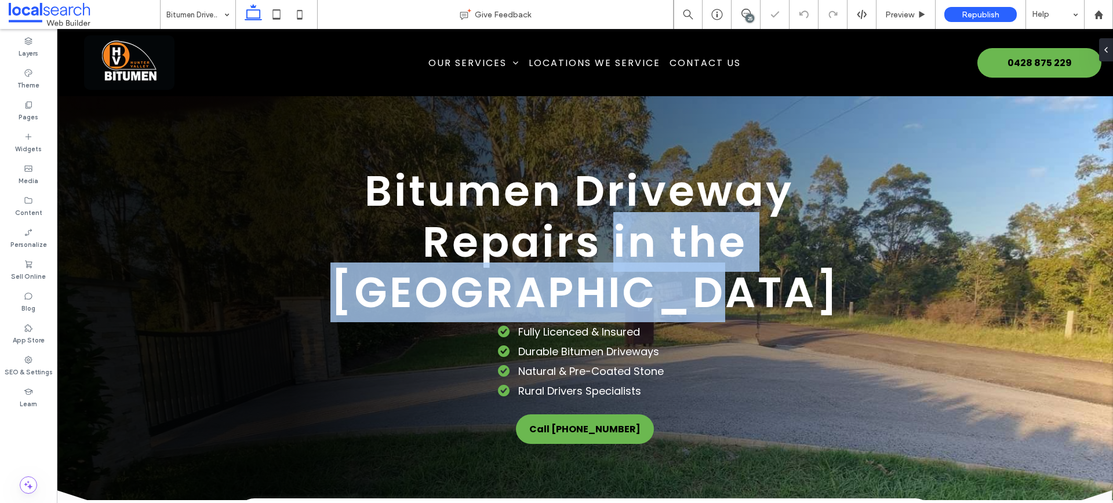
click at [745, 14] on div "25" at bounding box center [749, 18] width 9 height 9
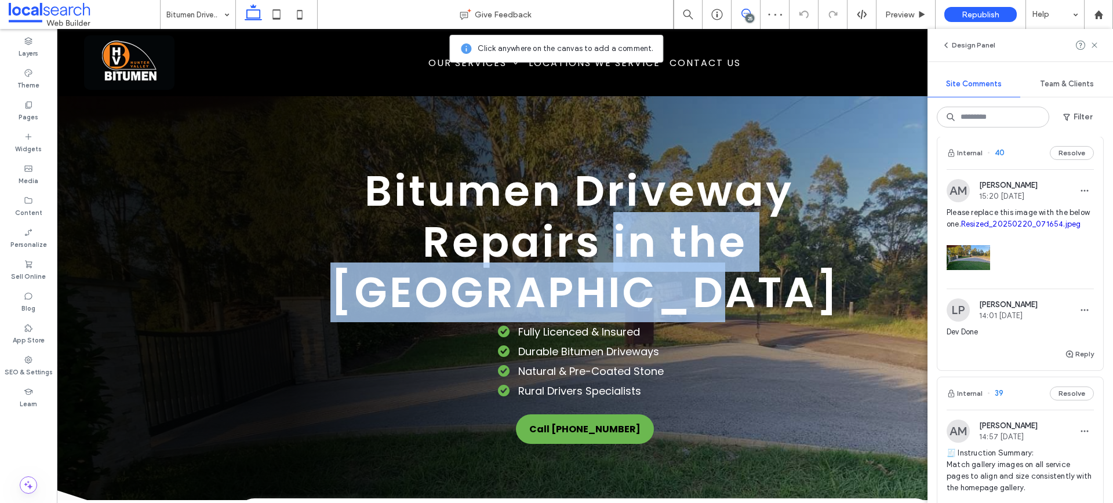
scroll to position [294, 0]
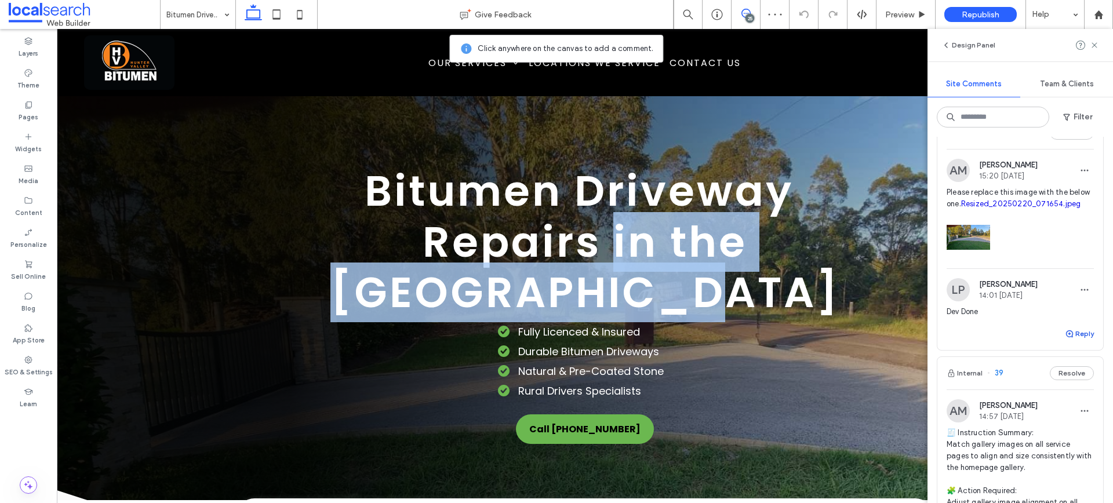
click at [1088, 341] on button "Reply" at bounding box center [1078, 334] width 29 height 14
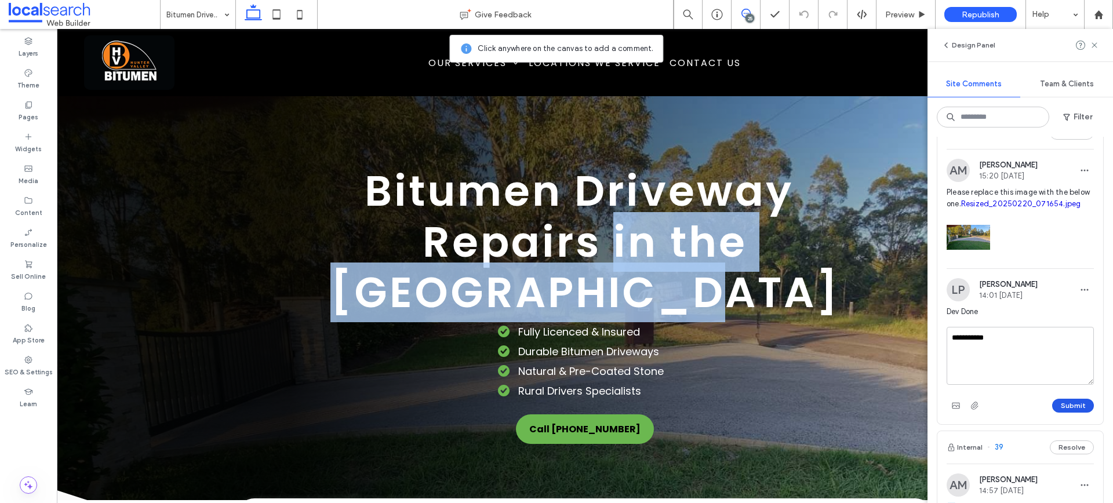
type textarea "**********"
click at [1071, 413] on button "Submit" at bounding box center [1073, 406] width 42 height 14
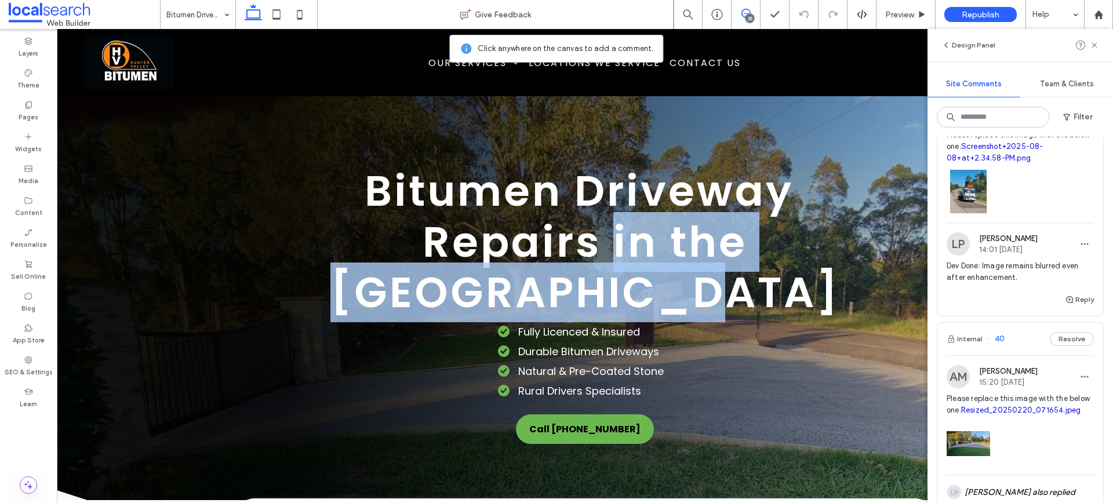
scroll to position [32, 0]
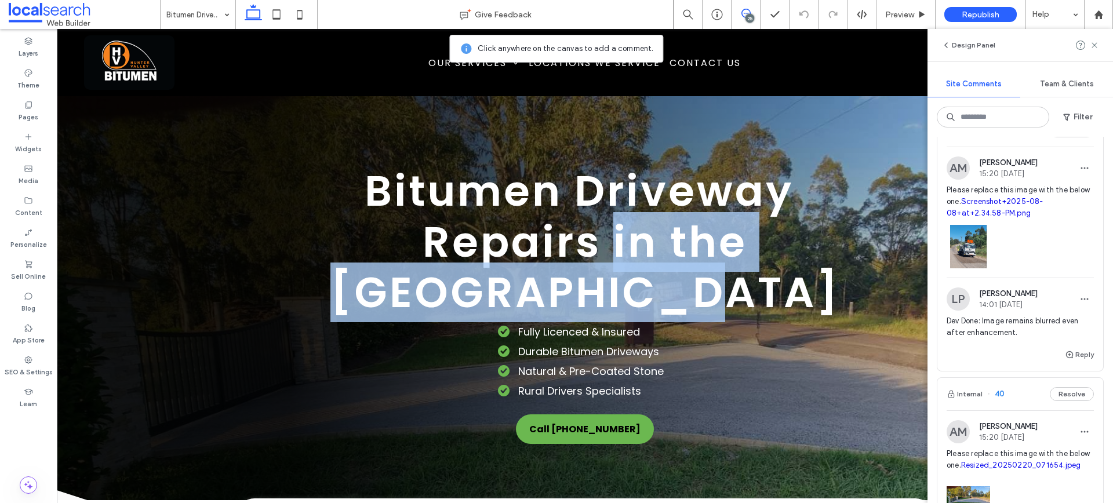
click at [1011, 190] on span "Please replace this image with the below one. Screenshot+2025-08-08+at+2.34.58-…" at bounding box center [1019, 201] width 147 height 35
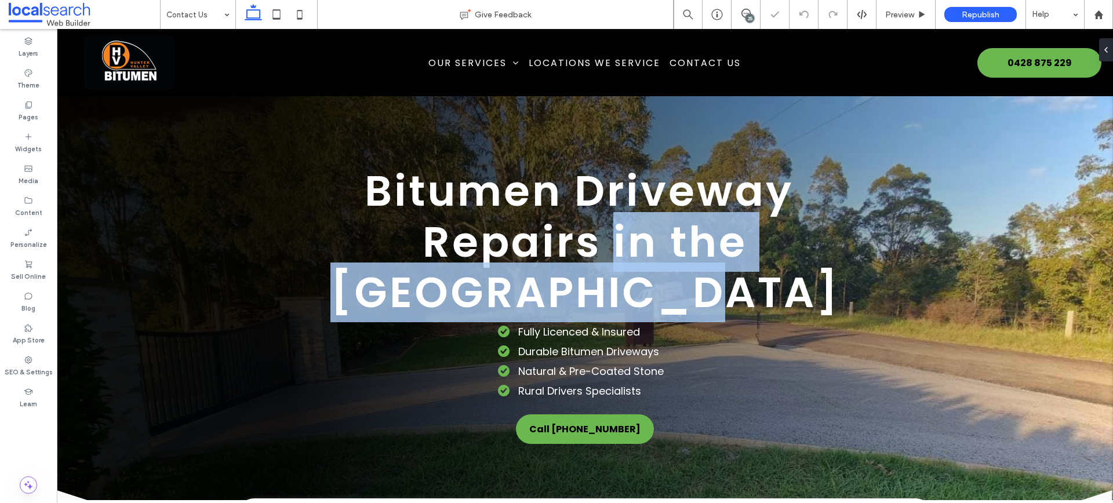
click at [746, 16] on div "25" at bounding box center [749, 18] width 9 height 9
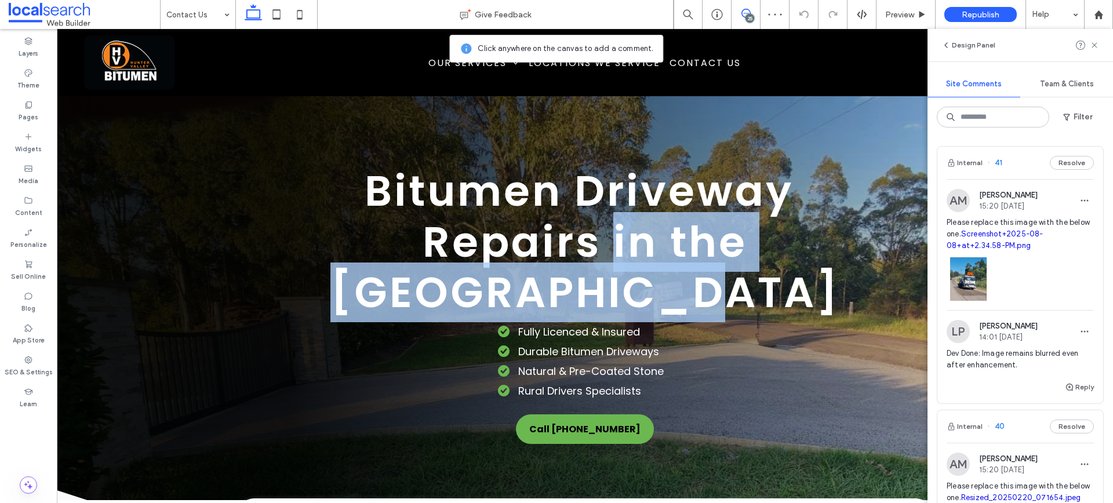
click at [1073, 380] on div "Dev Done: Image remains blurred even after enhancement." at bounding box center [1019, 364] width 147 height 32
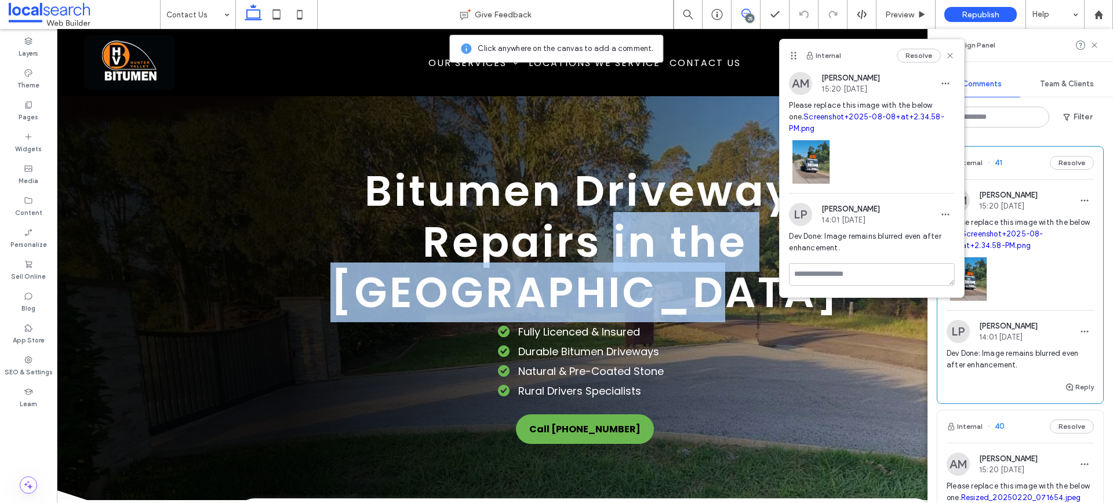
scroll to position [11, 0]
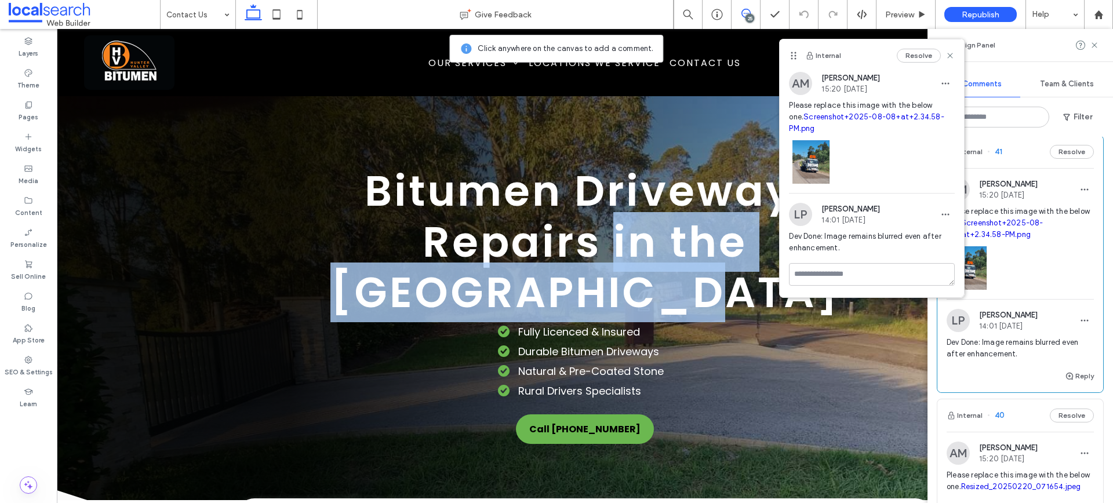
click at [941, 57] on div "Resolve" at bounding box center [925, 56] width 58 height 14
click at [947, 56] on icon at bounding box center [949, 55] width 9 height 9
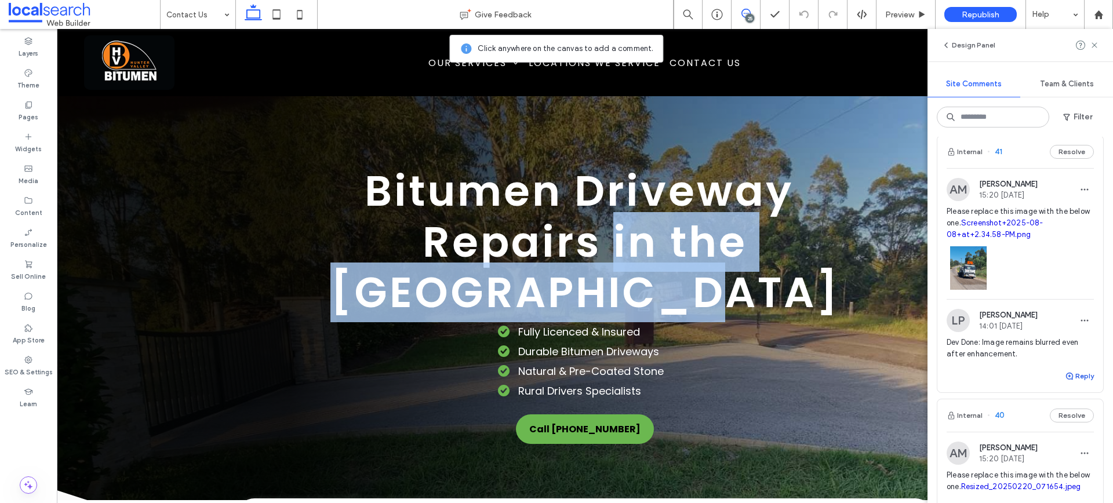
click at [1070, 381] on icon "button" at bounding box center [1068, 375] width 9 height 9
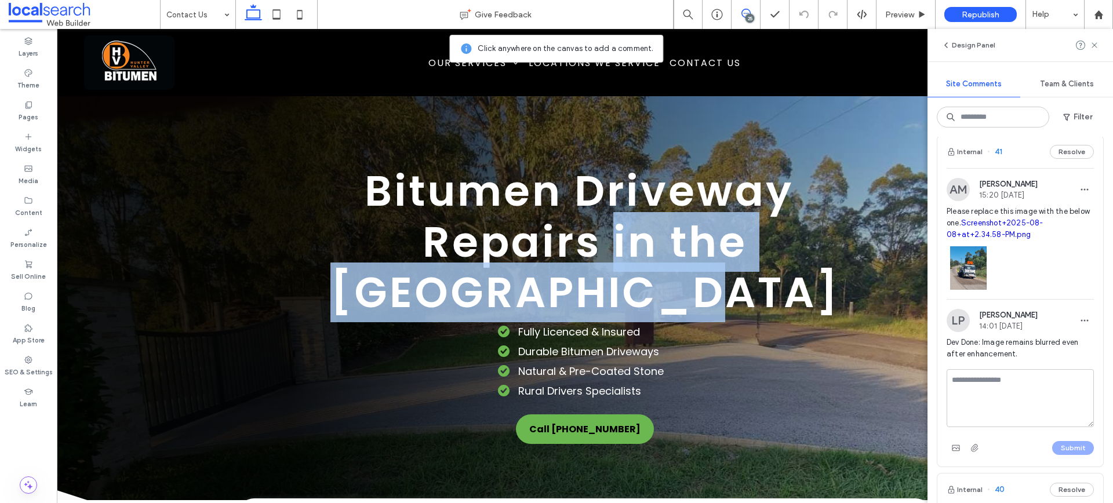
click at [1040, 414] on textarea at bounding box center [1019, 398] width 147 height 58
type textarea "**********"
click at [1073, 455] on button "Submit" at bounding box center [1073, 448] width 42 height 14
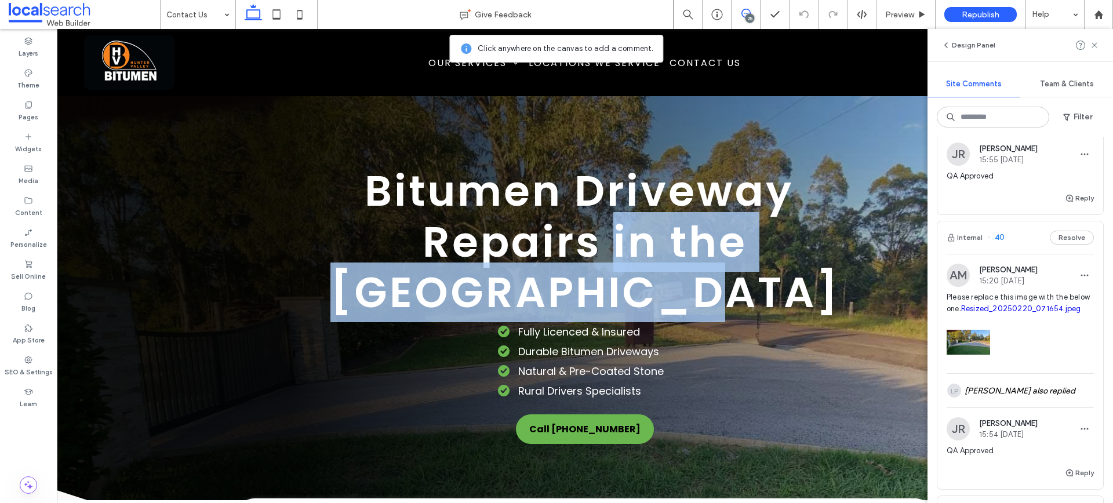
scroll to position [221, 0]
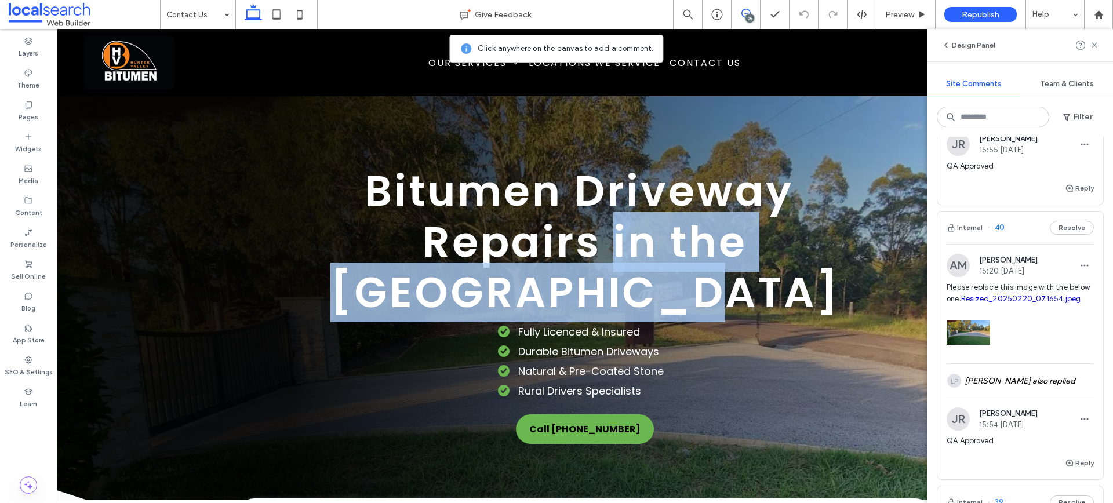
click at [1019, 299] on span "Please replace this image with the below one. Resized_20250220_071654.jpeg" at bounding box center [1019, 293] width 147 height 23
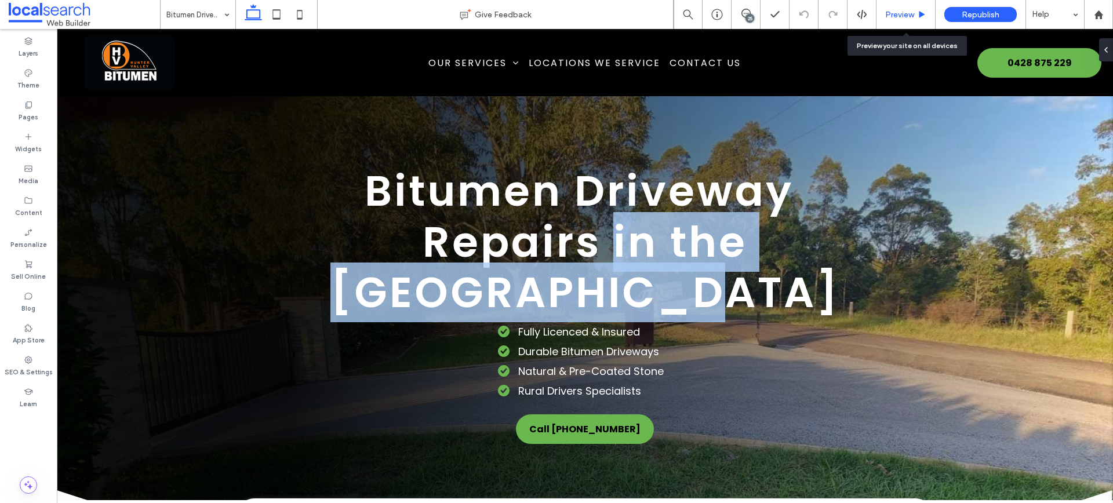
click at [908, 13] on span "Preview" at bounding box center [899, 15] width 29 height 10
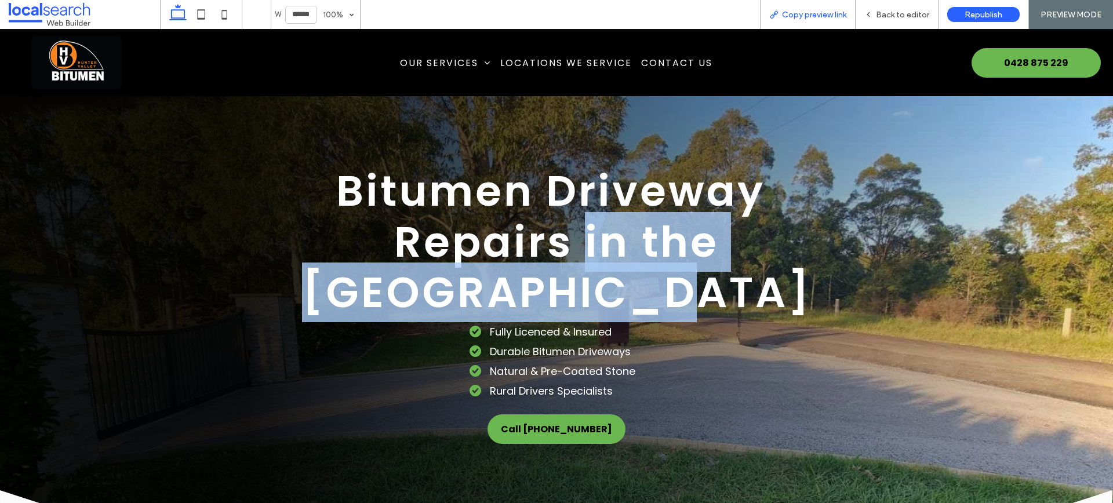
click at [797, 14] on span "Copy preview link" at bounding box center [814, 15] width 64 height 10
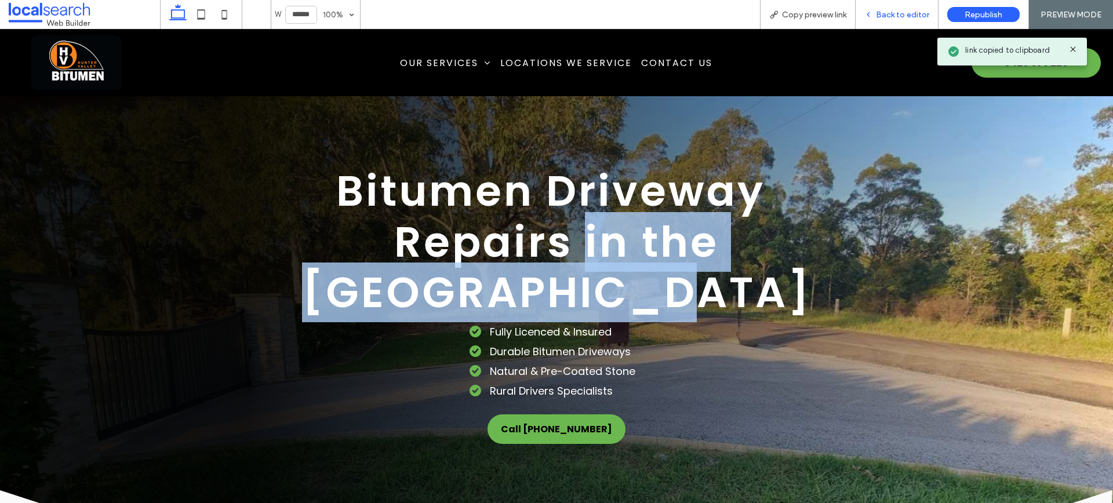
click at [869, 11] on icon at bounding box center [868, 14] width 8 height 8
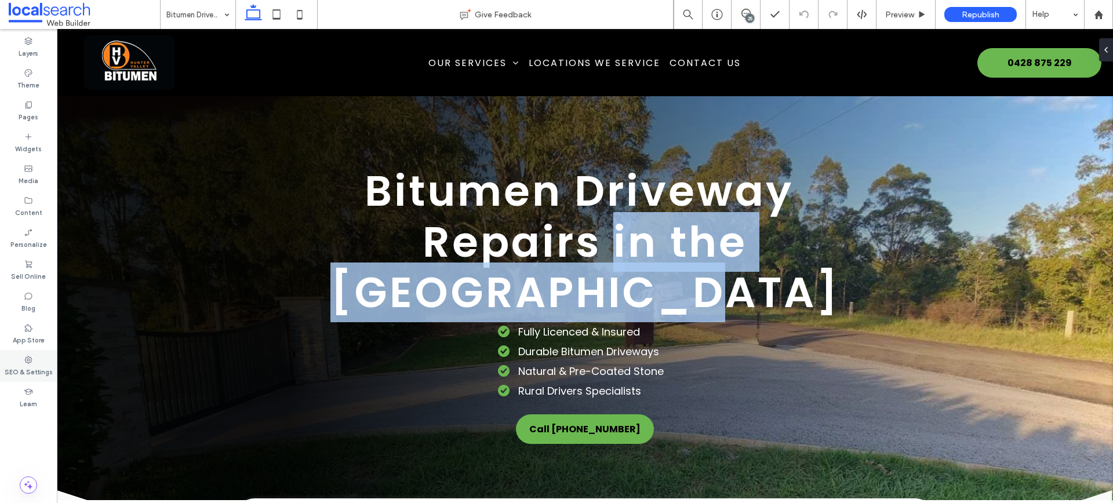
click at [27, 359] on icon at bounding box center [28, 359] width 9 height 9
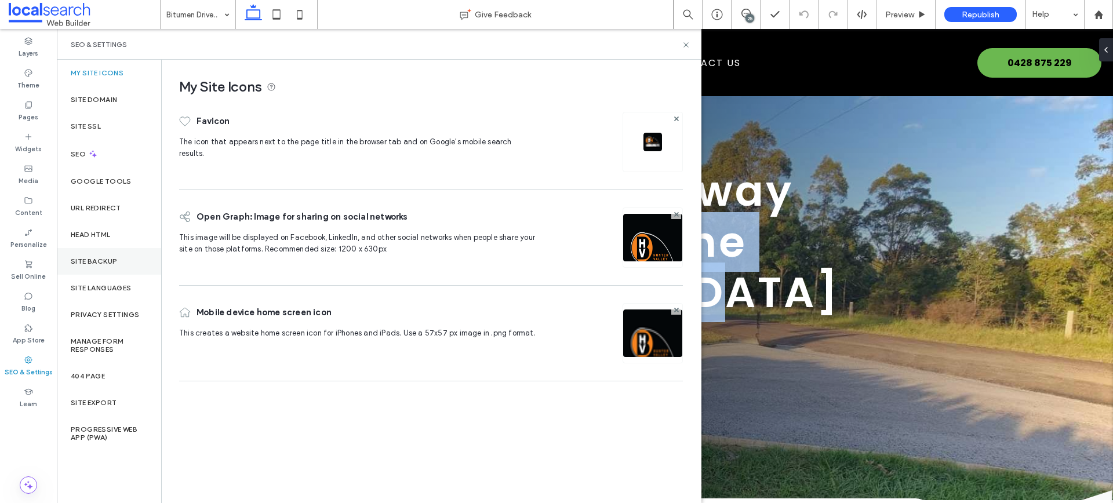
click at [102, 253] on div "Site Backup" at bounding box center [109, 261] width 104 height 27
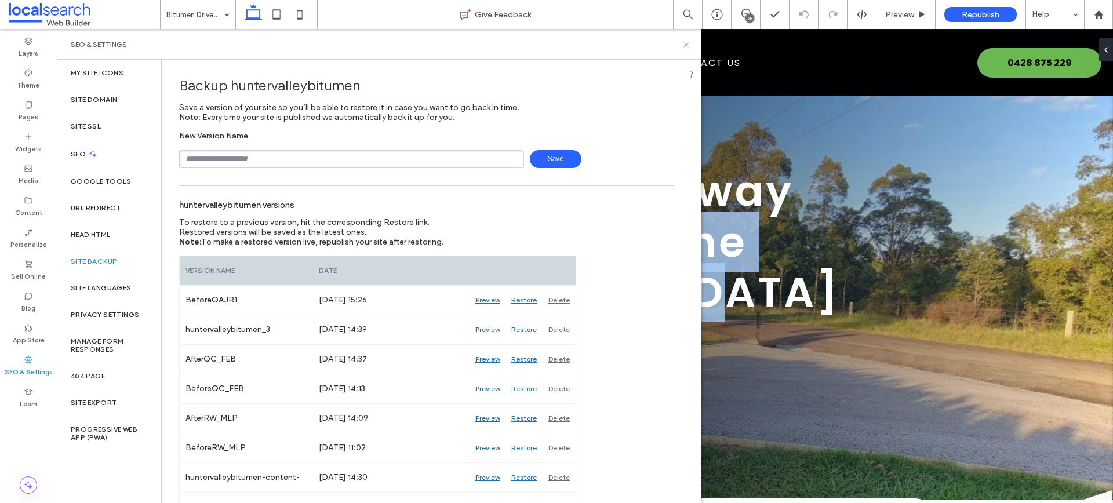
click at [683, 43] on icon at bounding box center [685, 45] width 9 height 9
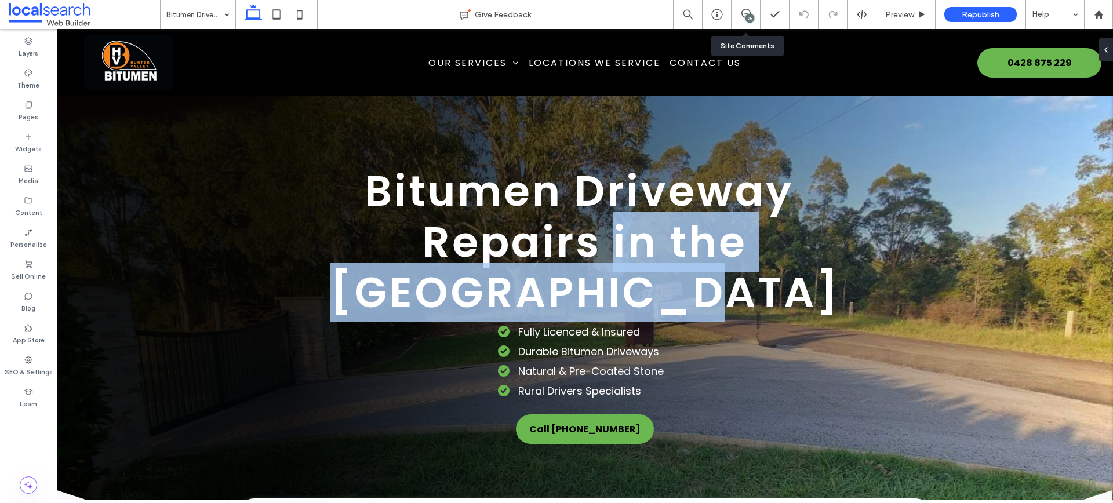
click at [742, 6] on div "25" at bounding box center [745, 14] width 29 height 29
click at [749, 15] on div "25" at bounding box center [749, 18] width 9 height 9
